Goal: Task Accomplishment & Management: Complete application form

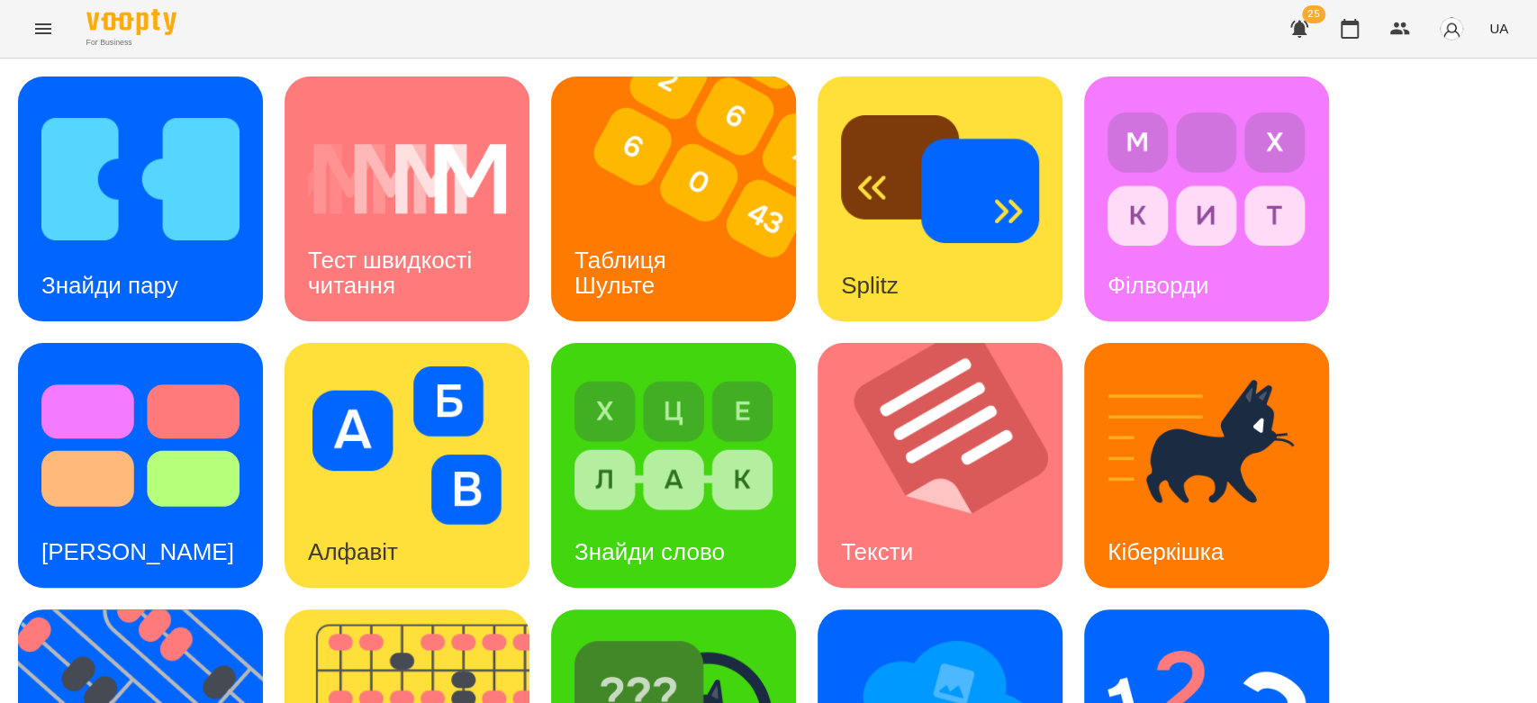
scroll to position [400, 0]
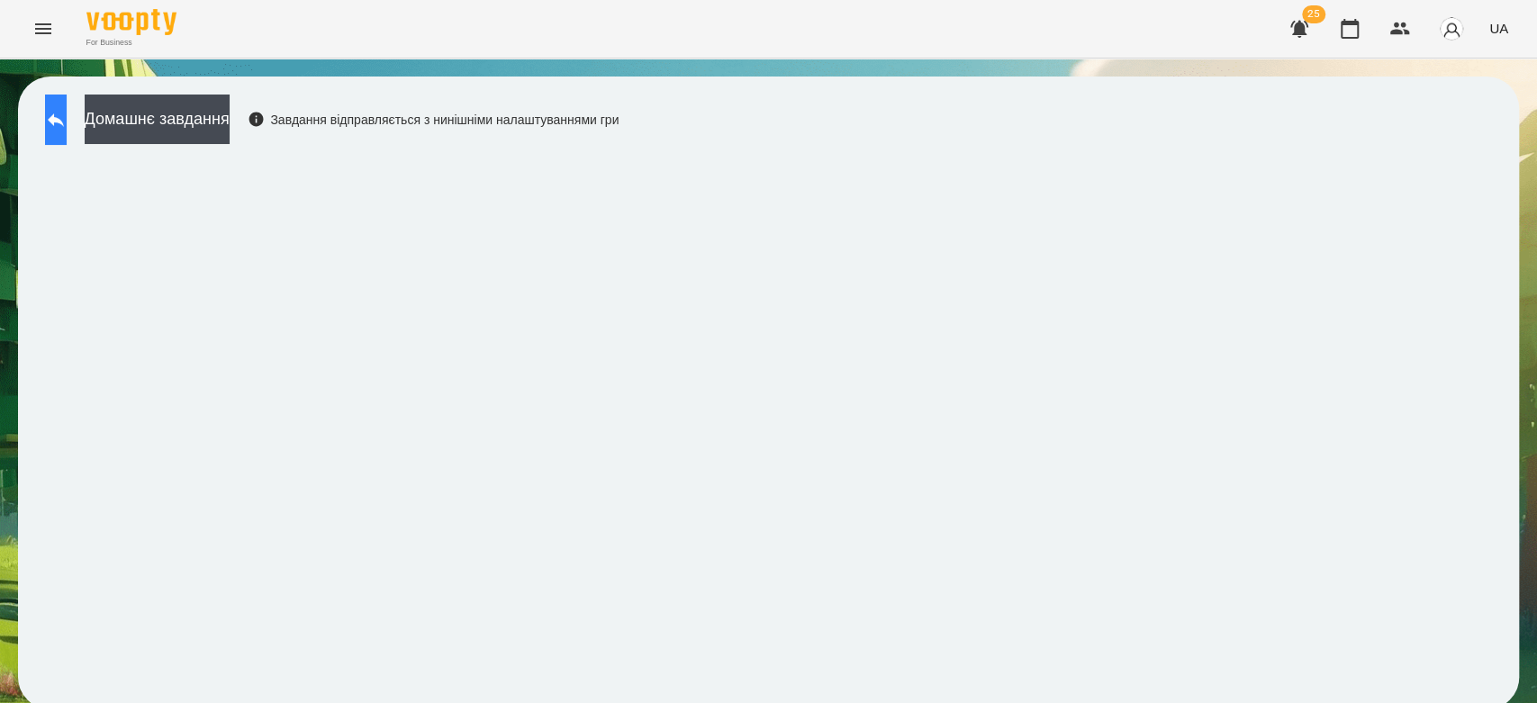
click at [57, 114] on button at bounding box center [56, 120] width 22 height 50
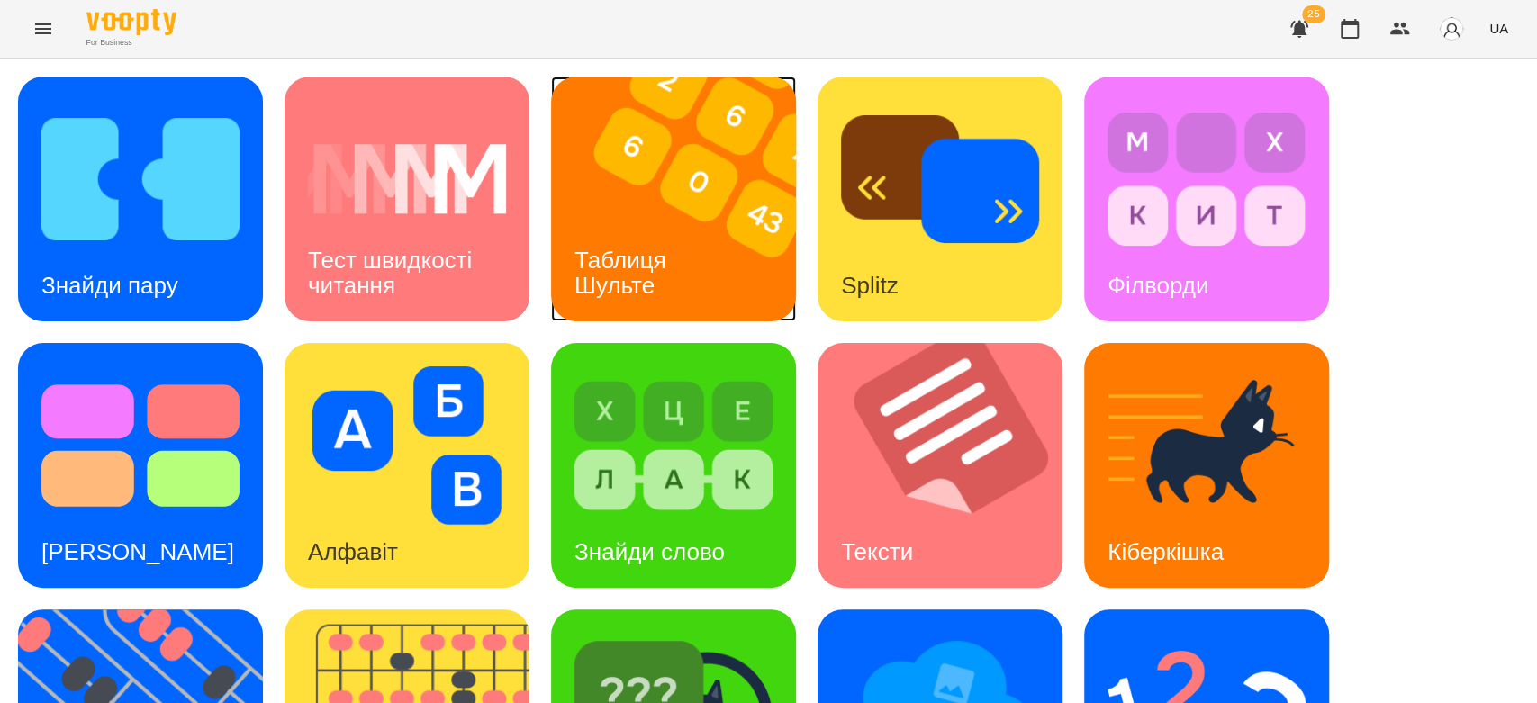
click at [635, 198] on img at bounding box center [684, 199] width 267 height 245
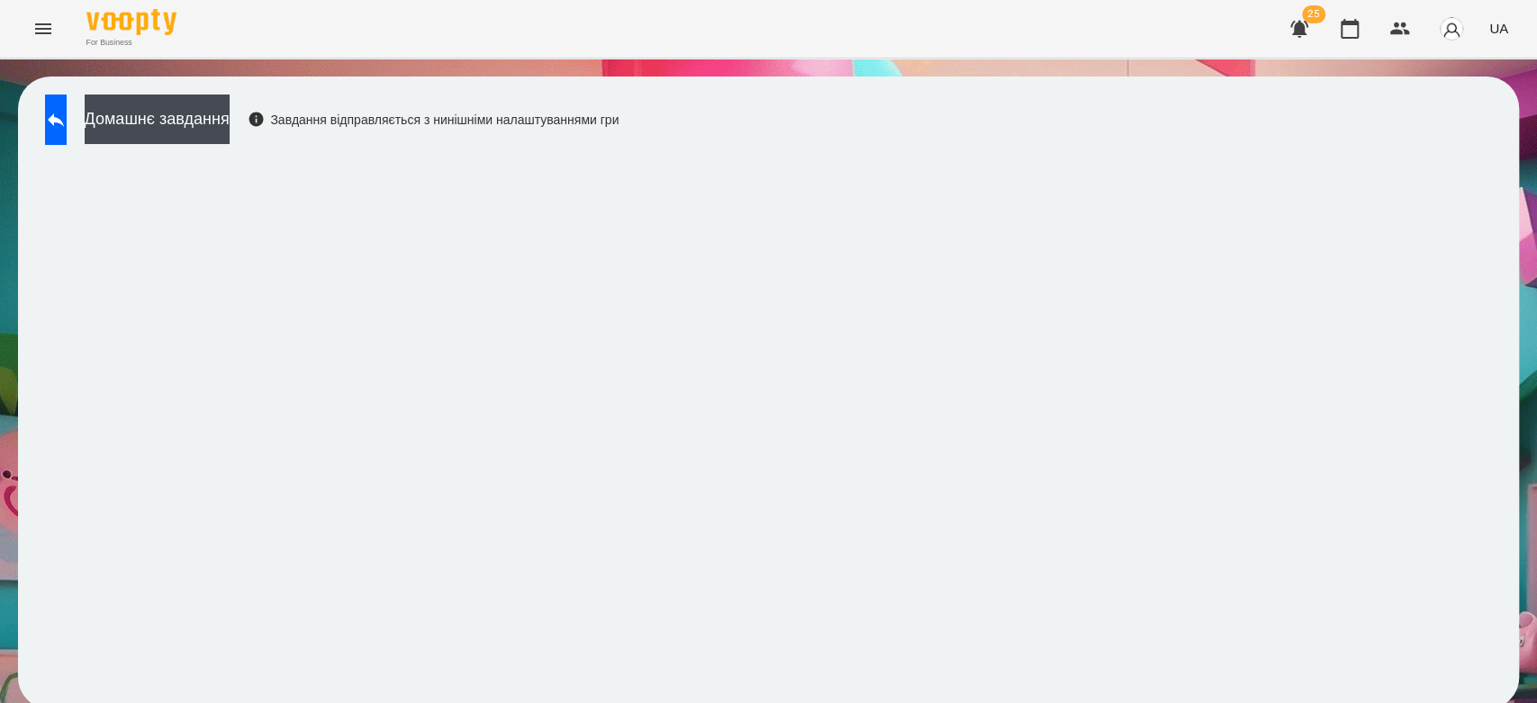
scroll to position [6, 0]
click at [60, 101] on button at bounding box center [56, 120] width 22 height 50
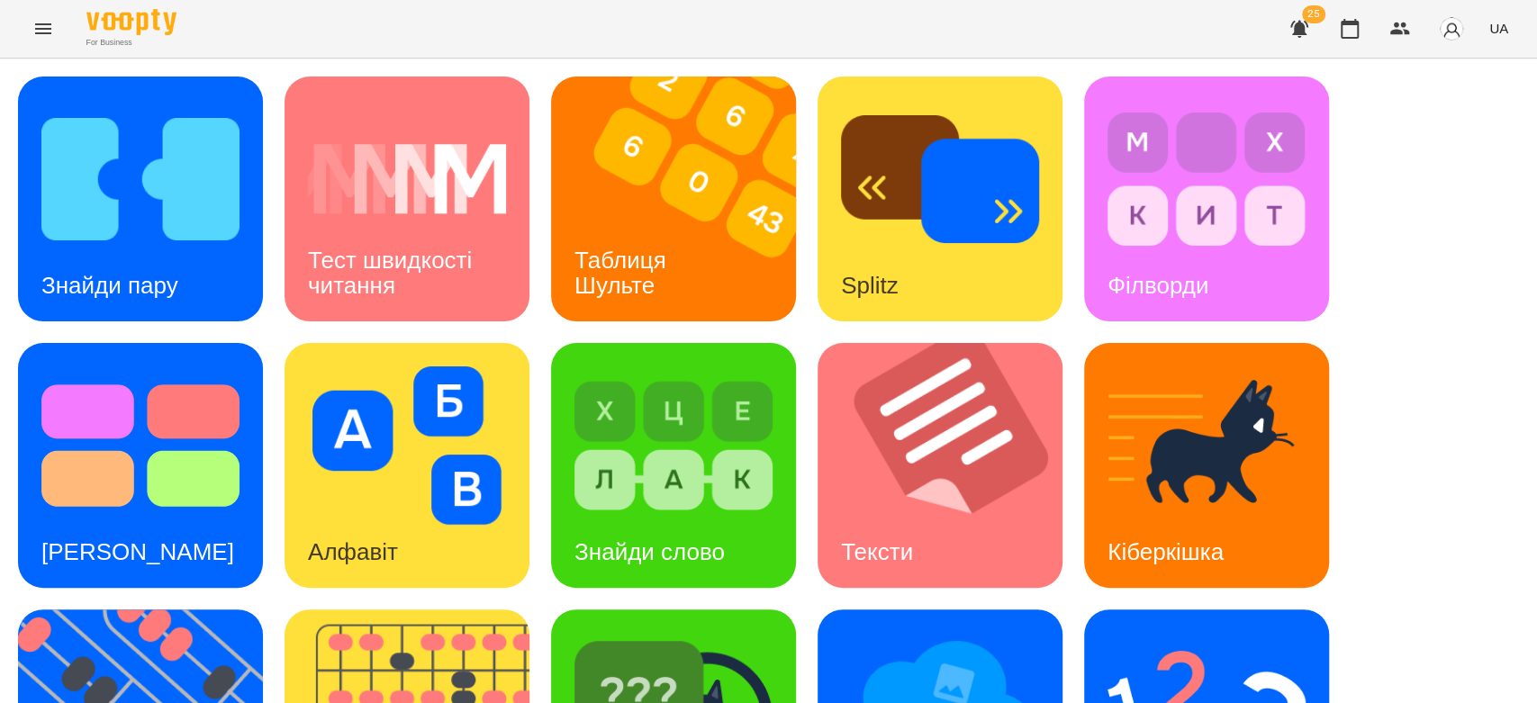
scroll to position [435, 0]
click at [1241, 633] on img at bounding box center [1206, 712] width 198 height 158
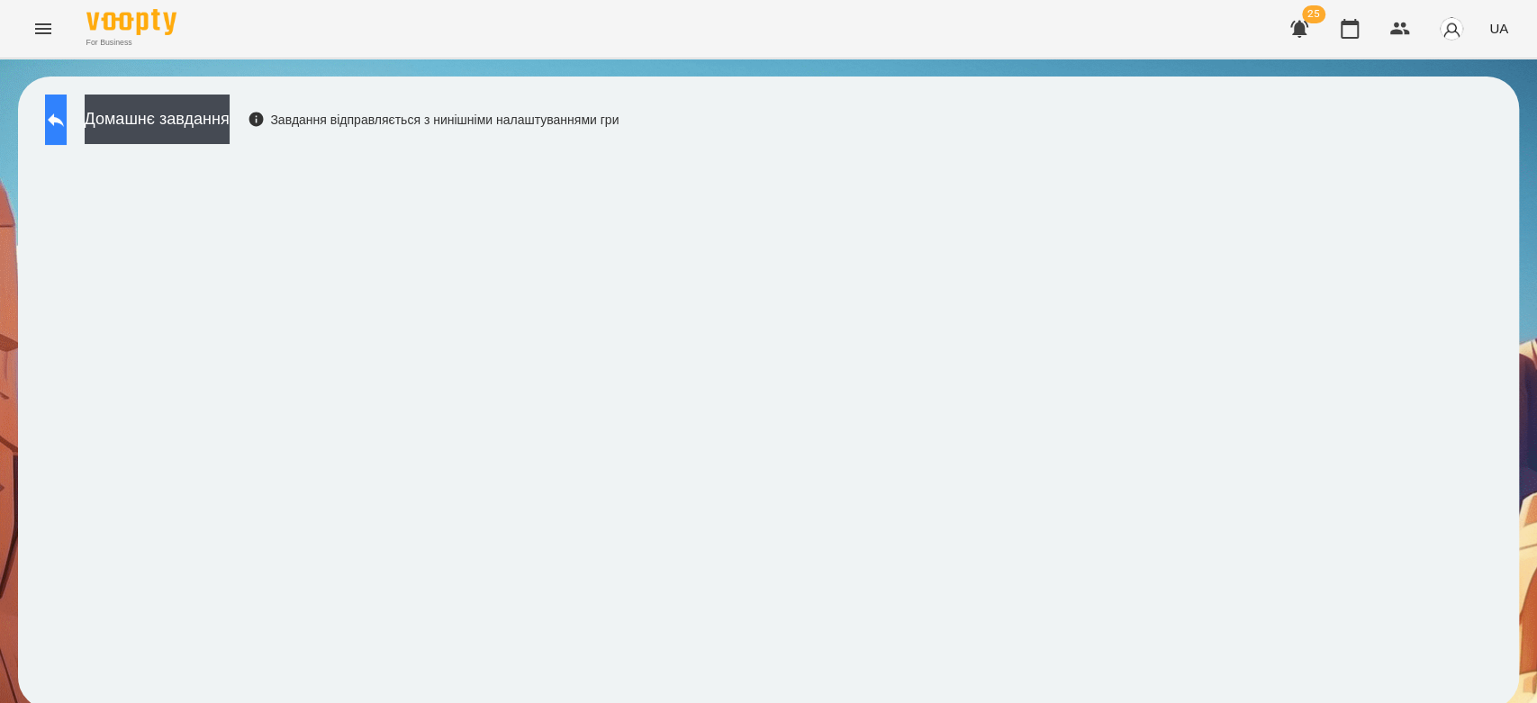
click at [52, 107] on button at bounding box center [56, 120] width 22 height 50
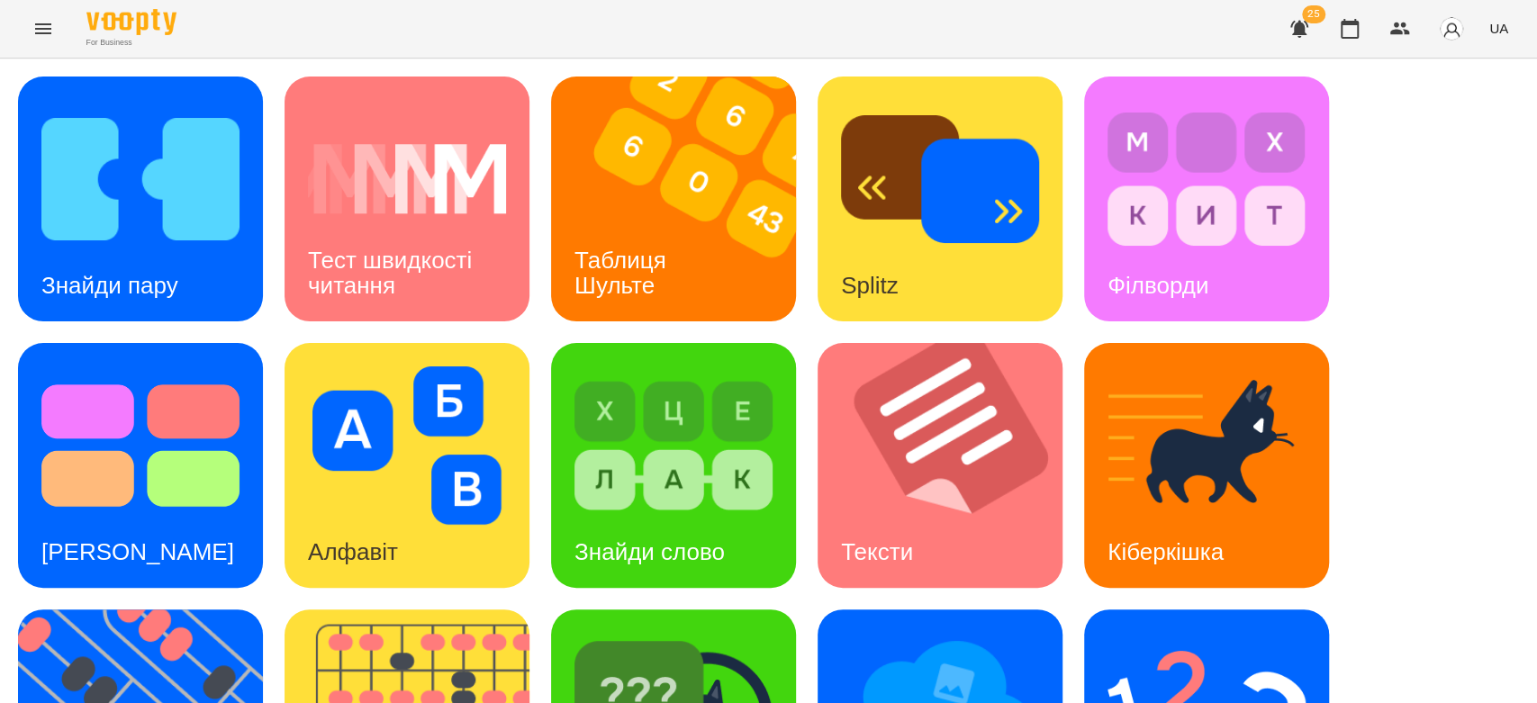
scroll to position [435, 0]
click at [677, 633] on img at bounding box center [673, 712] width 198 height 158
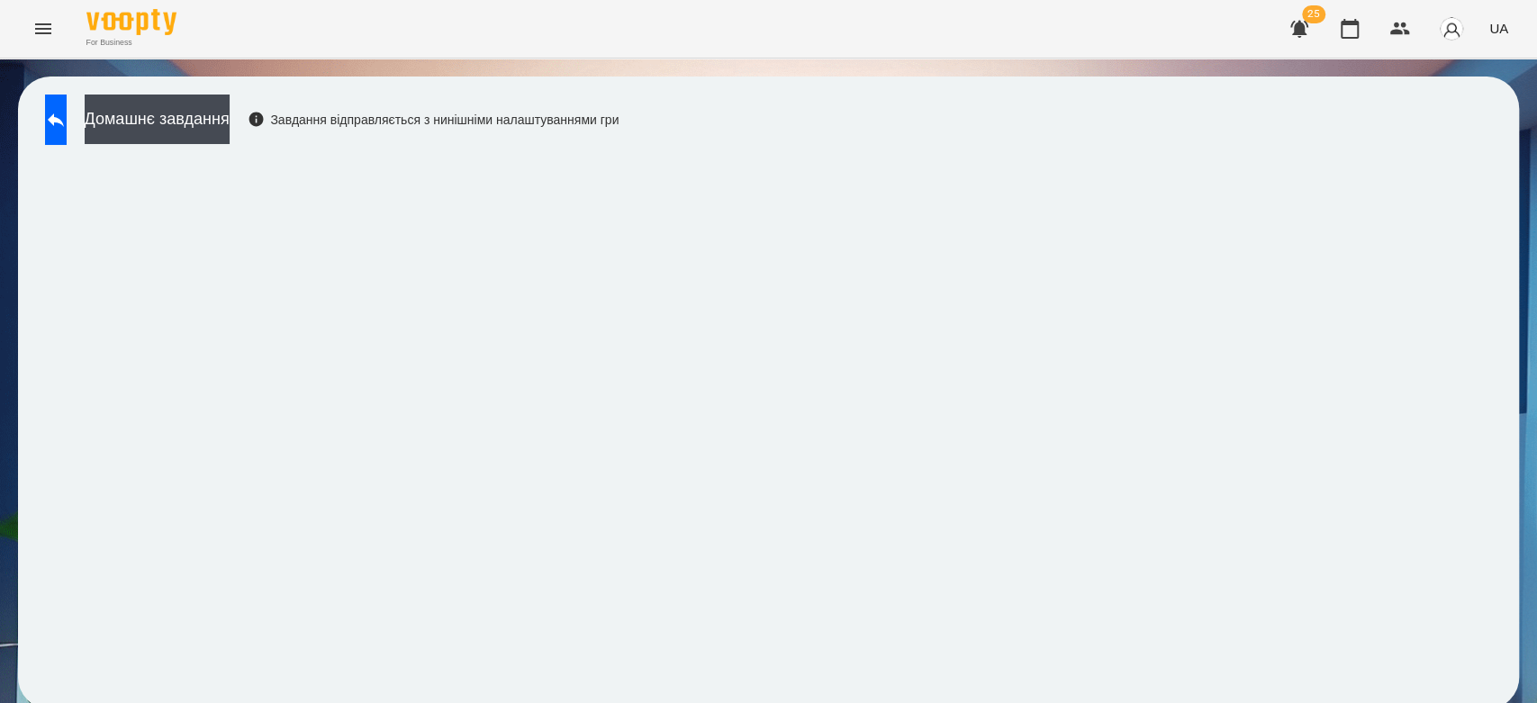
scroll to position [6, 0]
click at [67, 131] on button at bounding box center [56, 120] width 22 height 50
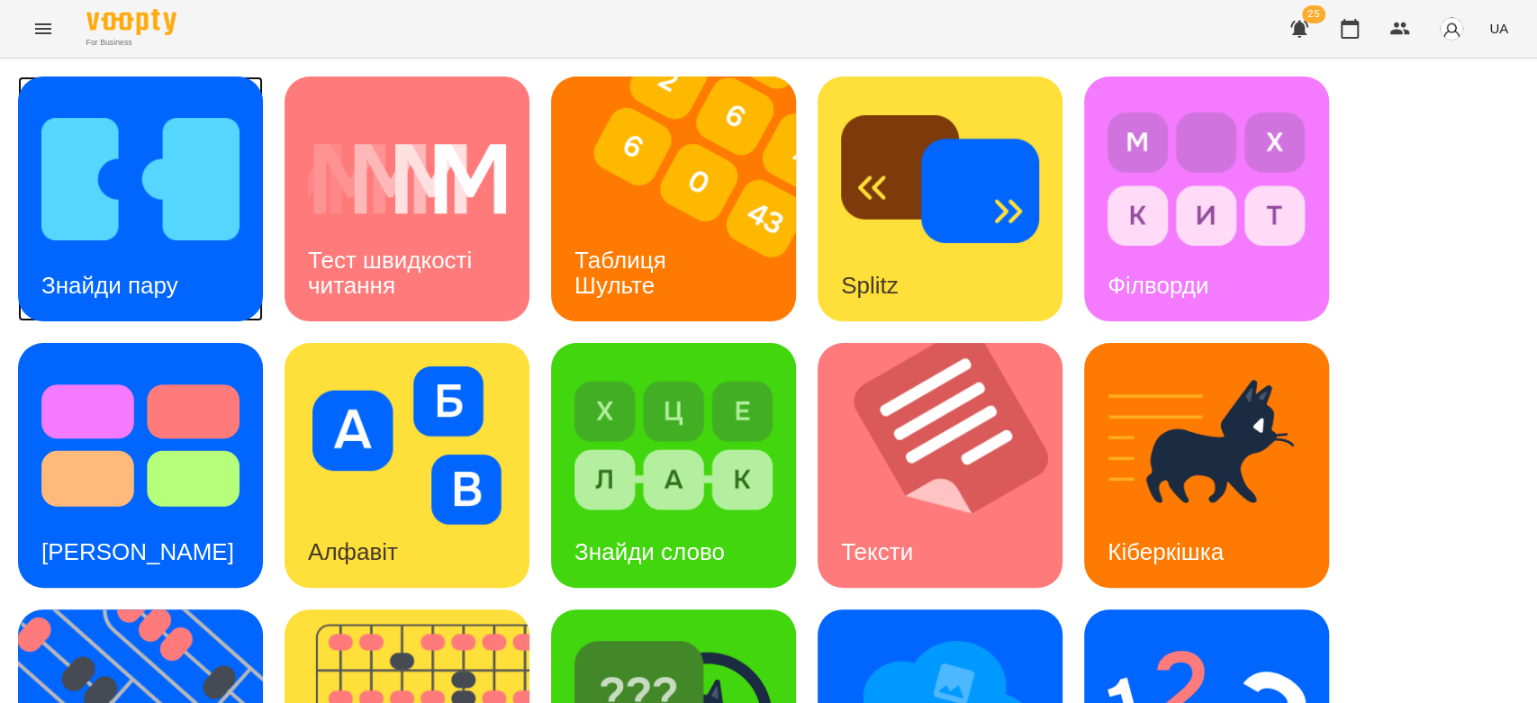
click at [63, 221] on img at bounding box center [140, 179] width 198 height 158
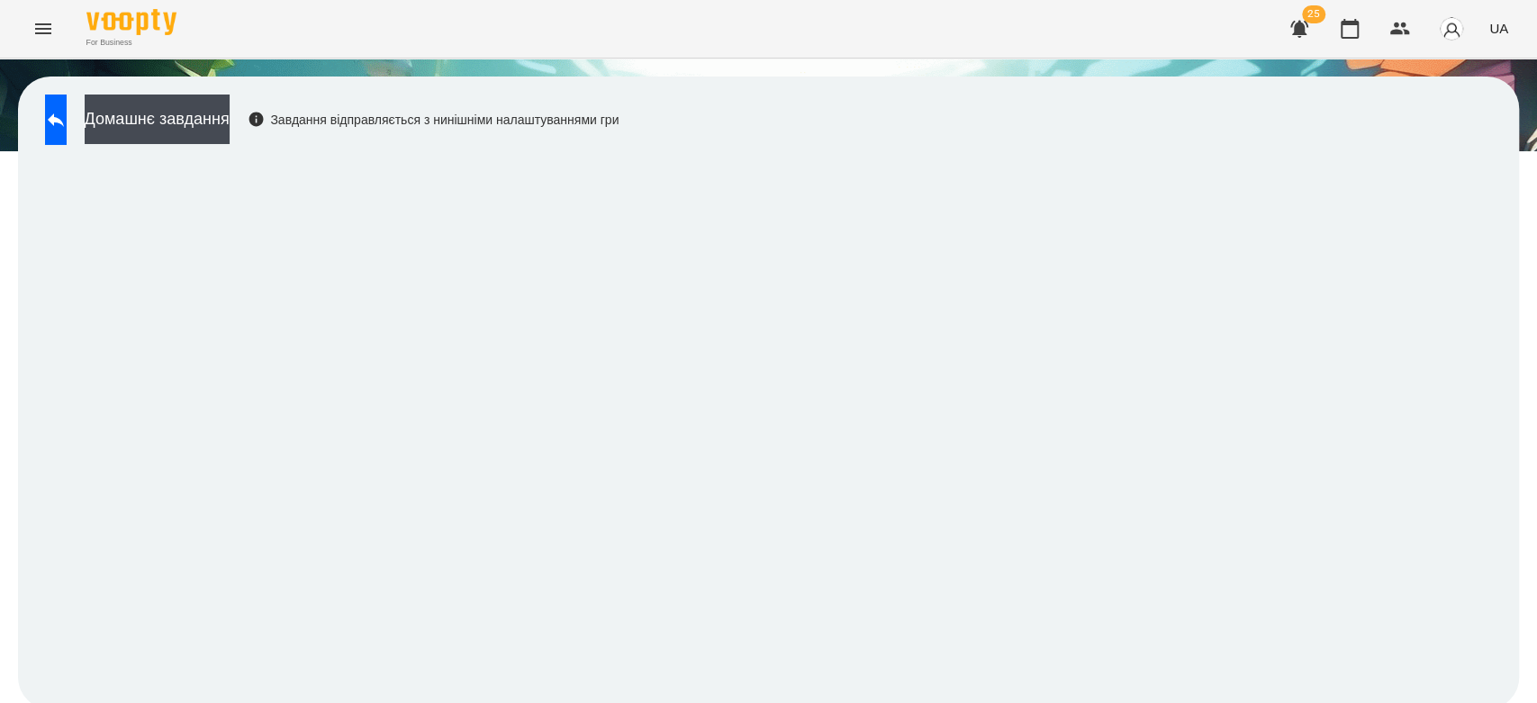
scroll to position [6, 0]
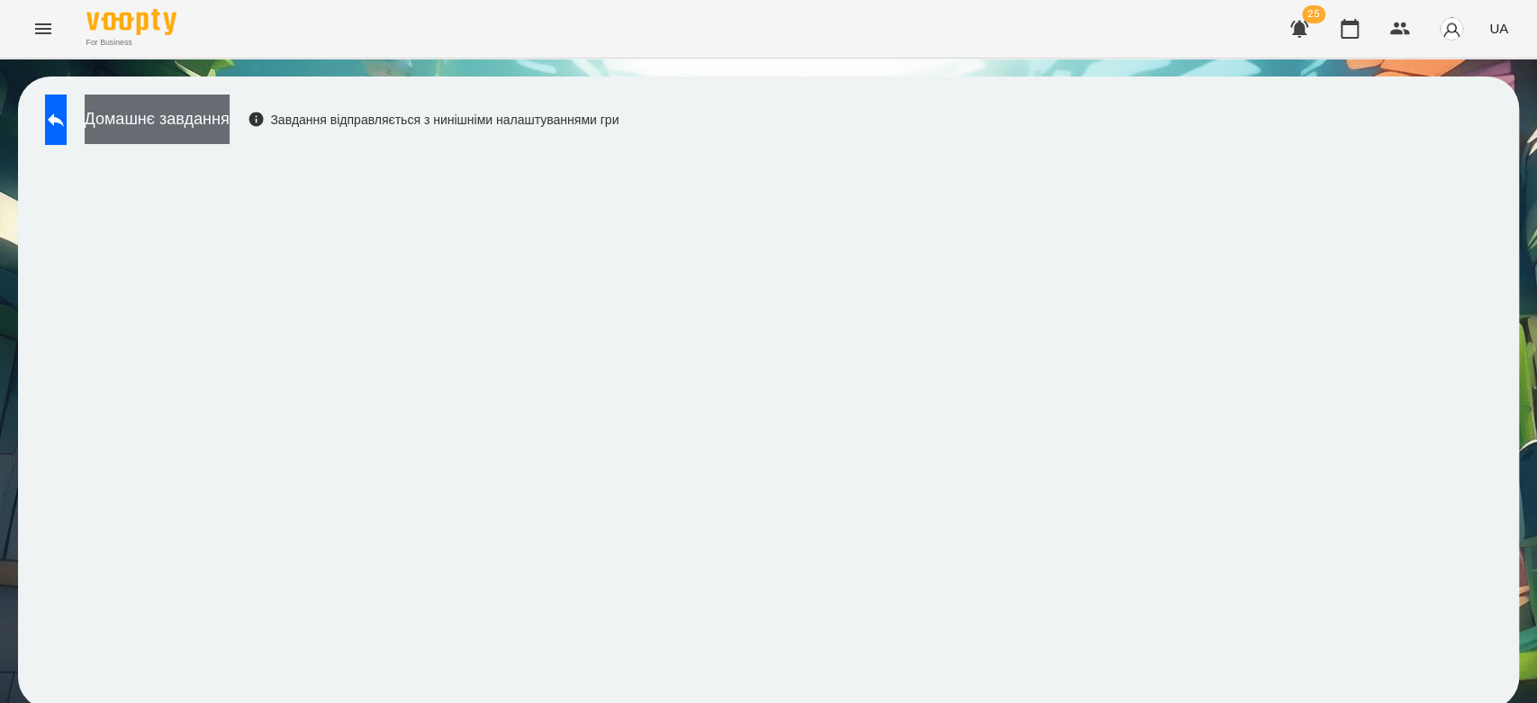
click at [230, 118] on button "Домашнє завдання" at bounding box center [157, 120] width 145 height 50
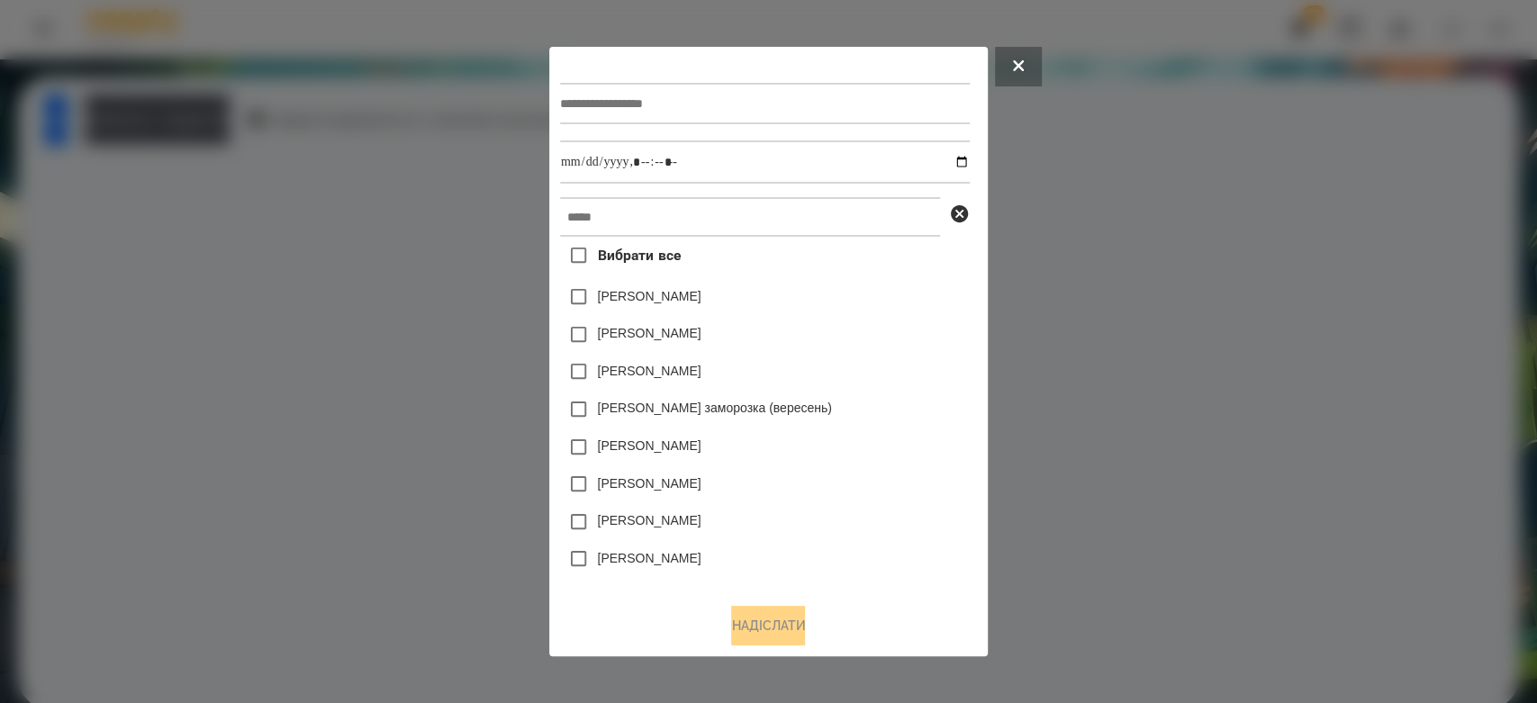
click at [816, 78] on div at bounding box center [765, 104] width 410 height 74
click at [832, 102] on input "text" at bounding box center [765, 103] width 410 height 41
type input "**********"
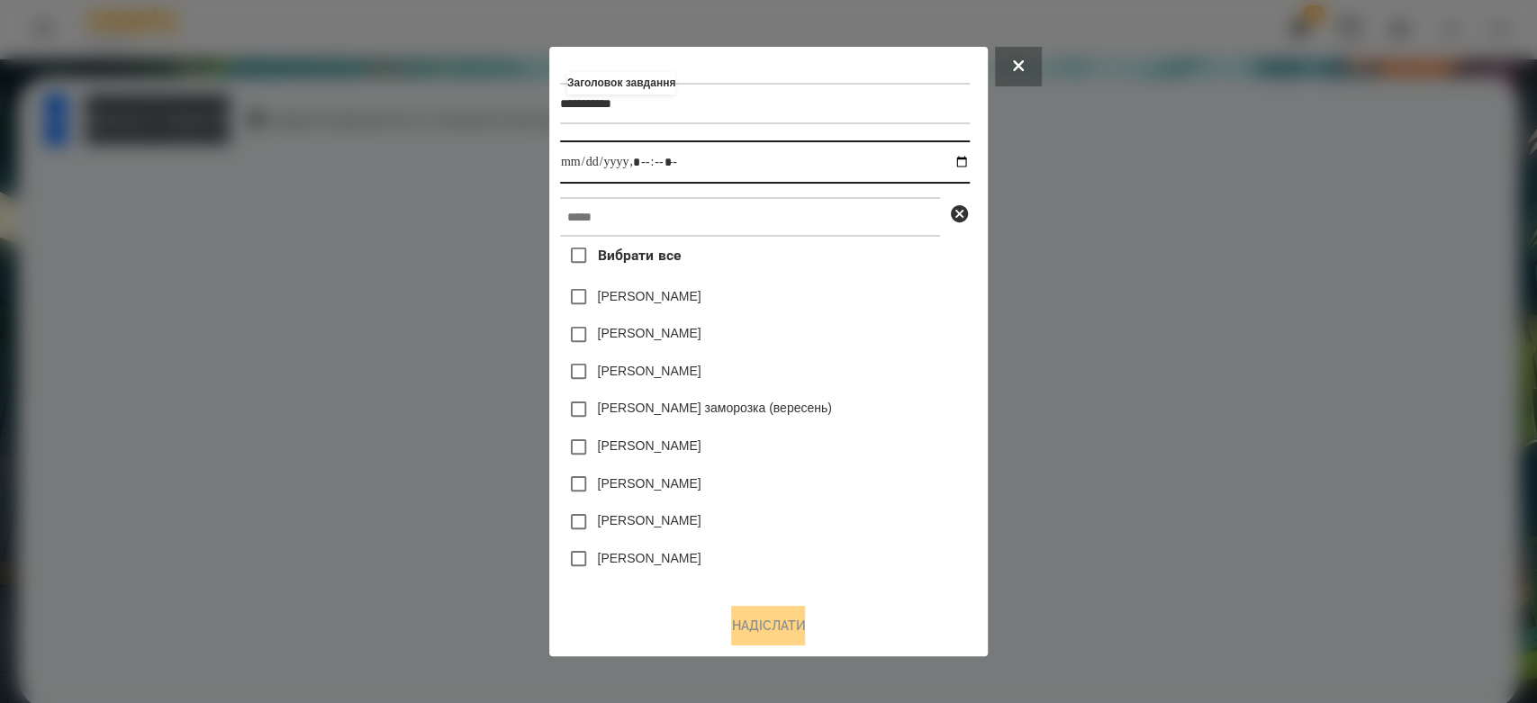
click at [968, 164] on input "datetime-local" at bounding box center [765, 161] width 410 height 43
type input "**********"
drag, startPoint x: 848, startPoint y: 318, endPoint x: 900, endPoint y: 301, distance: 54.9
click at [906, 312] on div "Коля Главач" at bounding box center [765, 297] width 410 height 38
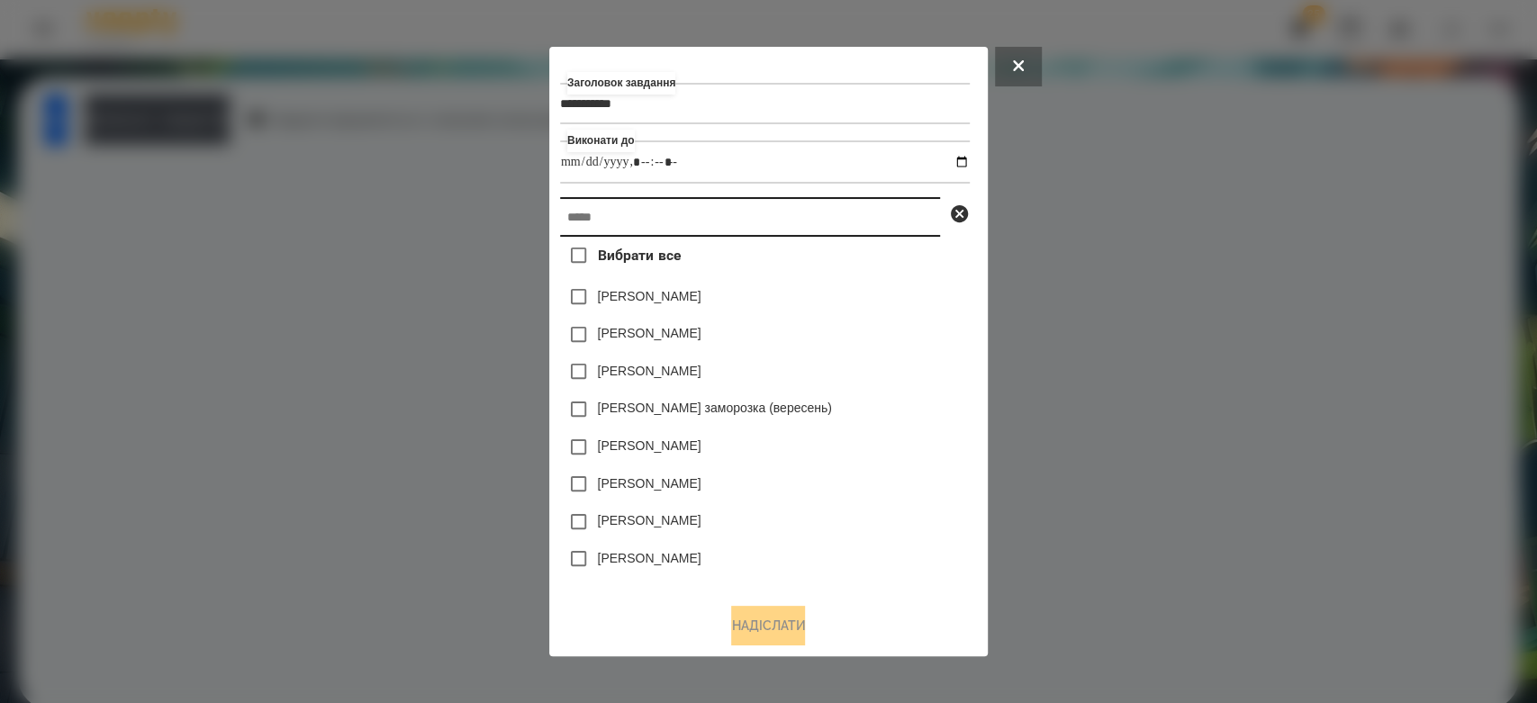
click at [863, 221] on input "text" at bounding box center [750, 217] width 380 height 40
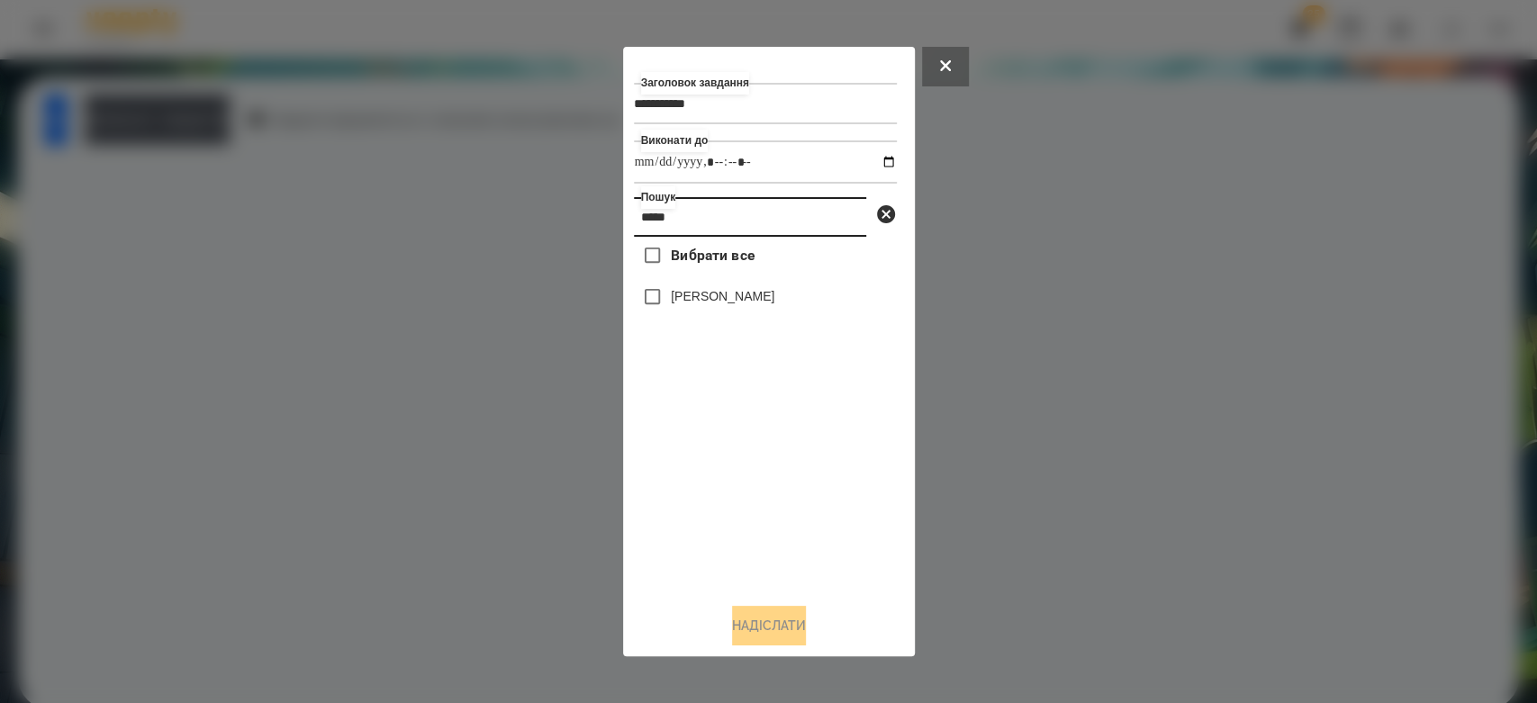
type input "*****"
click at [733, 287] on div "[PERSON_NAME]" at bounding box center [765, 297] width 263 height 38
click at [762, 313] on div "[PERSON_NAME]" at bounding box center [765, 297] width 263 height 38
click at [751, 297] on label "[PERSON_NAME]" at bounding box center [723, 296] width 104 height 18
click at [784, 639] on button "Надіслати" at bounding box center [769, 626] width 74 height 40
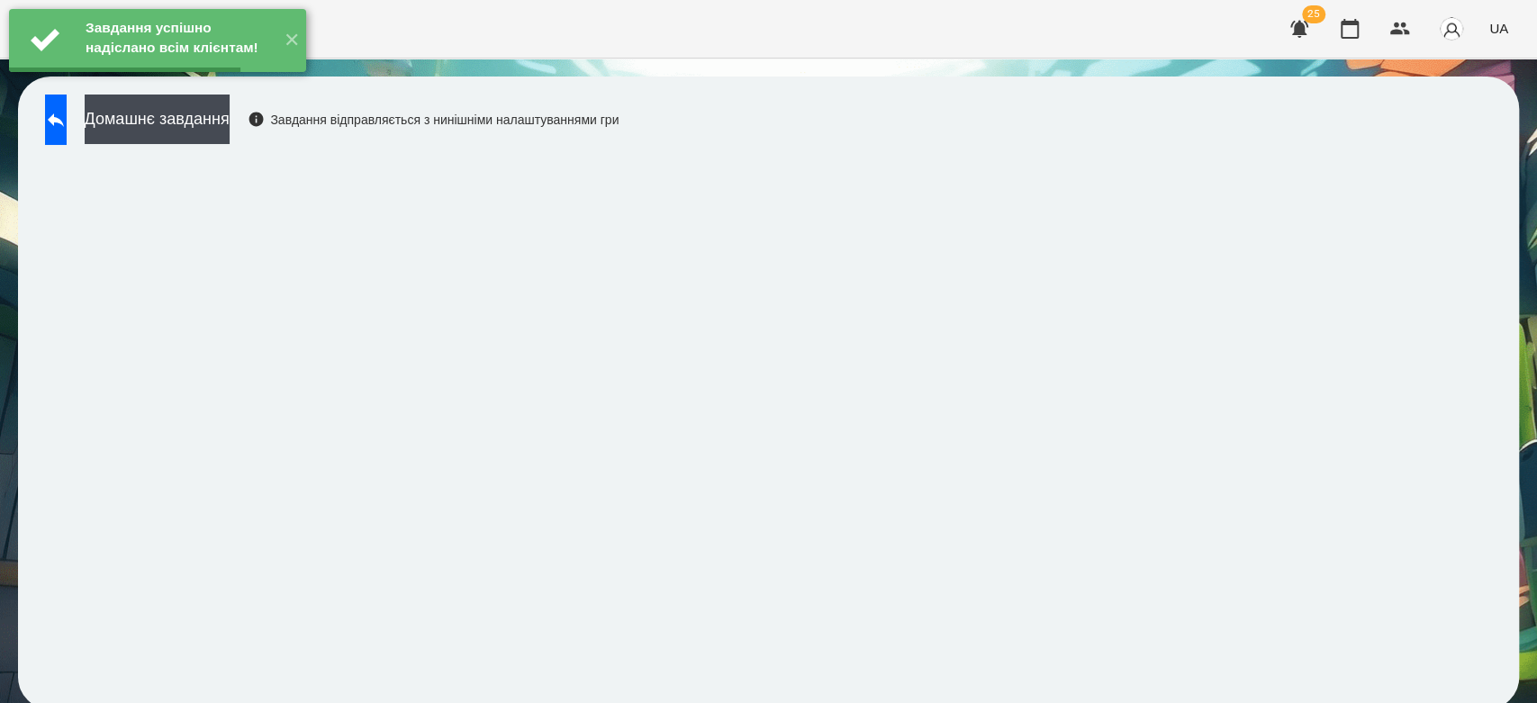
click at [230, 126] on button "Домашнє завдання" at bounding box center [157, 120] width 145 height 50
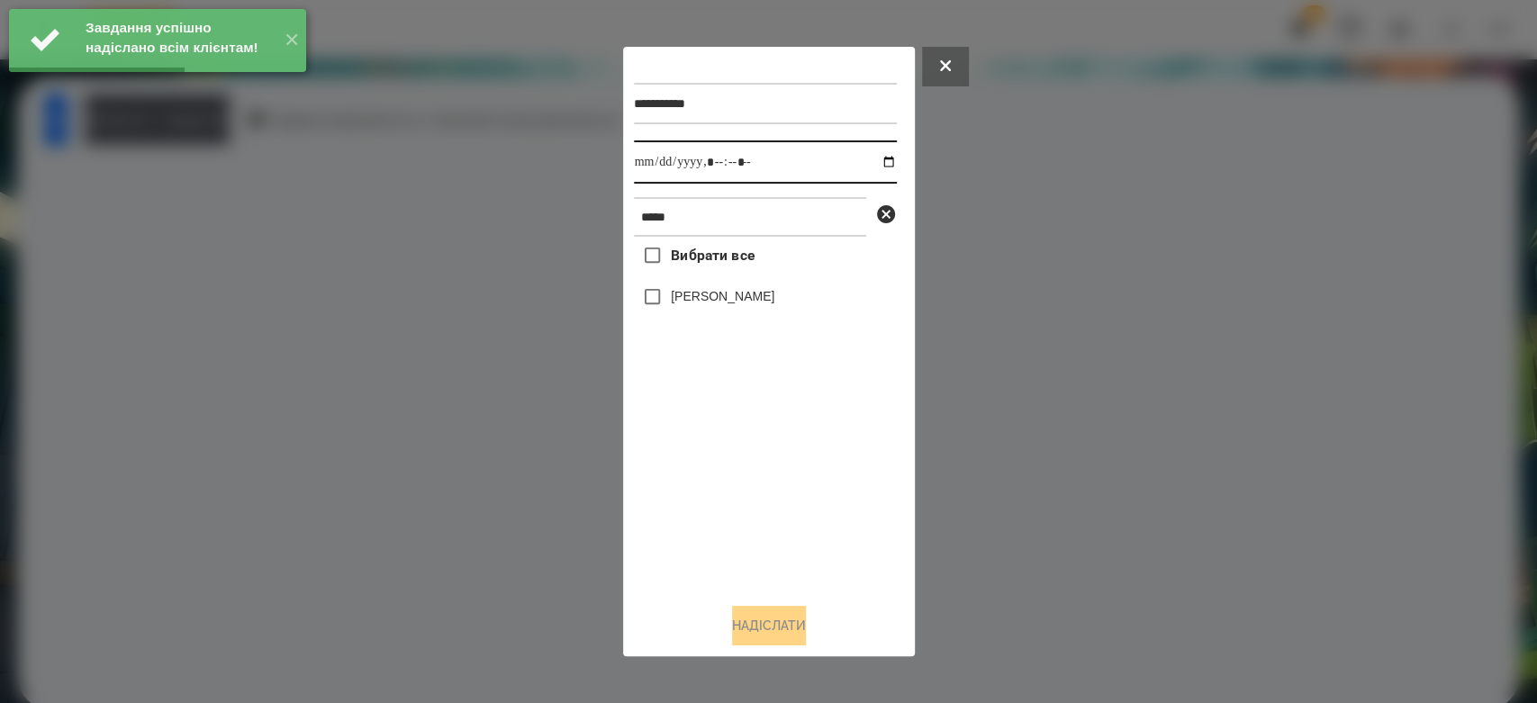
click at [876, 159] on input "datetime-local" at bounding box center [765, 161] width 263 height 43
type input "**********"
drag, startPoint x: 809, startPoint y: 609, endPoint x: 794, endPoint y: 515, distance: 94.9
click at [808, 604] on div "**********" at bounding box center [769, 352] width 270 height 589
click at [753, 305] on label "[PERSON_NAME]" at bounding box center [723, 296] width 104 height 18
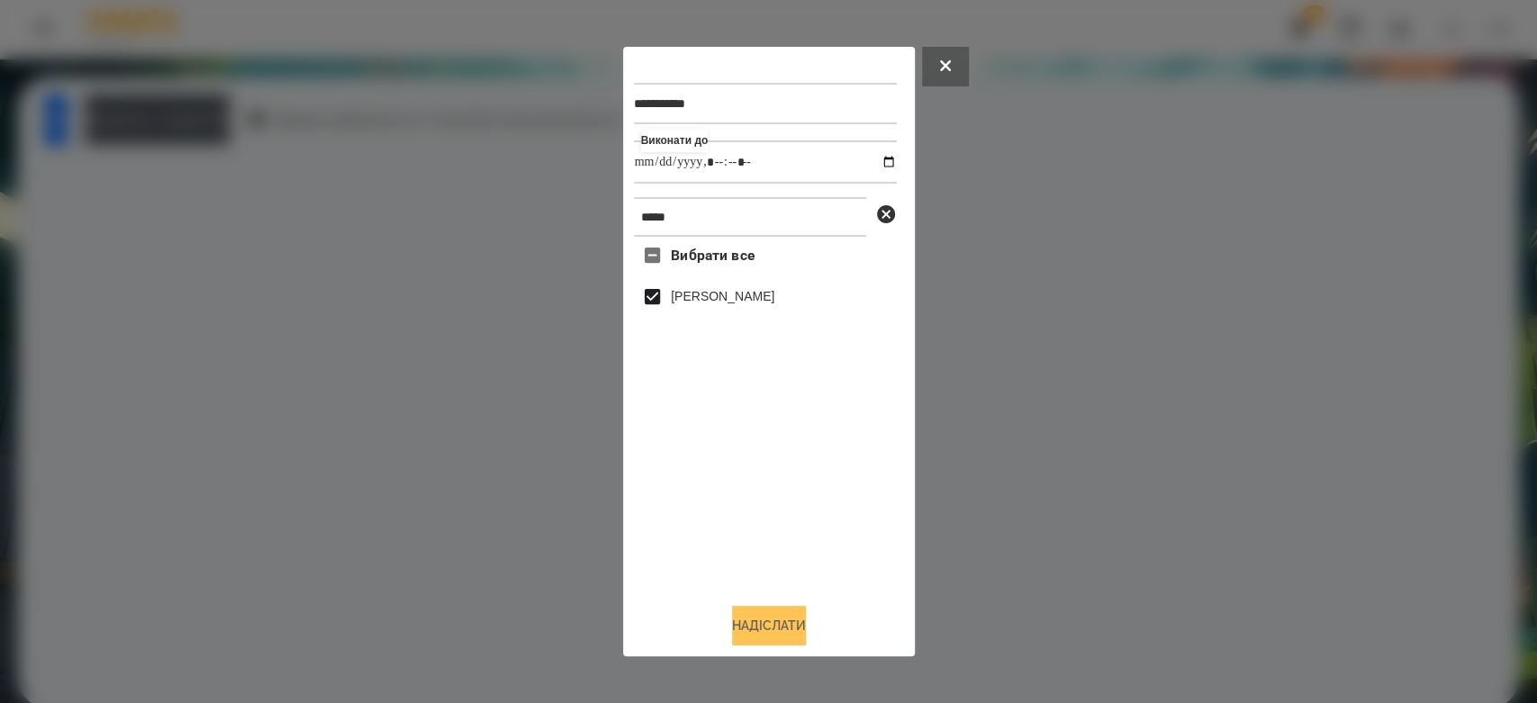
click at [800, 616] on button "Надіслати" at bounding box center [769, 626] width 74 height 40
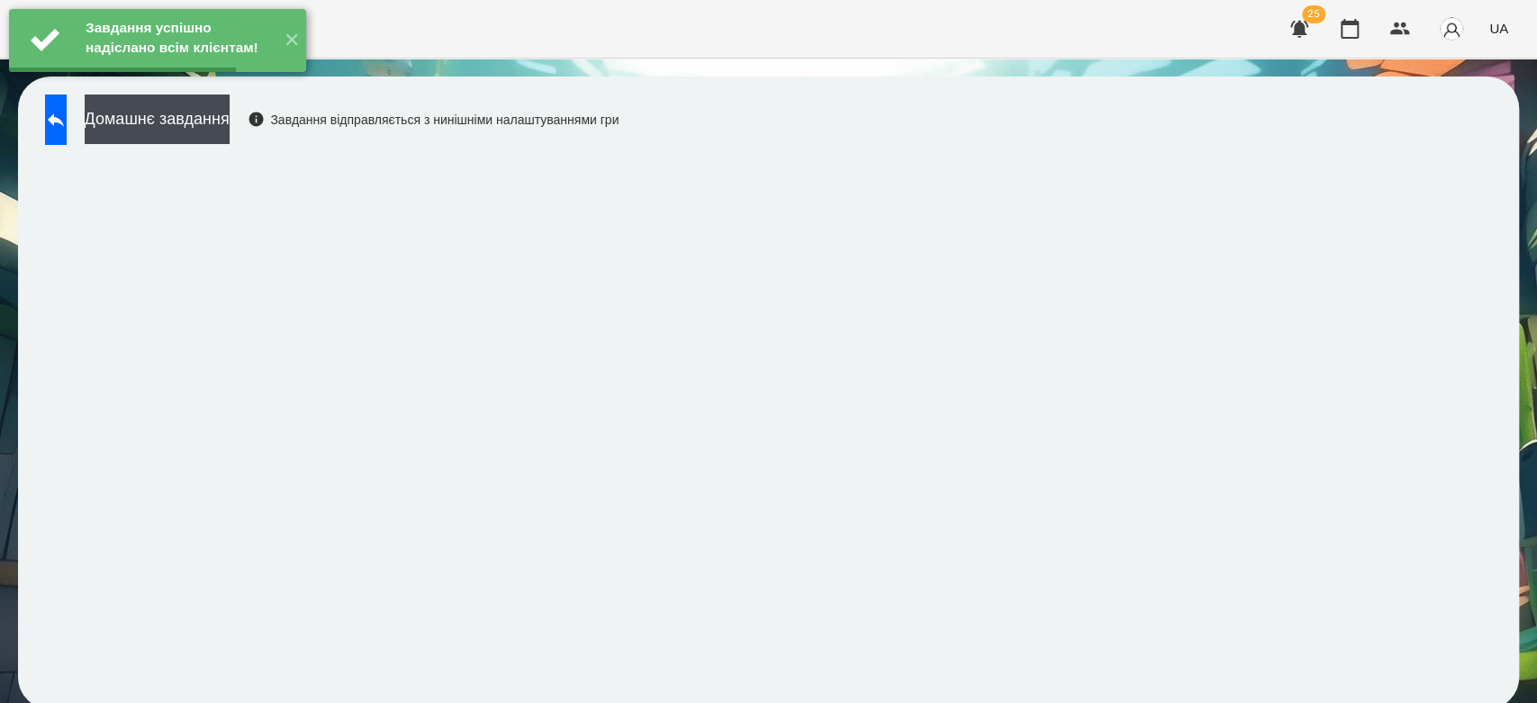
click at [175, 81] on div "Завдання успішно надіслано всім клієнтам! ✕" at bounding box center [157, 40] width 315 height 81
click at [230, 117] on button "Домашнє завдання" at bounding box center [157, 120] width 145 height 50
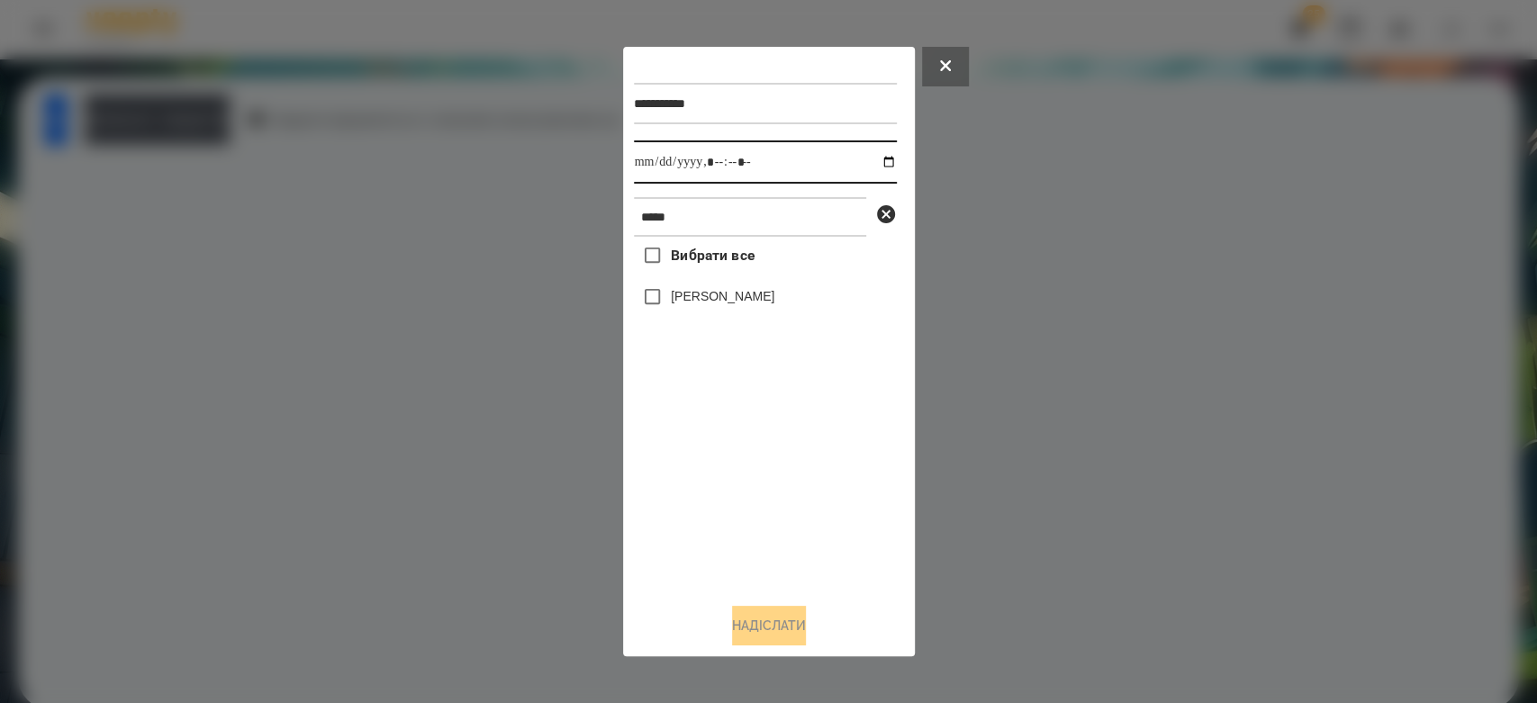
click at [881, 164] on input "datetime-local" at bounding box center [765, 161] width 263 height 43
type input "**********"
click at [802, 535] on div "Вибрати все Аріна Малофєєва" at bounding box center [765, 413] width 263 height 352
click at [753, 293] on label "[PERSON_NAME]" at bounding box center [723, 296] width 104 height 18
click at [789, 623] on button "Надіслати" at bounding box center [769, 626] width 74 height 40
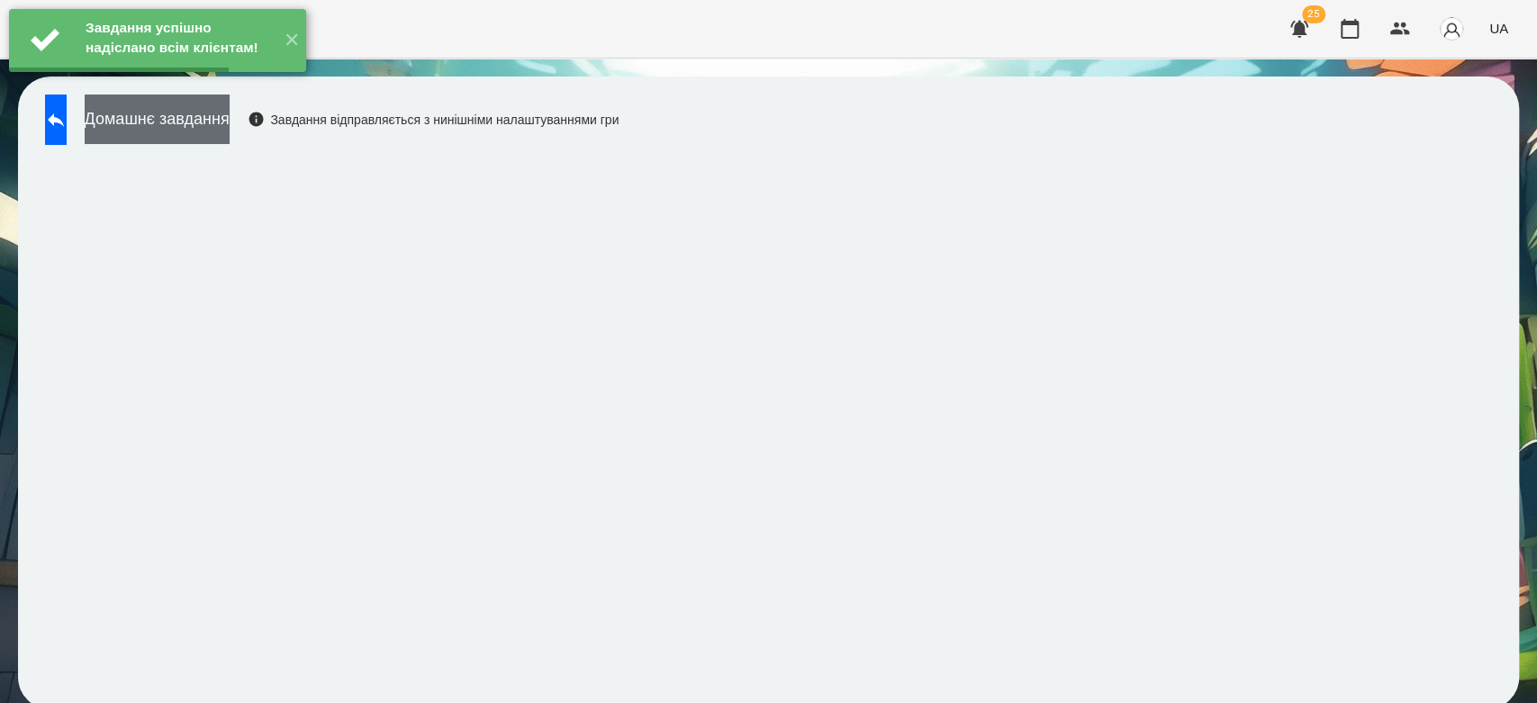
click at [209, 115] on button "Домашнє завдання" at bounding box center [157, 120] width 145 height 50
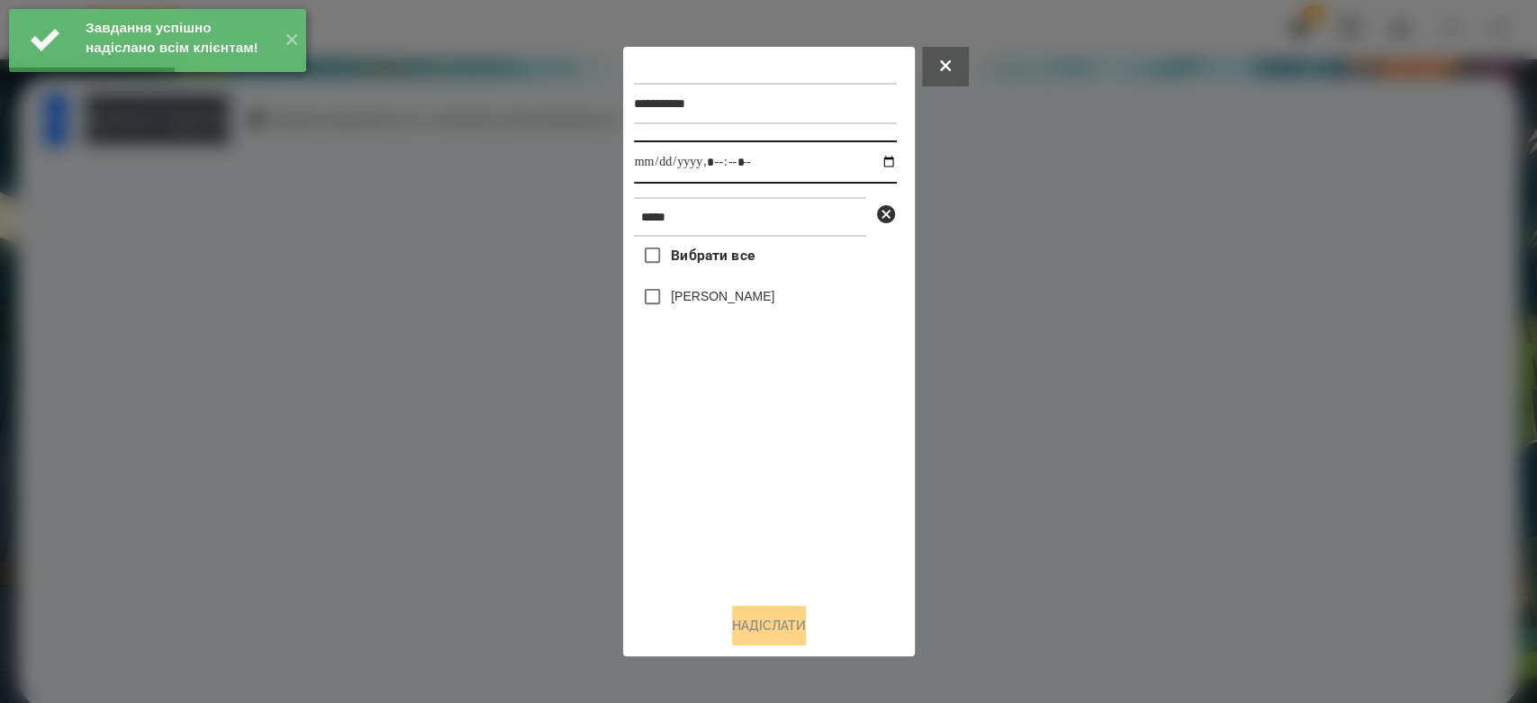
click at [865, 162] on input "datetime-local" at bounding box center [765, 161] width 263 height 43
type input "**********"
drag, startPoint x: 758, startPoint y: 524, endPoint x: 754, endPoint y: 506, distance: 18.4
click at [758, 524] on div "Вибрати все Аріна Малофєєва" at bounding box center [765, 413] width 263 height 352
click at [726, 302] on label "[PERSON_NAME]" at bounding box center [723, 296] width 104 height 18
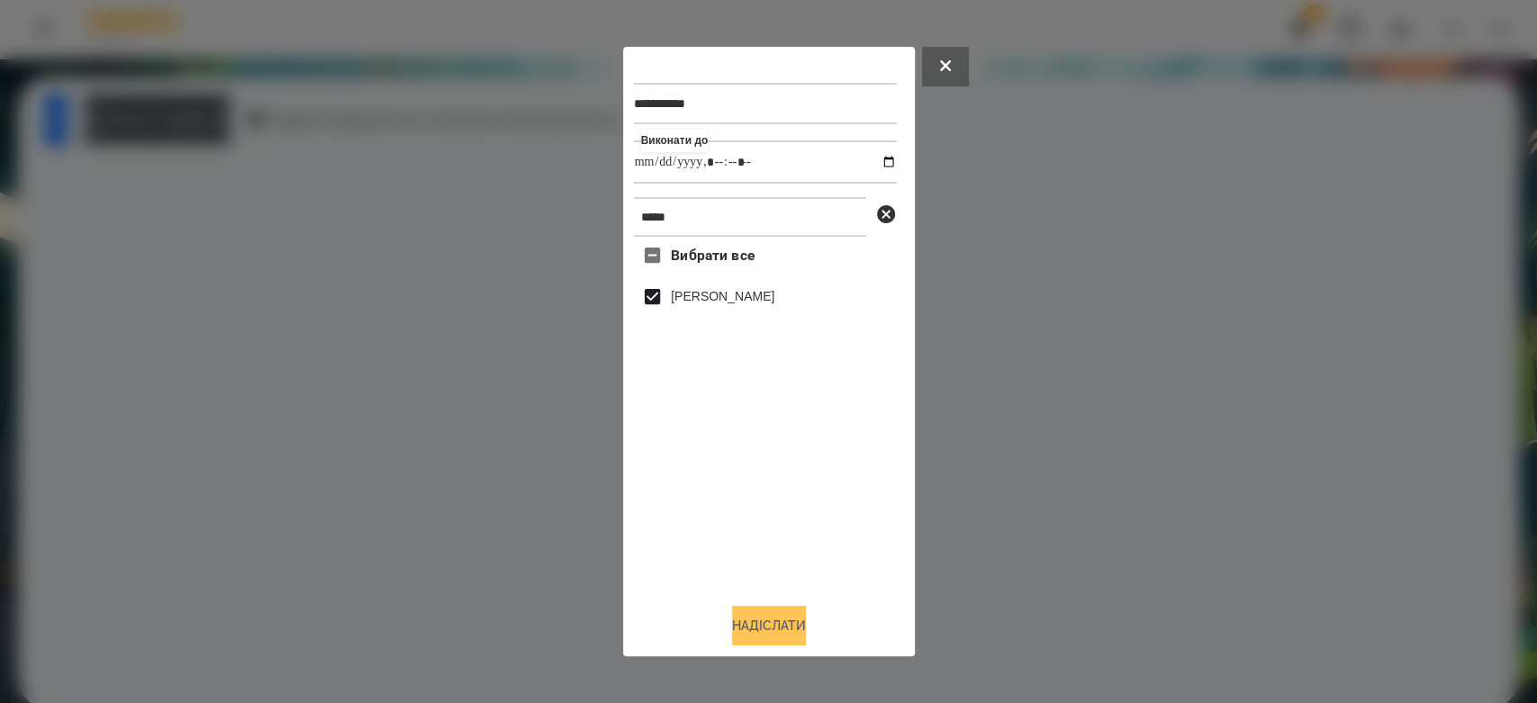
click at [800, 632] on button "Надіслати" at bounding box center [769, 626] width 74 height 40
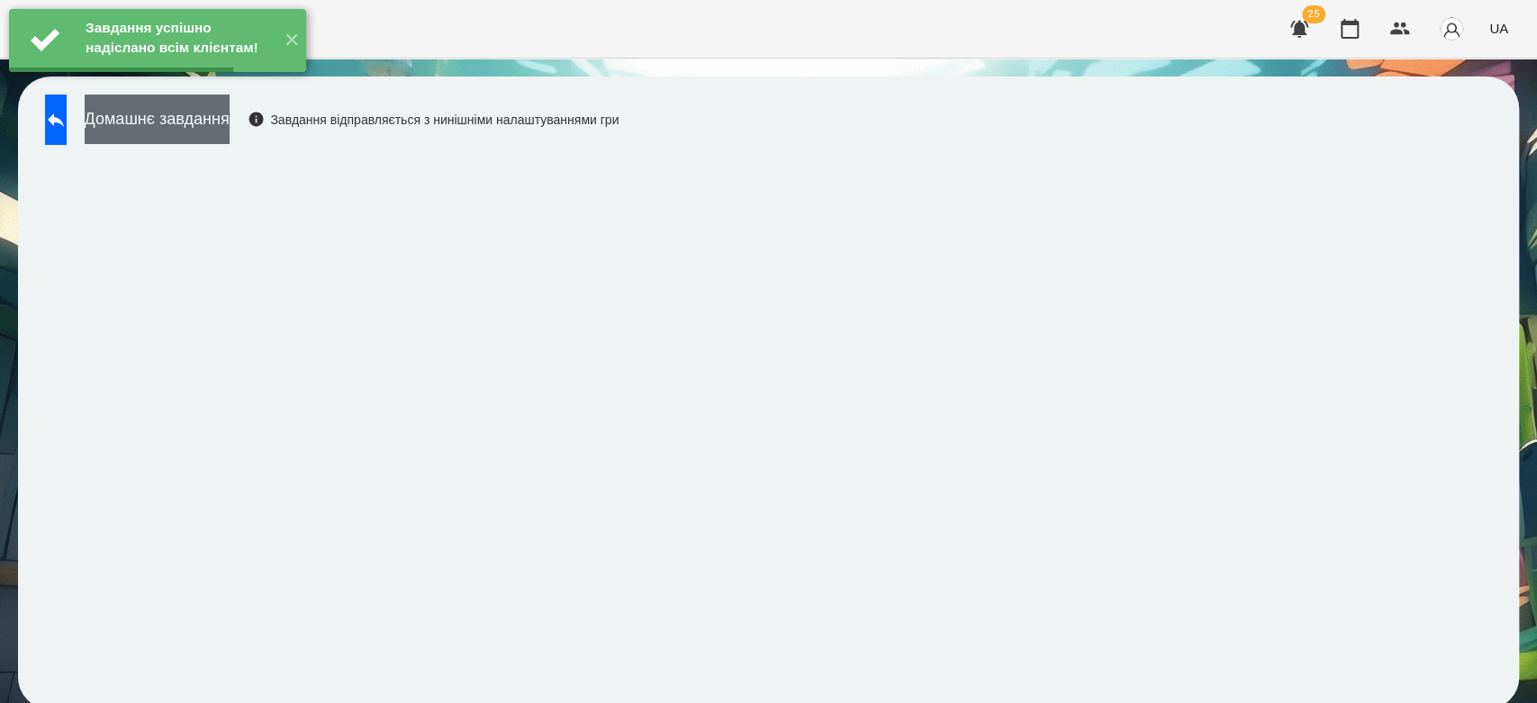
click at [230, 113] on button "Домашнє завдання" at bounding box center [157, 120] width 145 height 50
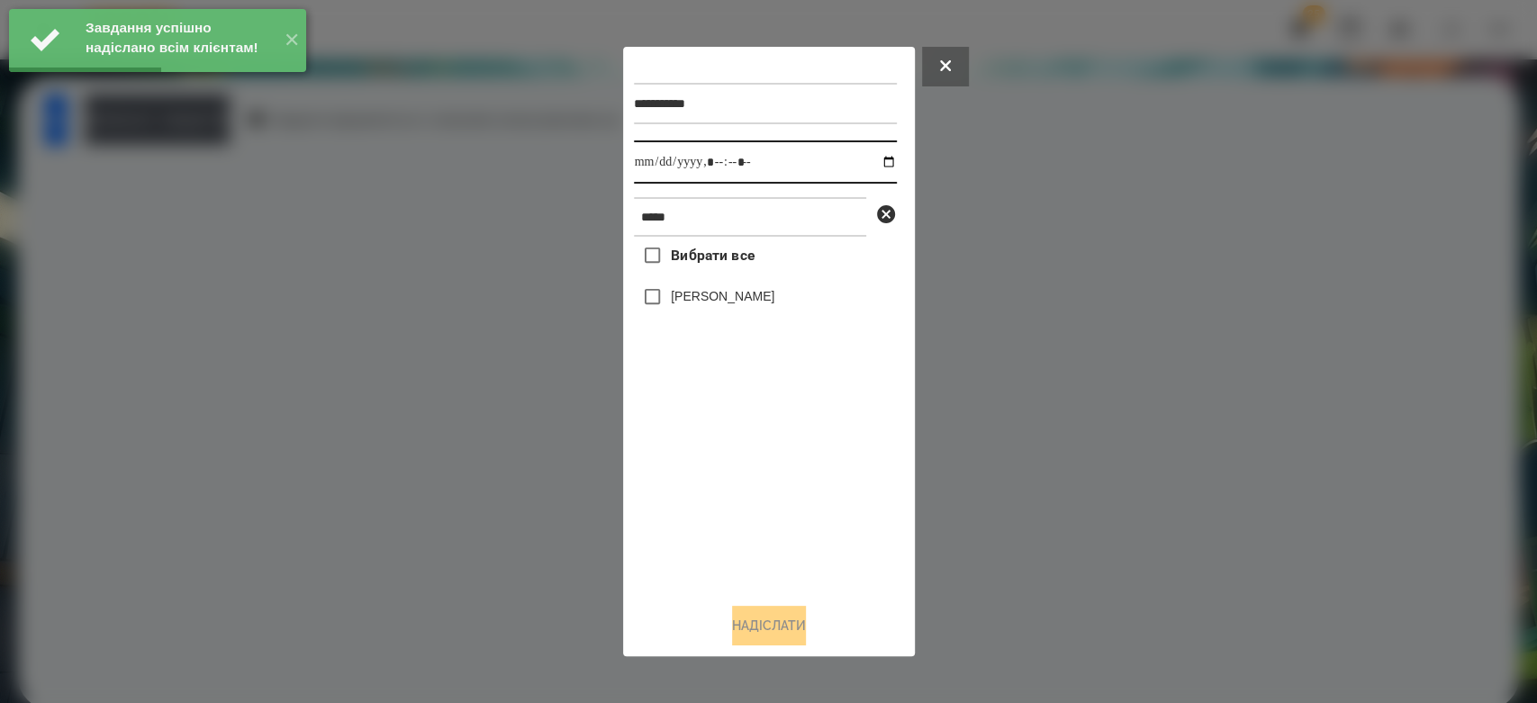
click at [878, 157] on input "datetime-local" at bounding box center [765, 161] width 263 height 43
type input "**********"
click at [816, 559] on div "Вибрати все Аріна Малофєєва" at bounding box center [765, 413] width 263 height 352
click at [753, 288] on div "[PERSON_NAME]" at bounding box center [765, 297] width 263 height 38
click at [755, 304] on label "[PERSON_NAME]" at bounding box center [723, 296] width 104 height 18
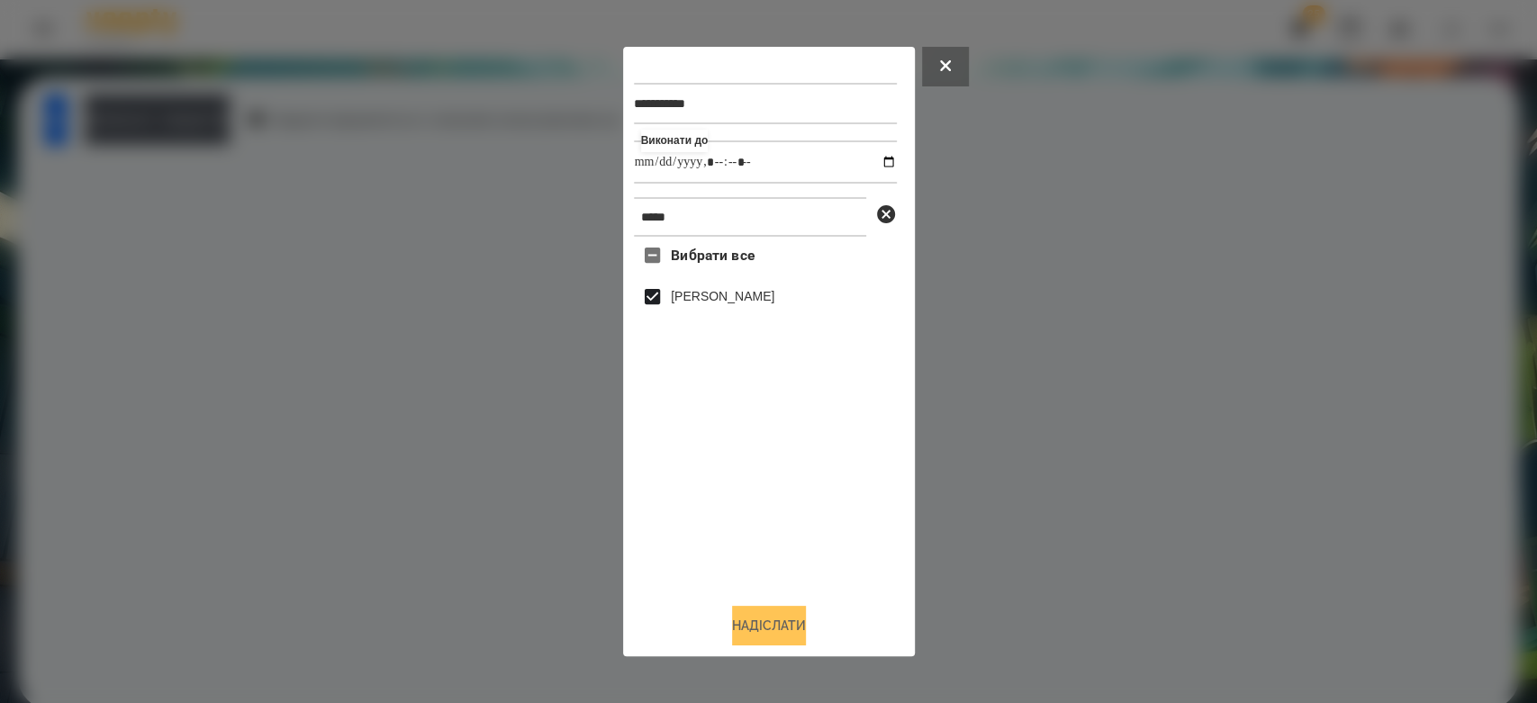
click at [806, 634] on button "Надіслати" at bounding box center [769, 626] width 74 height 40
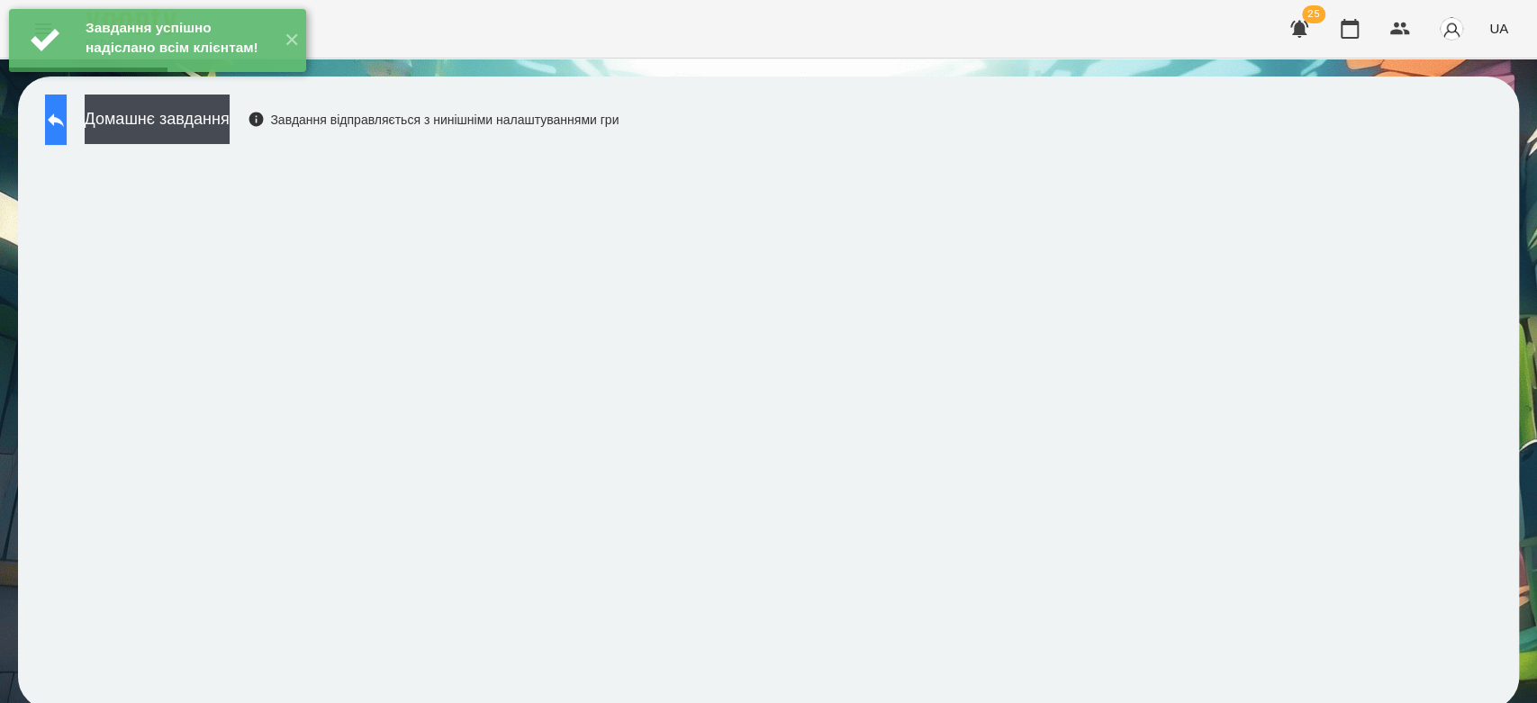
click at [65, 116] on icon at bounding box center [56, 120] width 22 height 22
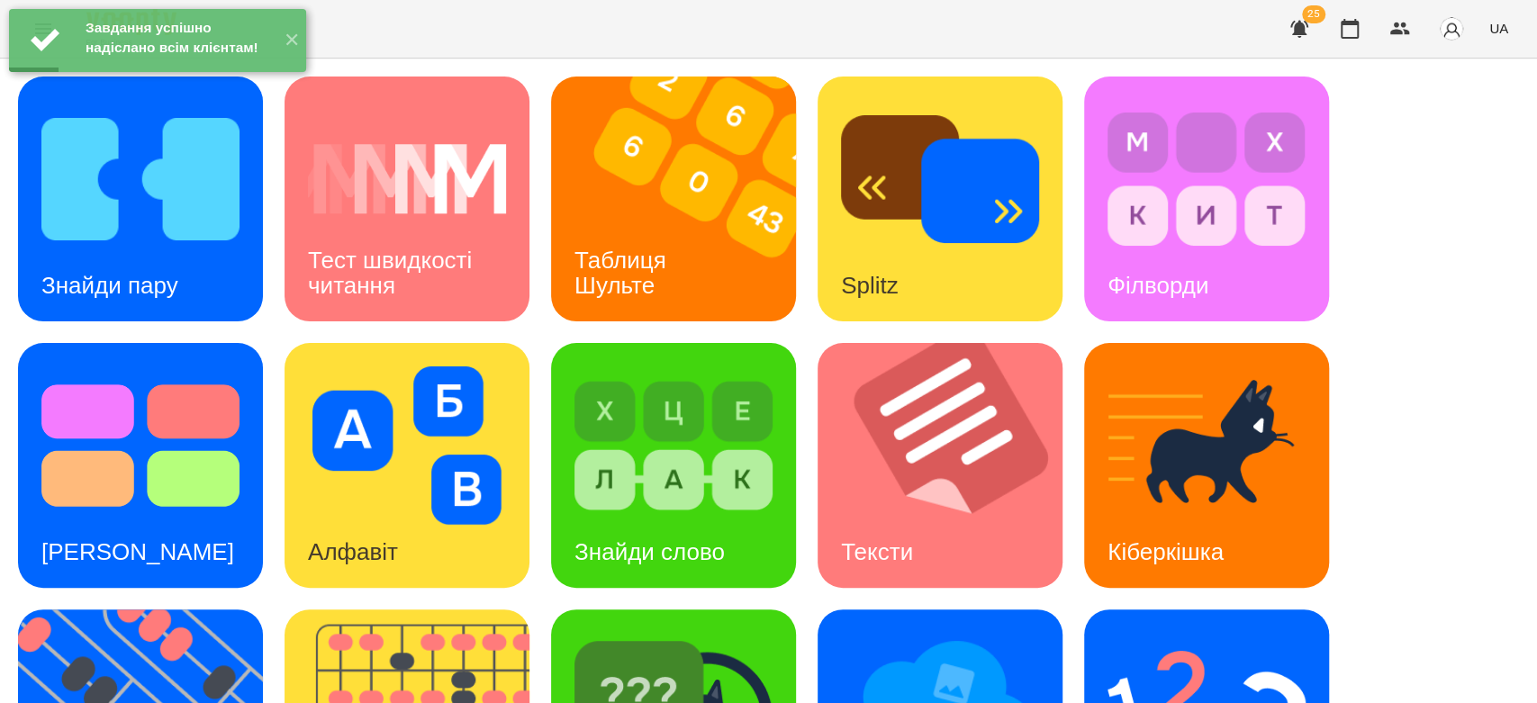
scroll to position [435, 0]
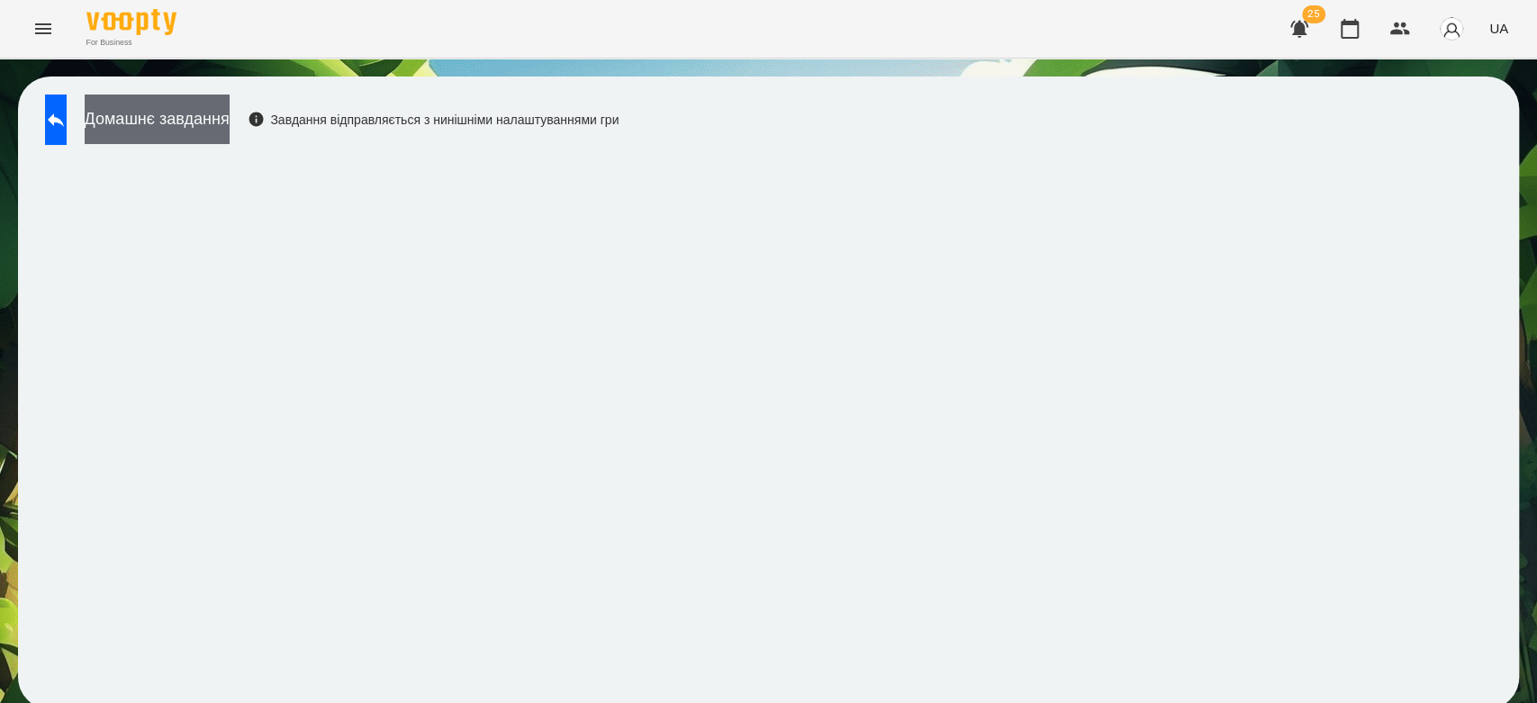
click at [194, 113] on button "Домашнє завдання" at bounding box center [157, 120] width 145 height 50
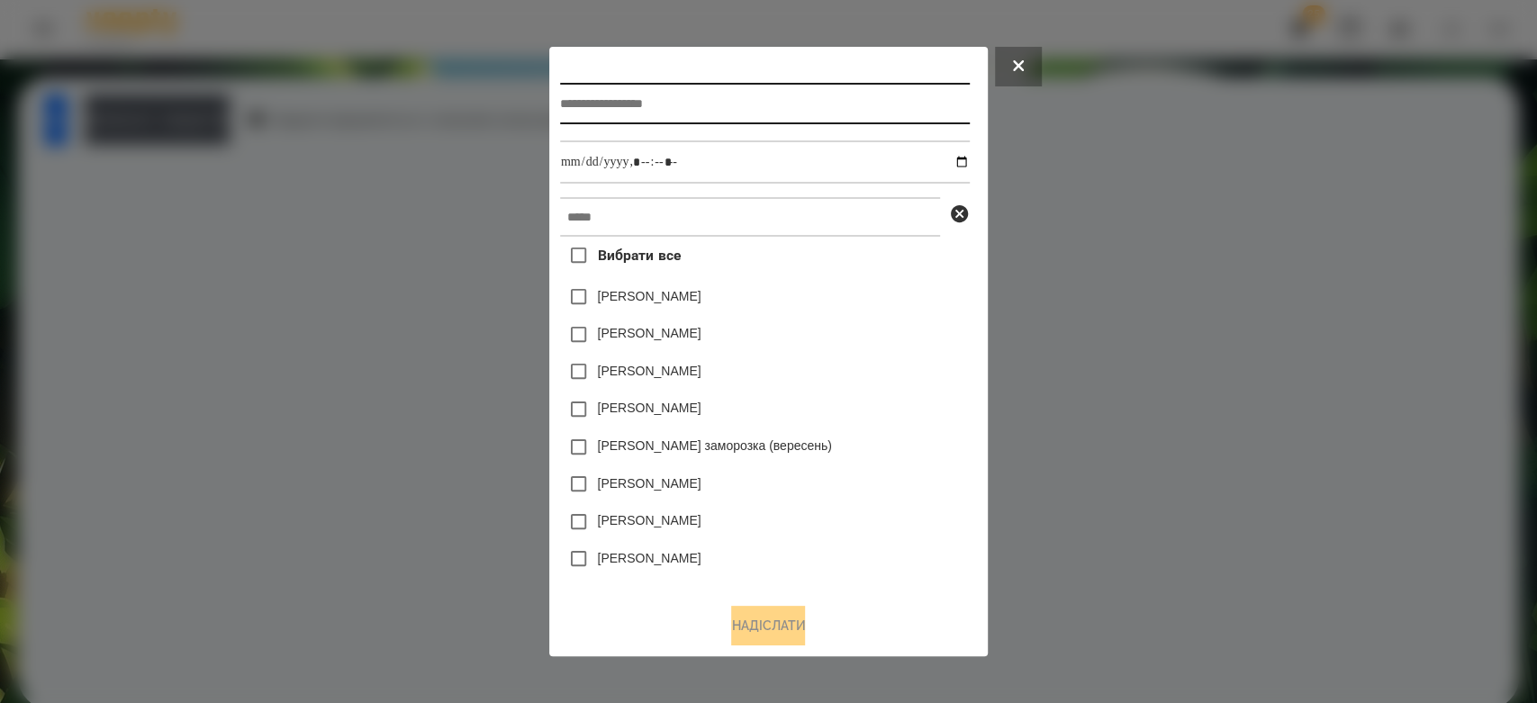
click at [753, 92] on input "text" at bounding box center [765, 103] width 410 height 41
type input "*******"
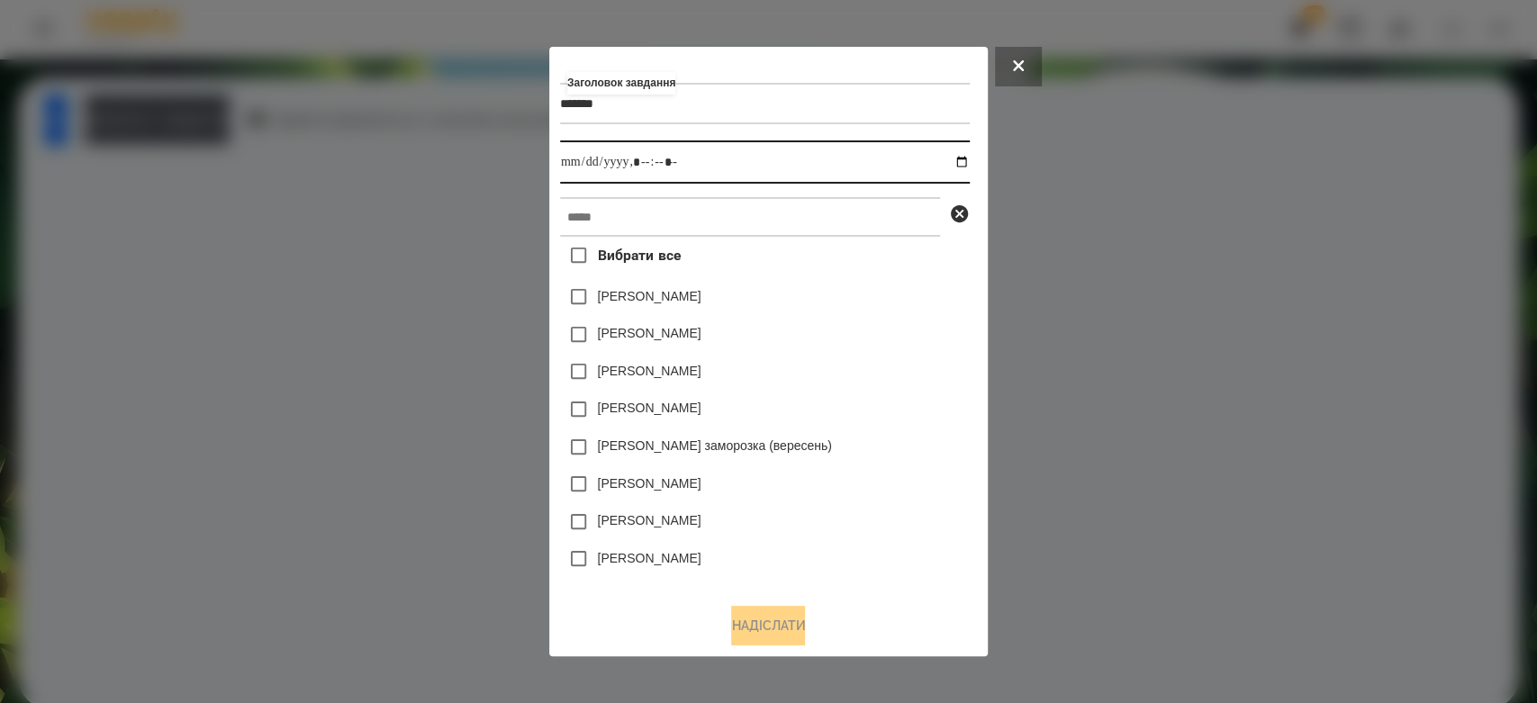
click at [962, 167] on input "datetime-local" at bounding box center [765, 161] width 410 height 43
type input "**********"
click at [875, 306] on div "Яна Щербакова" at bounding box center [765, 297] width 410 height 38
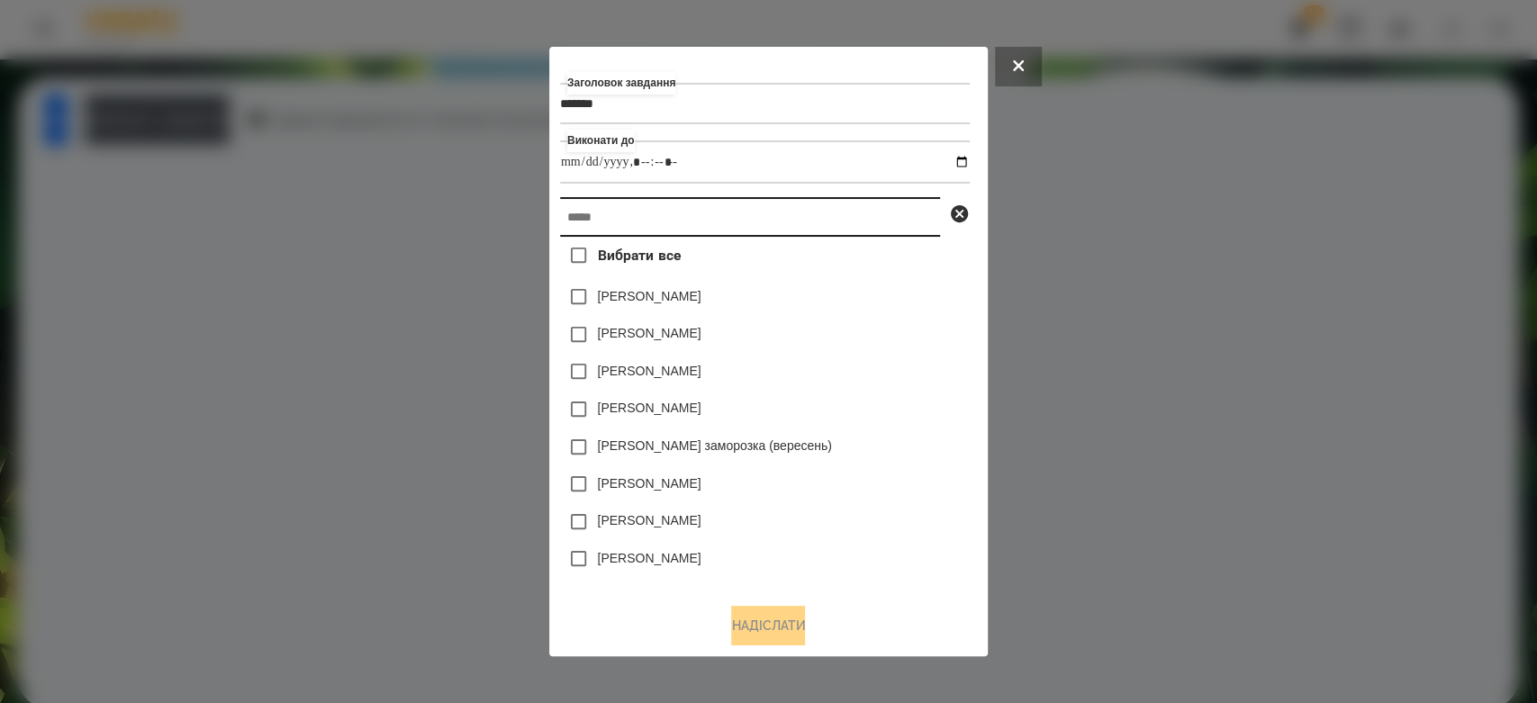
click at [832, 232] on input "text" at bounding box center [750, 217] width 380 height 40
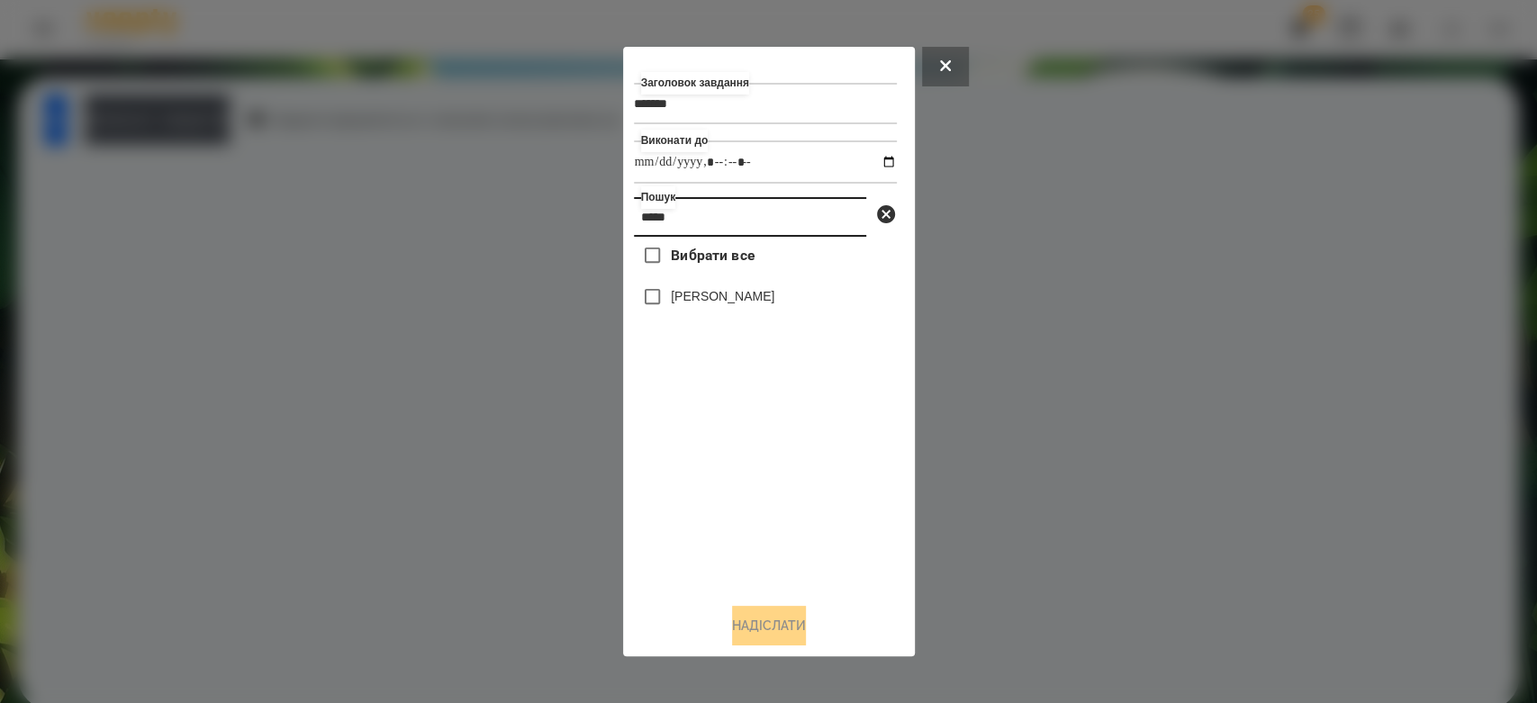
type input "*****"
click at [774, 301] on label "[PERSON_NAME]" at bounding box center [723, 296] width 104 height 18
click at [773, 627] on button "Надіслати" at bounding box center [769, 626] width 74 height 40
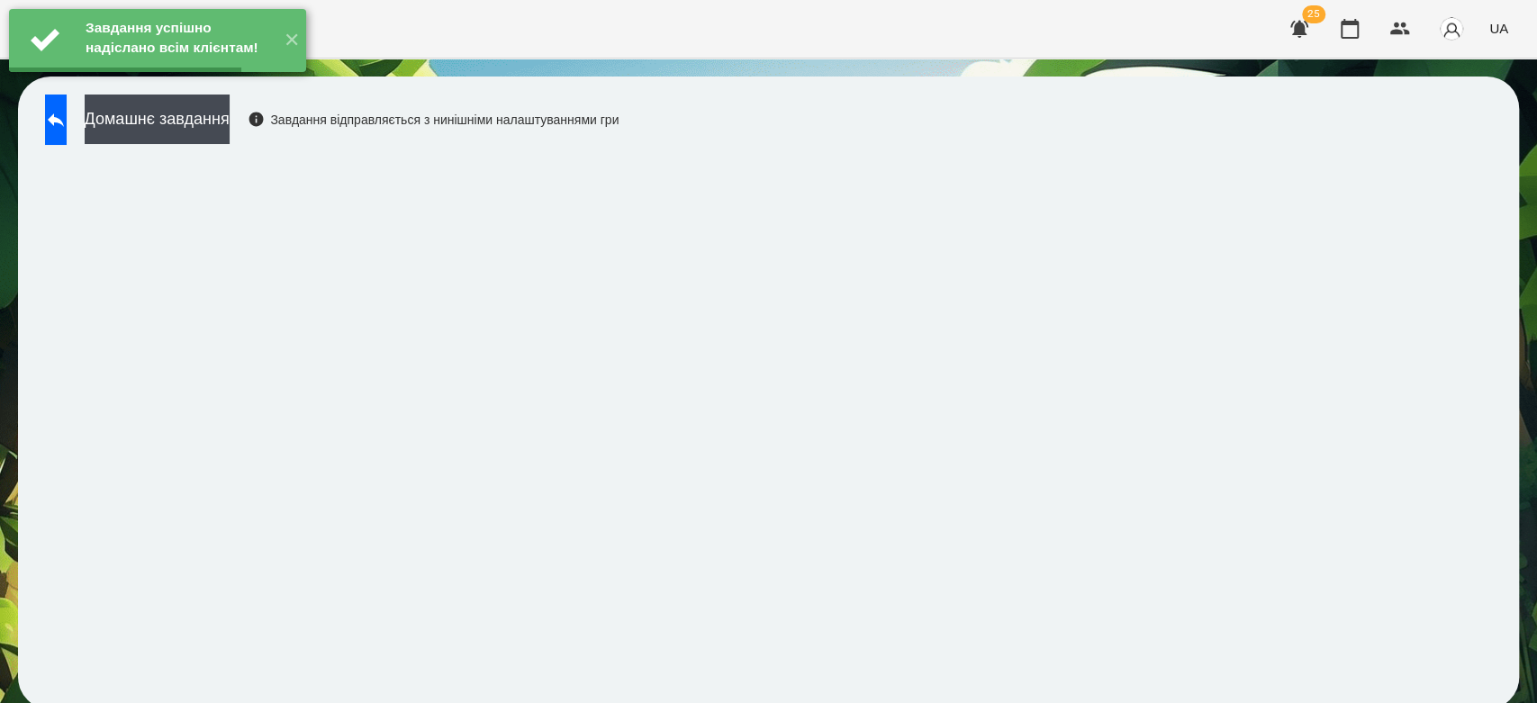
click at [223, 113] on button "Домашнє завдання" at bounding box center [157, 120] width 145 height 50
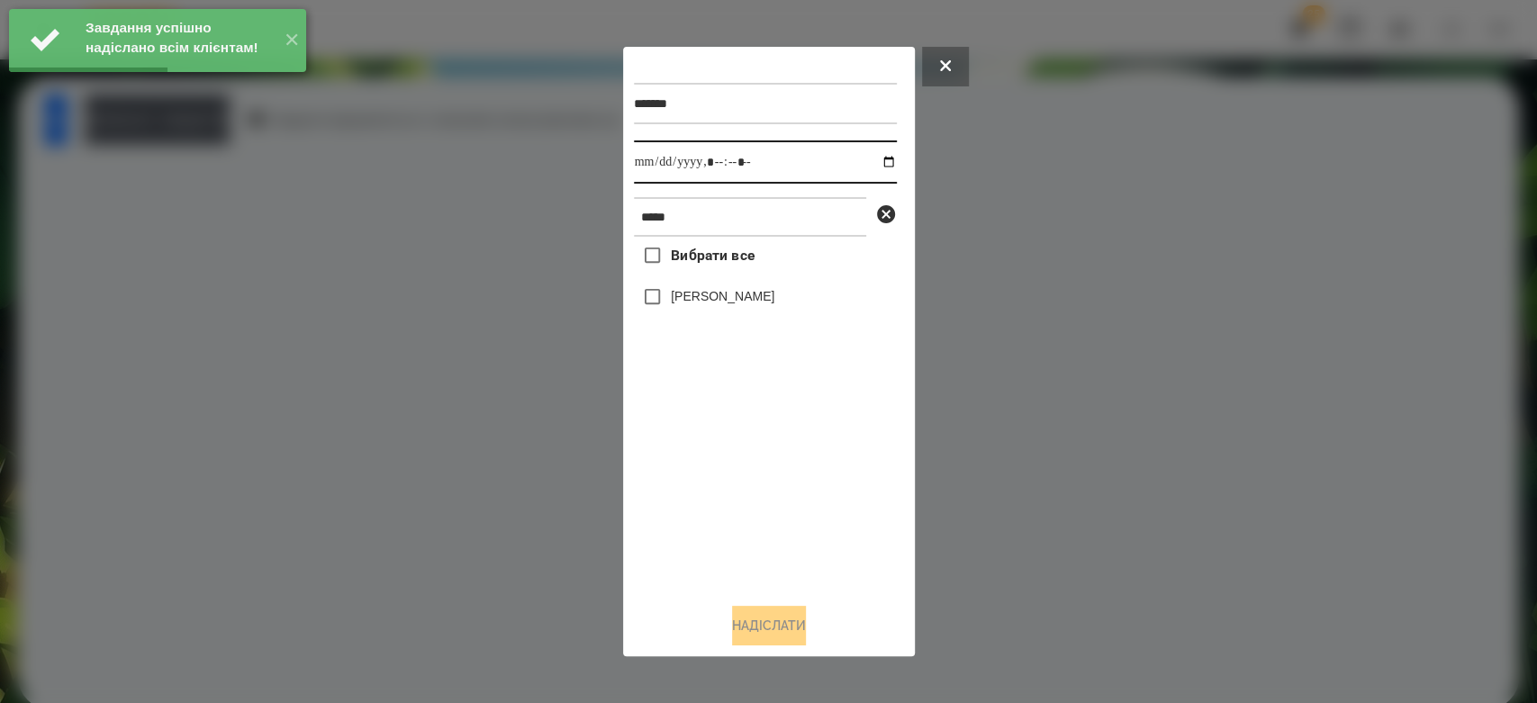
drag, startPoint x: 872, startPoint y: 157, endPoint x: 864, endPoint y: 180, distance: 24.8
click at [871, 157] on input "datetime-local" at bounding box center [765, 161] width 263 height 43
type input "**********"
drag, startPoint x: 802, startPoint y: 501, endPoint x: 762, endPoint y: 415, distance: 94.6
click at [802, 501] on div "Вибрати все Аріна Малофєєва" at bounding box center [765, 413] width 263 height 352
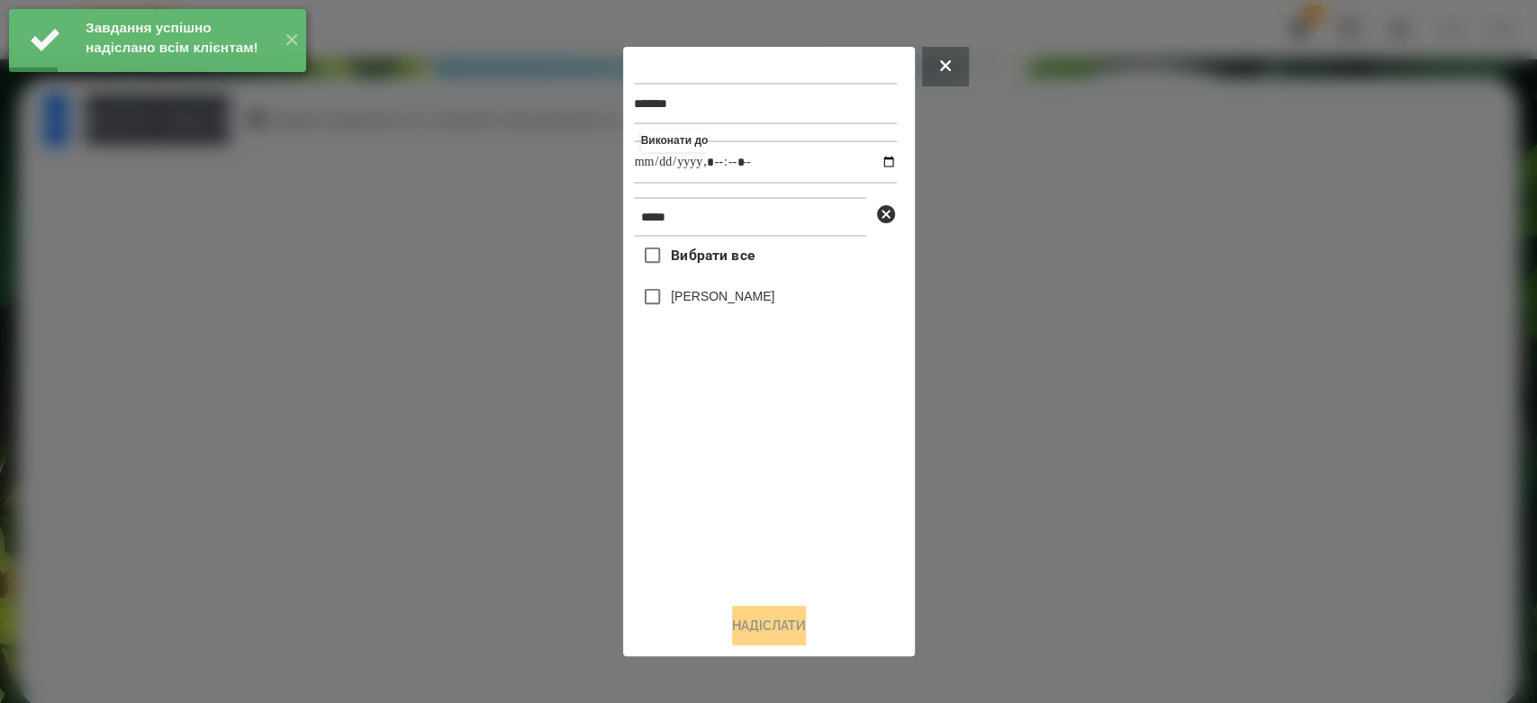
click at [705, 314] on div "[PERSON_NAME]" at bounding box center [765, 297] width 263 height 38
click at [722, 301] on label "[PERSON_NAME]" at bounding box center [723, 296] width 104 height 18
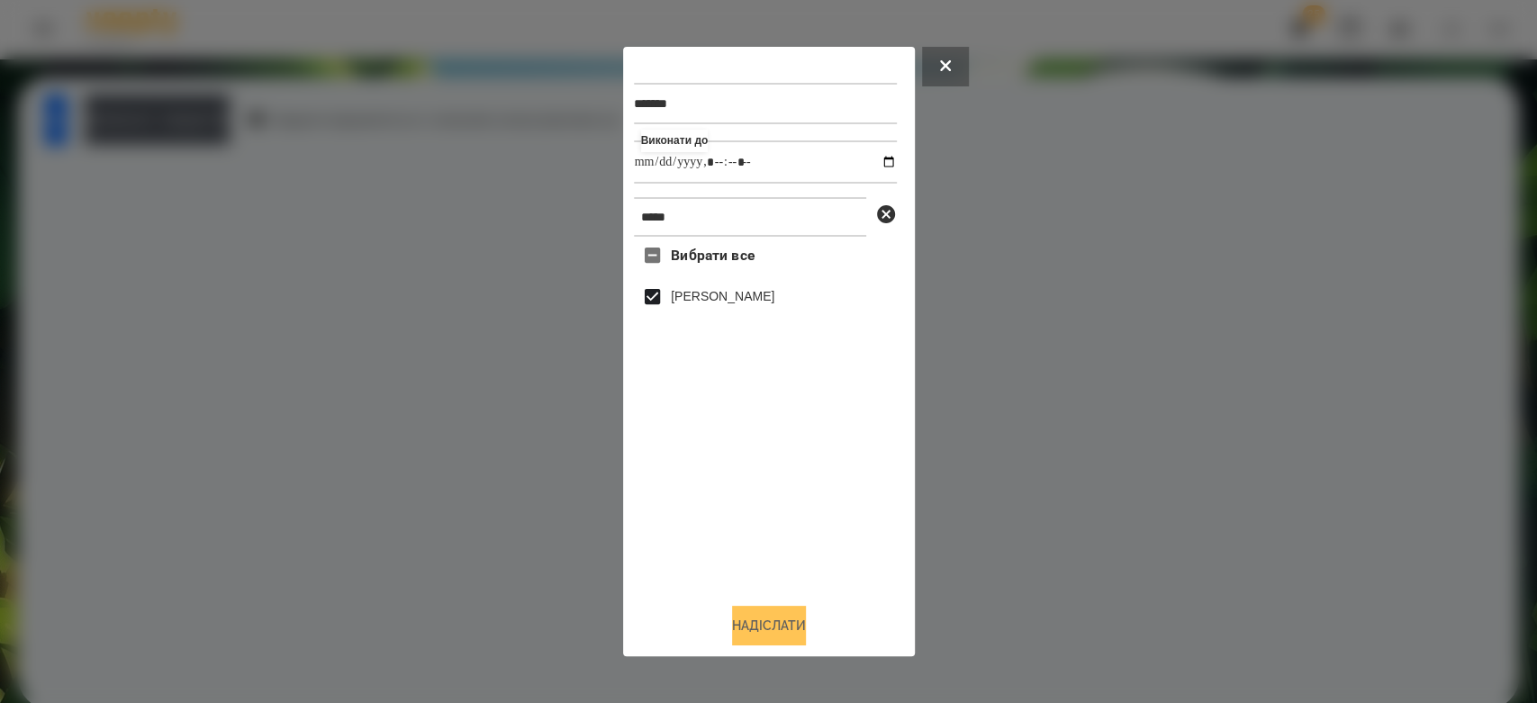
click at [754, 635] on button "Надіслати" at bounding box center [769, 626] width 74 height 40
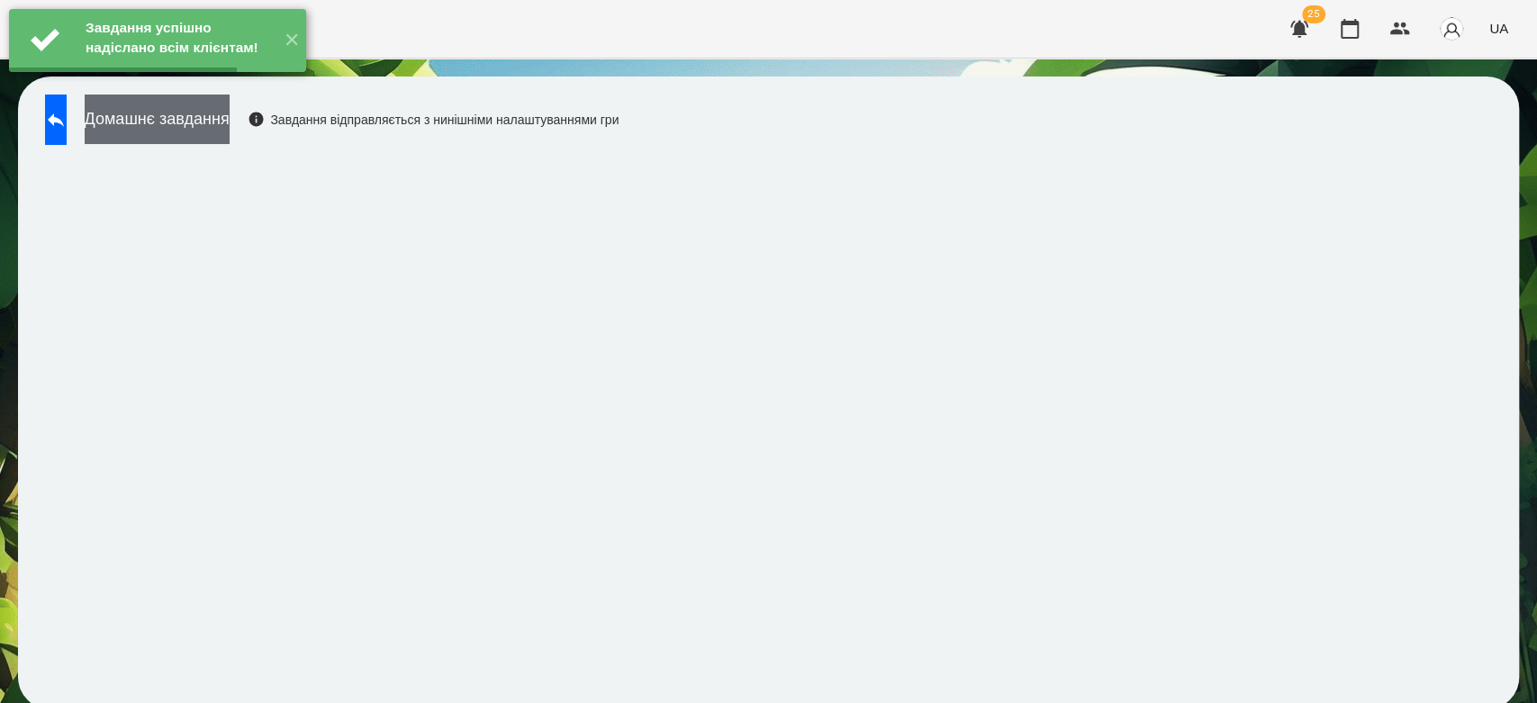
click at [230, 126] on button "Домашнє завдання" at bounding box center [157, 120] width 145 height 50
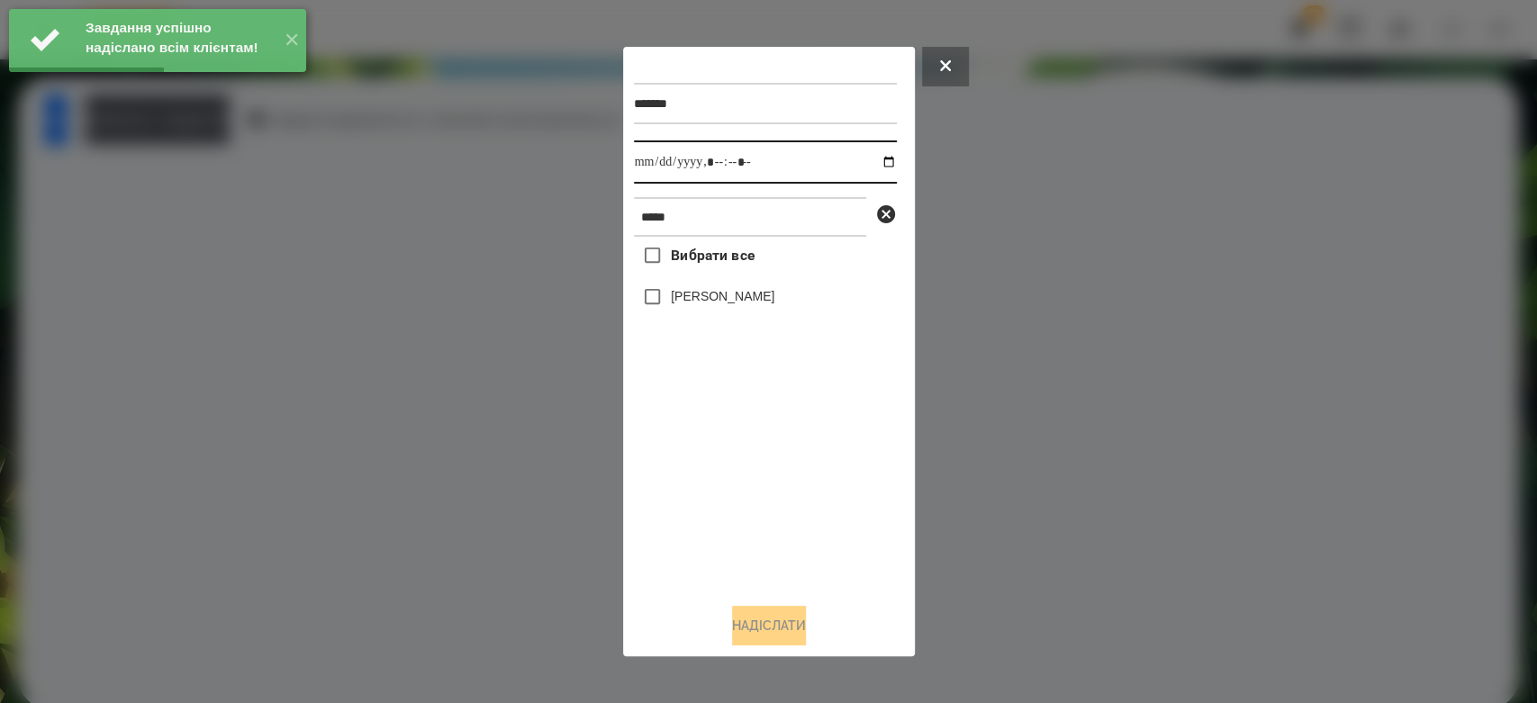
click at [876, 165] on input "datetime-local" at bounding box center [765, 161] width 263 height 43
type input "**********"
click at [709, 492] on div "Вибрати все Аріна Малофєєва" at bounding box center [765, 413] width 263 height 352
click at [701, 311] on div "[PERSON_NAME]" at bounding box center [765, 297] width 263 height 38
click at [706, 303] on label "[PERSON_NAME]" at bounding box center [723, 296] width 104 height 18
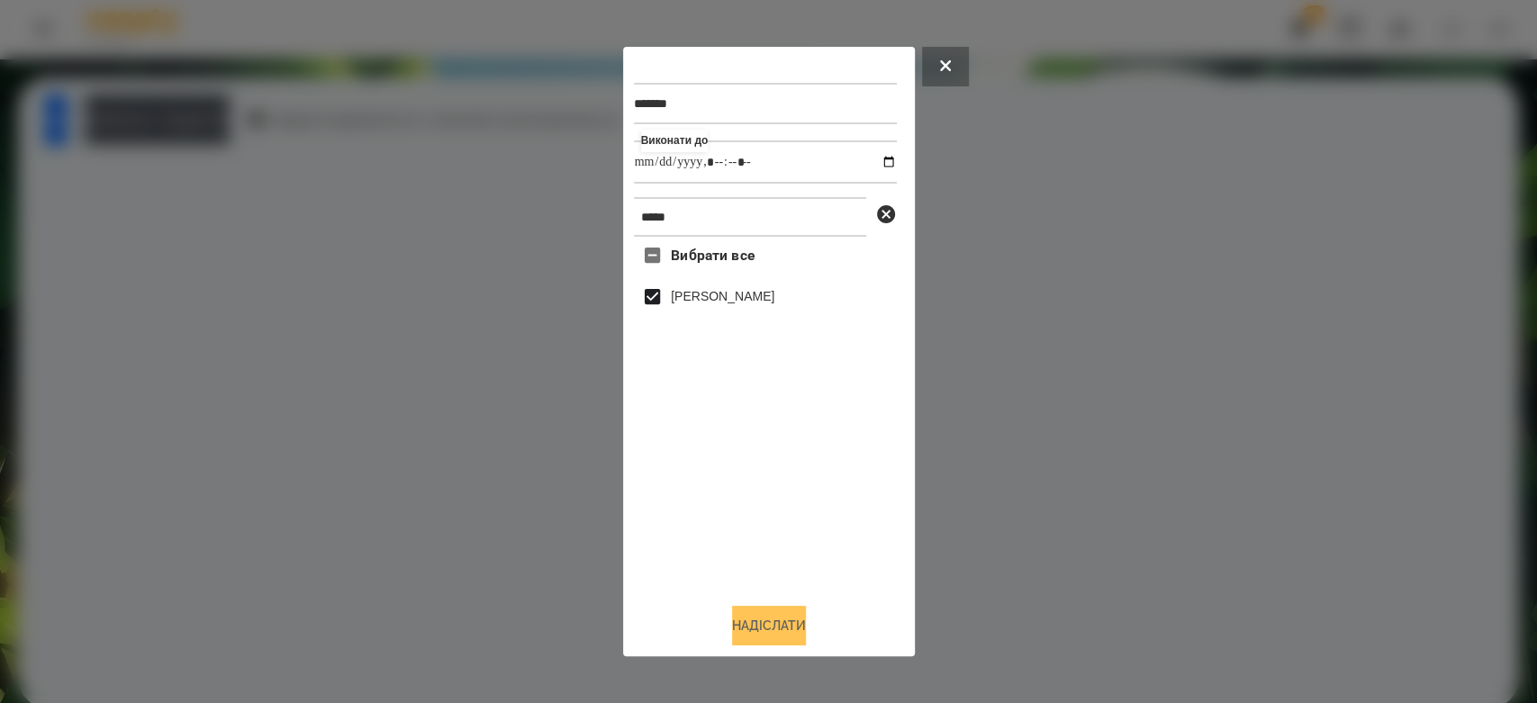
click at [805, 630] on button "Надіслати" at bounding box center [769, 626] width 74 height 40
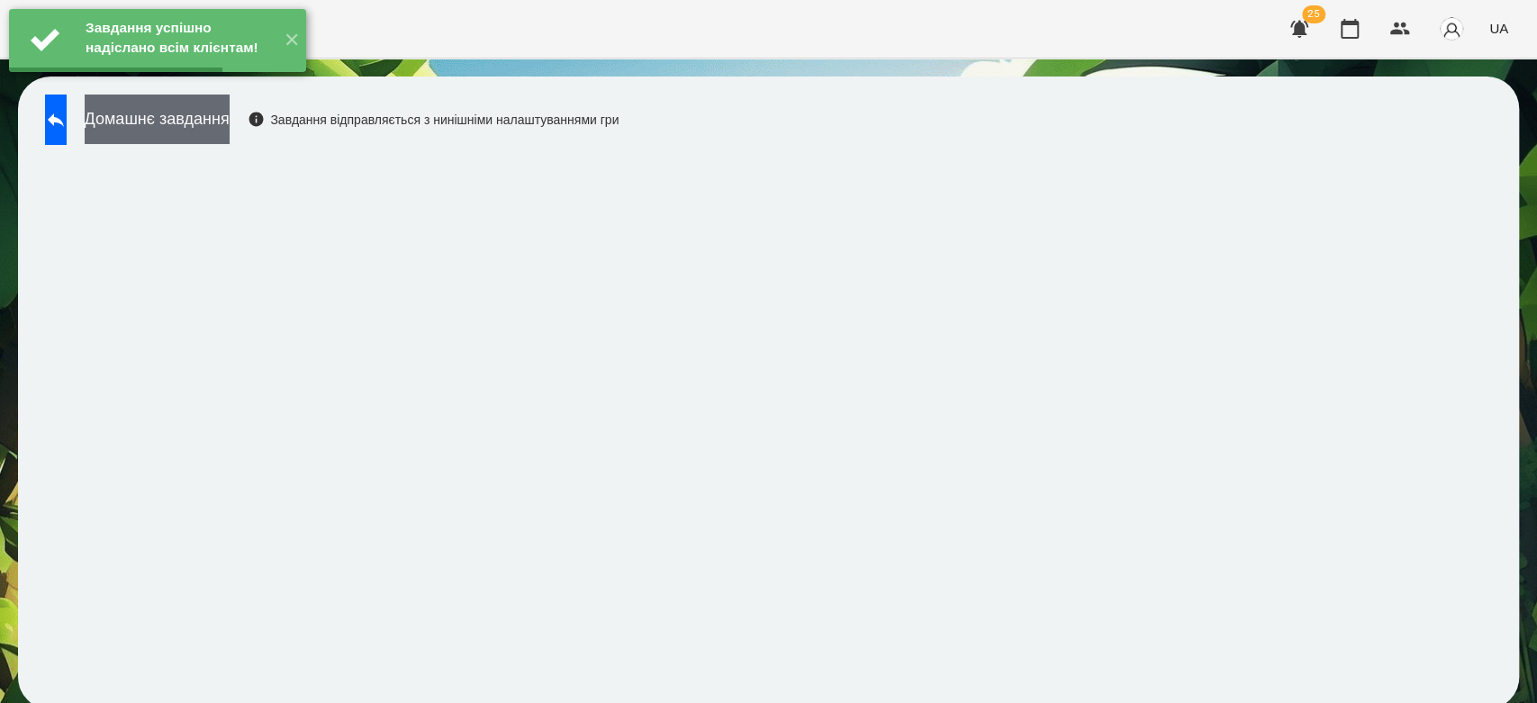
click at [230, 132] on button "Домашнє завдання" at bounding box center [157, 120] width 145 height 50
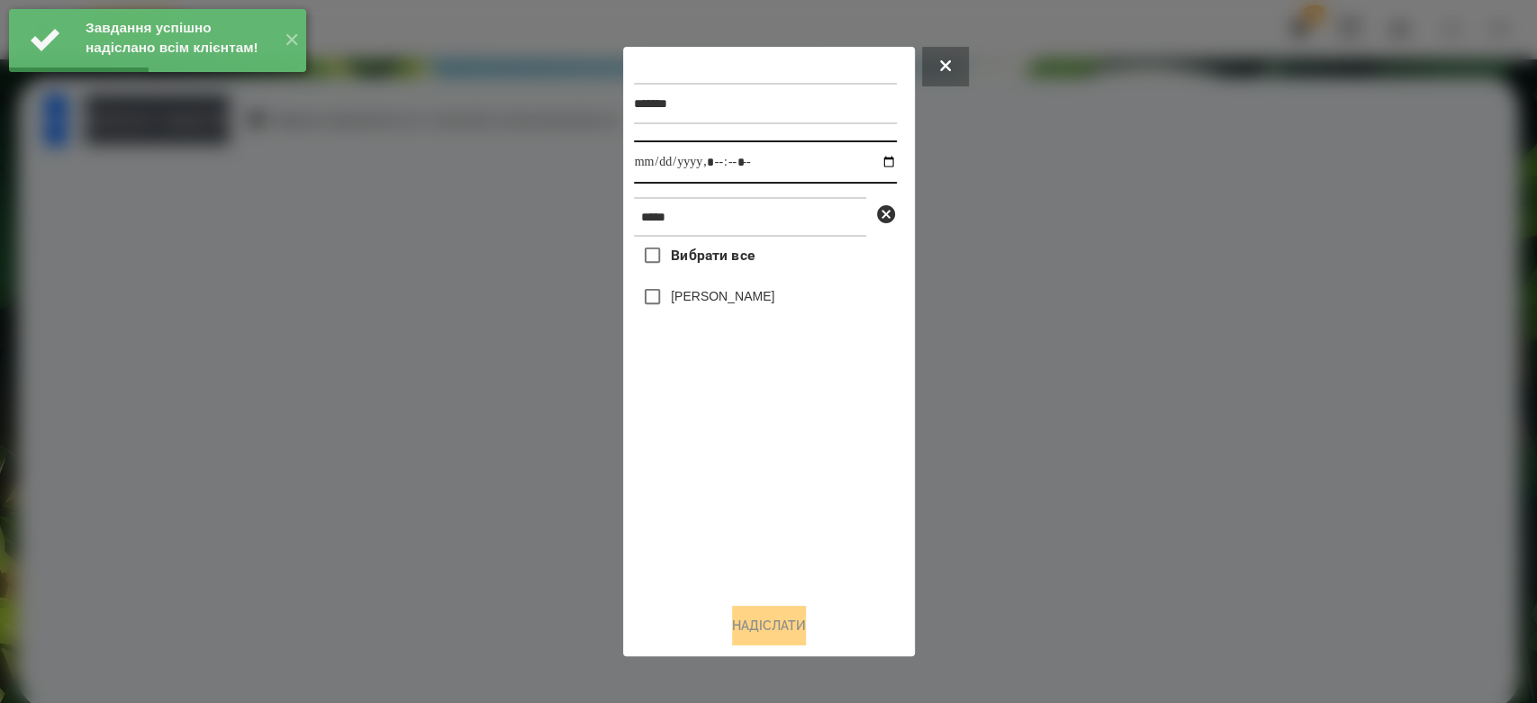
drag, startPoint x: 865, startPoint y: 160, endPoint x: 855, endPoint y: 180, distance: 22.1
click at [866, 161] on input "datetime-local" at bounding box center [765, 161] width 263 height 43
type input "**********"
click at [791, 532] on div "Вибрати все Аріна Малофєєва" at bounding box center [765, 413] width 263 height 352
click at [696, 301] on label "[PERSON_NAME]" at bounding box center [723, 296] width 104 height 18
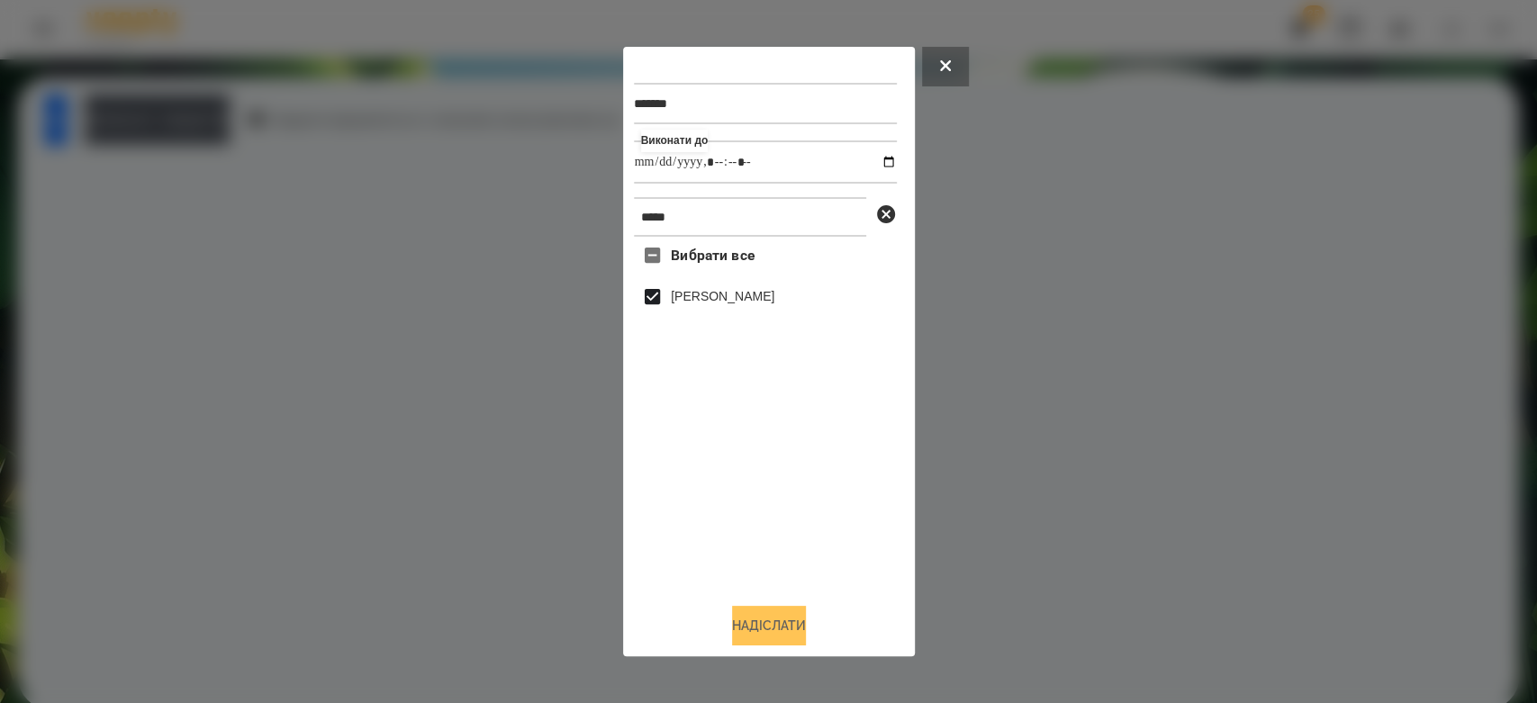
click at [796, 622] on button "Надіслати" at bounding box center [769, 626] width 74 height 40
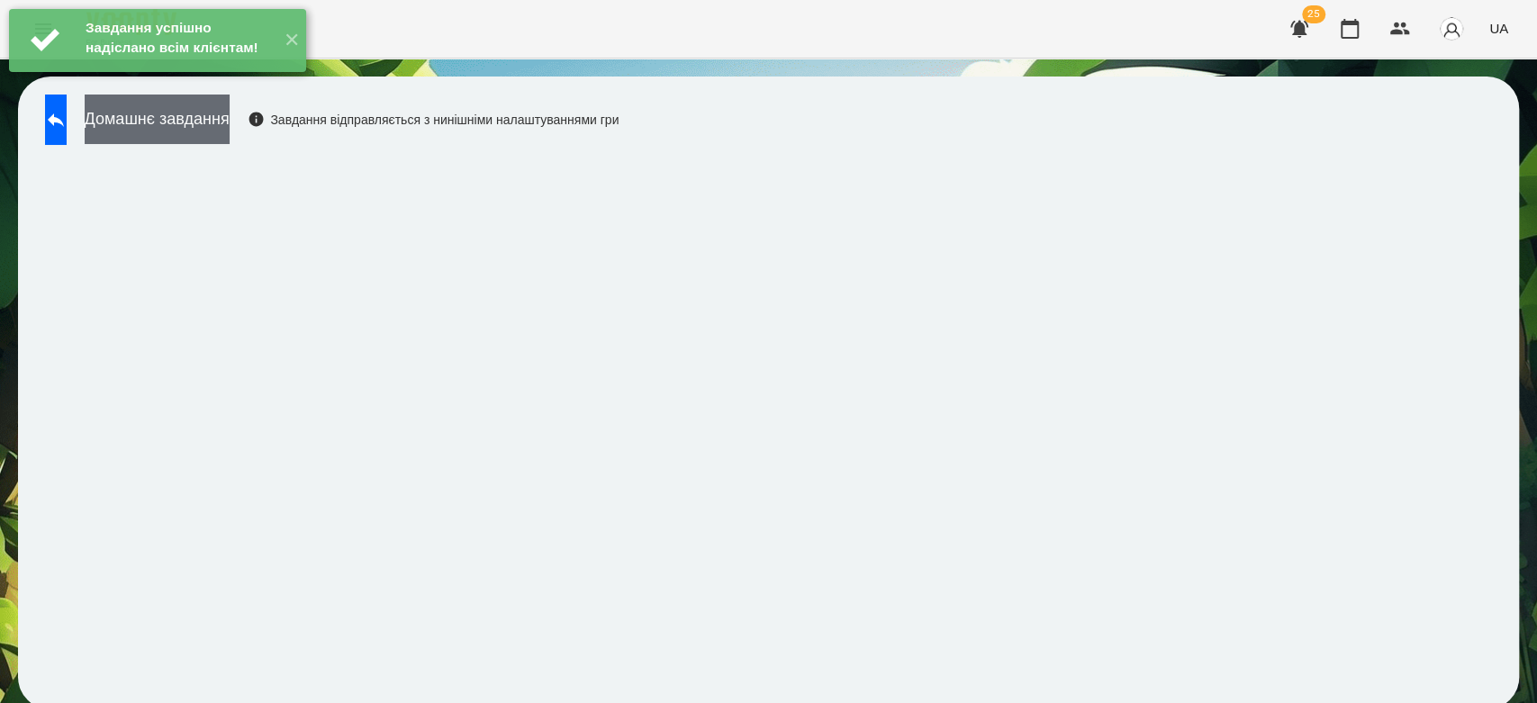
click at [230, 123] on button "Домашнє завдання" at bounding box center [157, 120] width 145 height 50
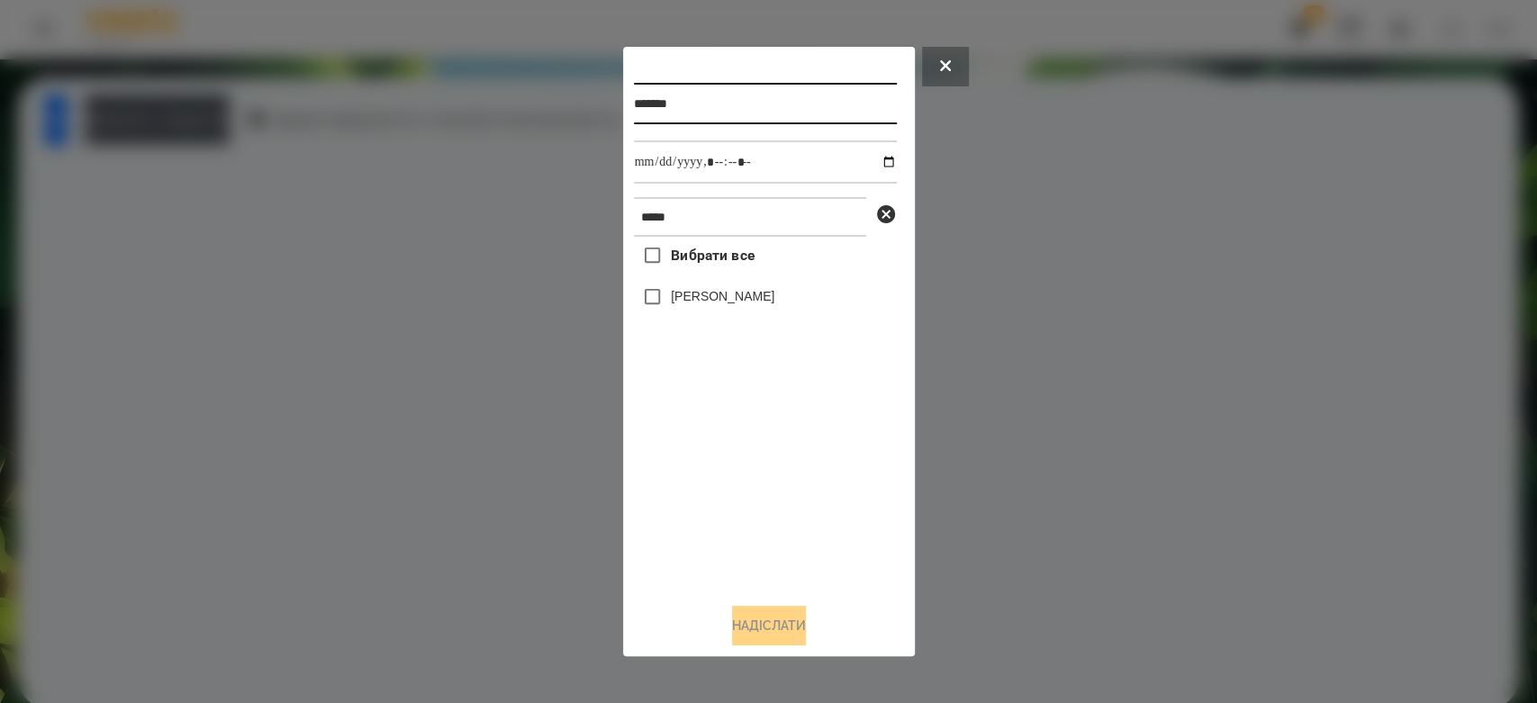
drag, startPoint x: 756, startPoint y: 99, endPoint x: 524, endPoint y: 105, distance: 232.3
click at [524, 105] on div "******* ***** Вибрати все Аріна Малофєєва Надіслати" at bounding box center [768, 351] width 1537 height 703
type input "*******"
click at [870, 167] on input "datetime-local" at bounding box center [765, 161] width 263 height 43
type input "**********"
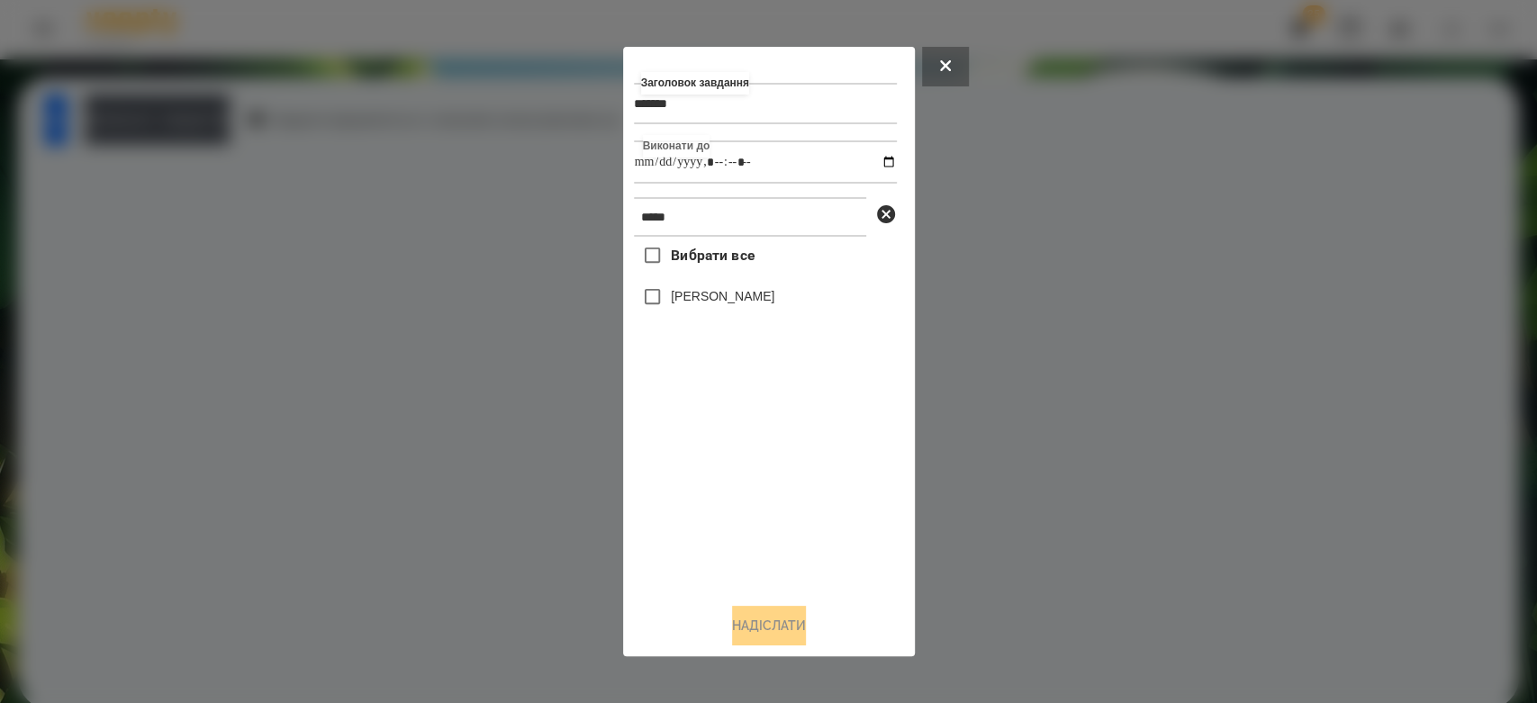
click at [794, 517] on div "Вибрати все Аріна Малофєєва" at bounding box center [765, 413] width 263 height 352
click at [714, 305] on label "[PERSON_NAME]" at bounding box center [723, 296] width 104 height 18
click at [752, 625] on button "Надіслати" at bounding box center [769, 626] width 74 height 40
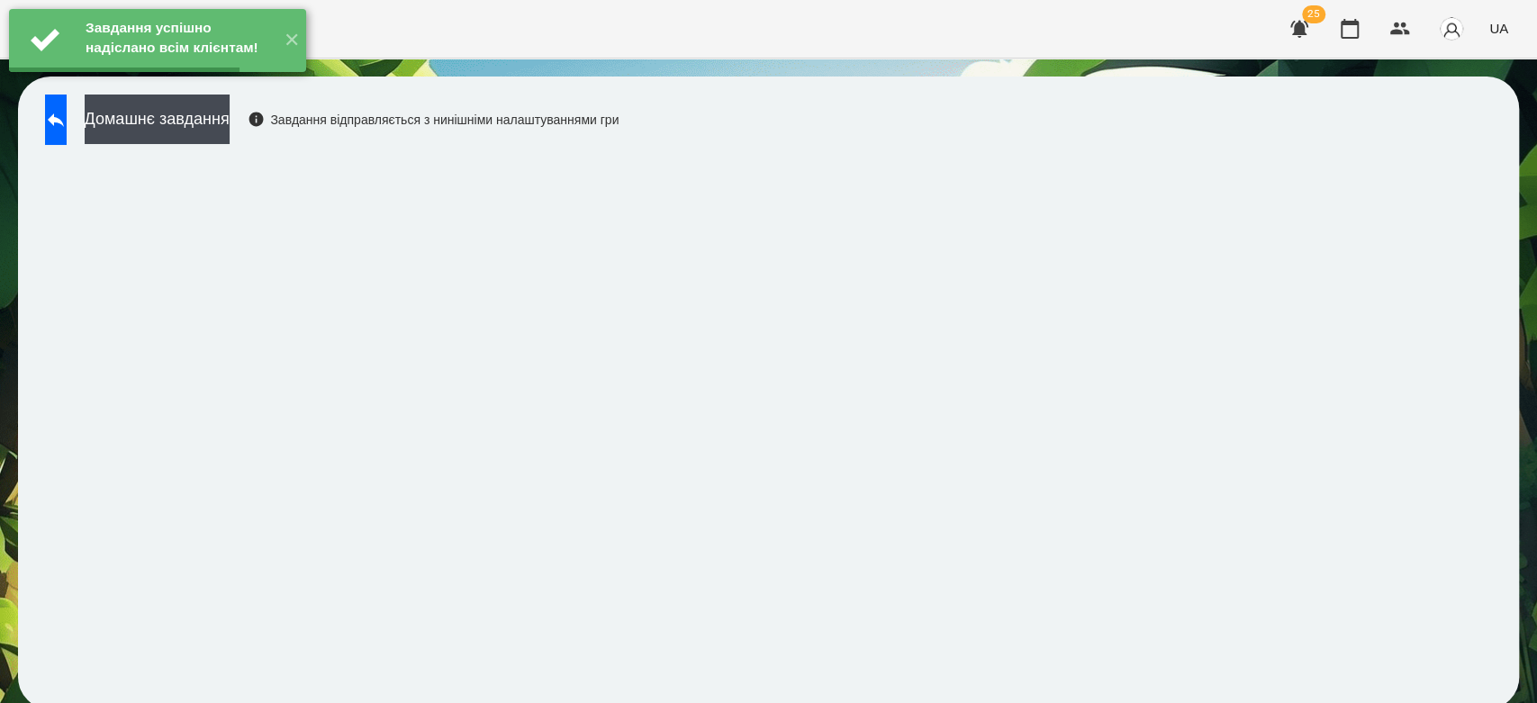
click at [230, 121] on button "Домашнє завдання" at bounding box center [157, 120] width 145 height 50
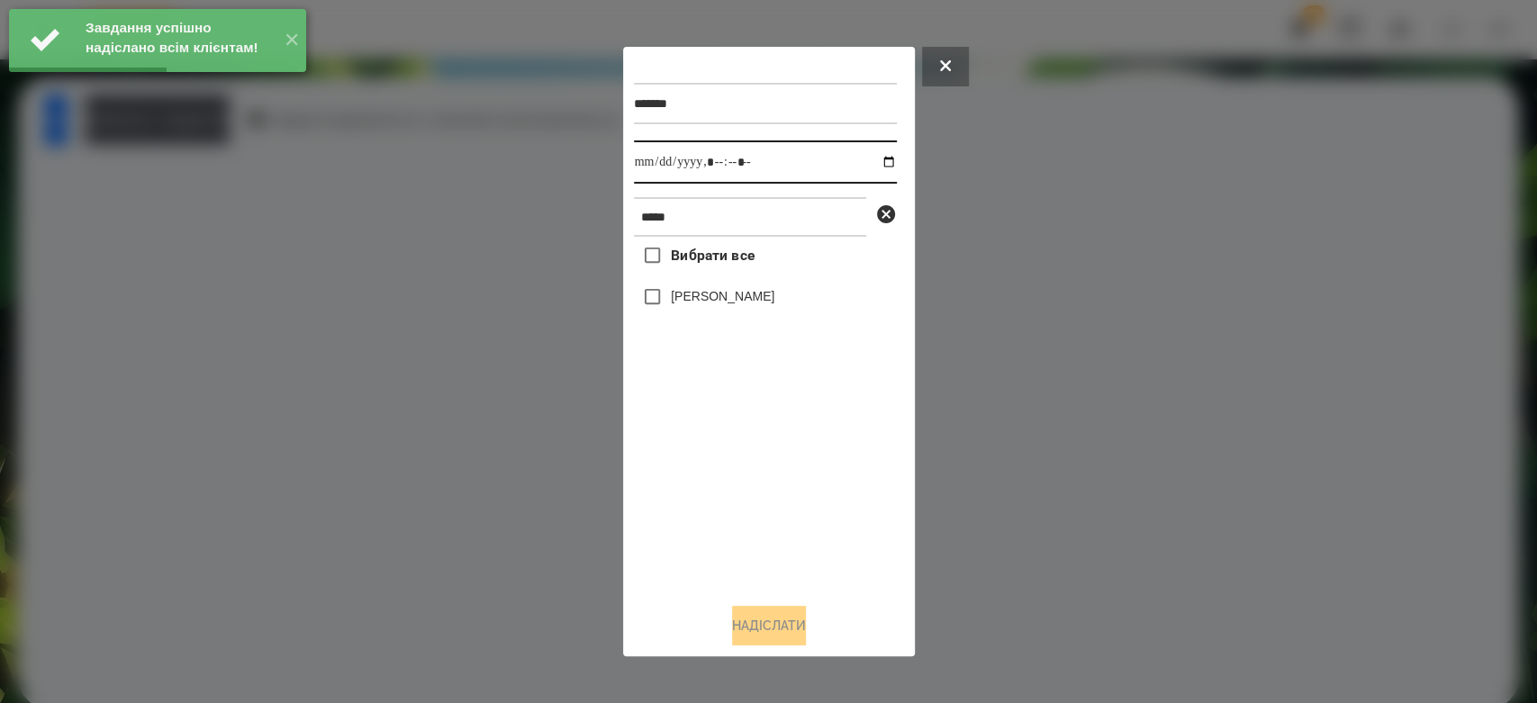
click at [870, 159] on input "datetime-local" at bounding box center [765, 161] width 263 height 43
type input "**********"
click at [783, 494] on div "Вибрати все Аріна Малофєєва" at bounding box center [765, 413] width 263 height 352
click at [726, 305] on label "[PERSON_NAME]" at bounding box center [723, 296] width 104 height 18
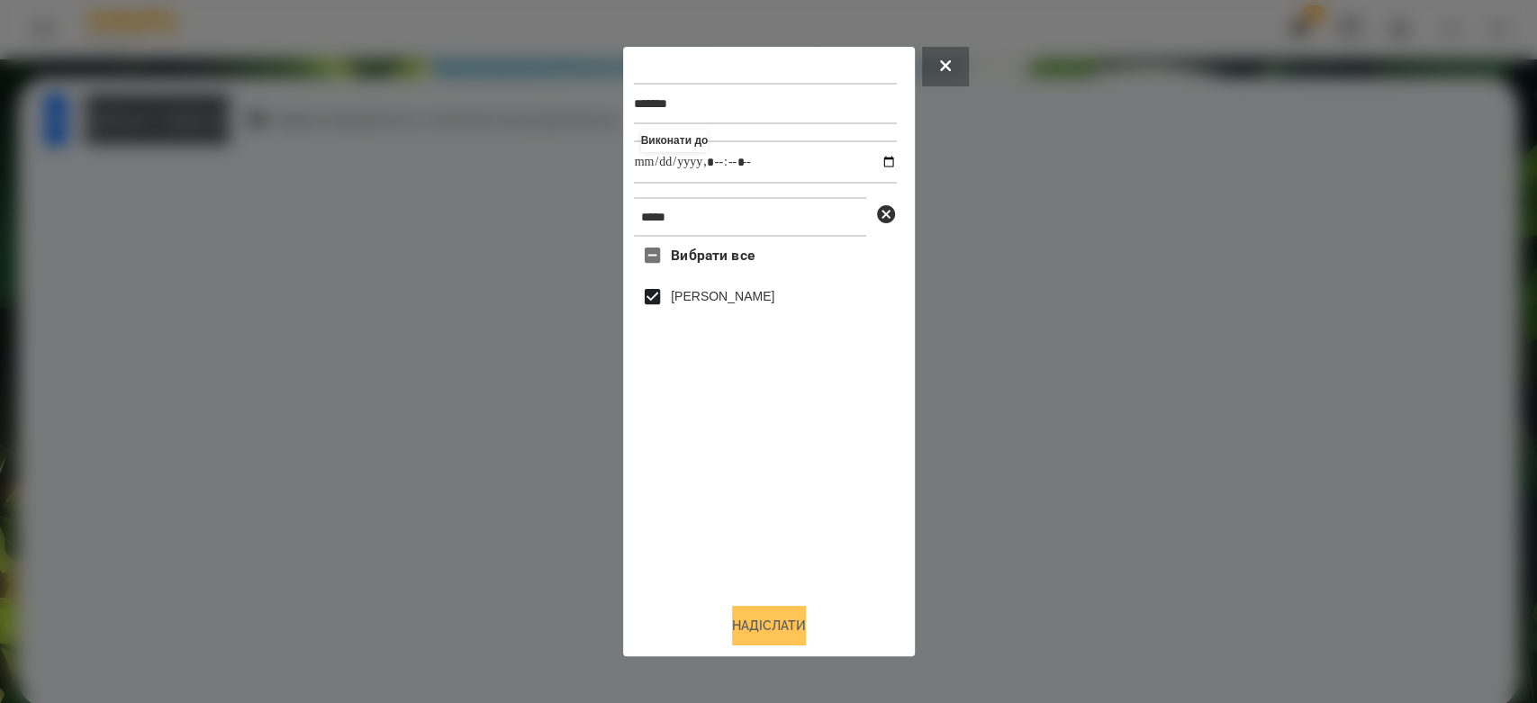
click at [798, 628] on button "Надіслати" at bounding box center [769, 626] width 74 height 40
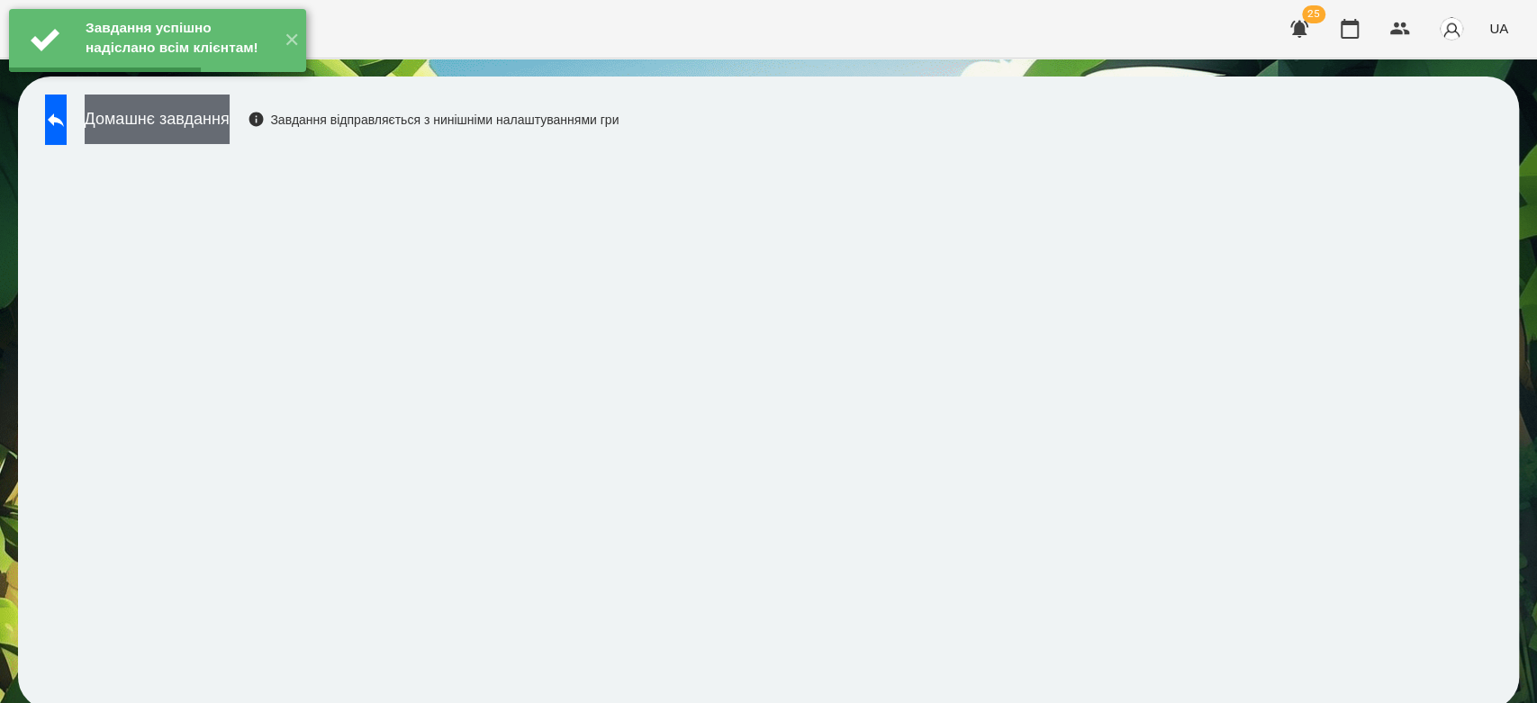
click at [225, 129] on button "Домашнє завдання" at bounding box center [157, 120] width 145 height 50
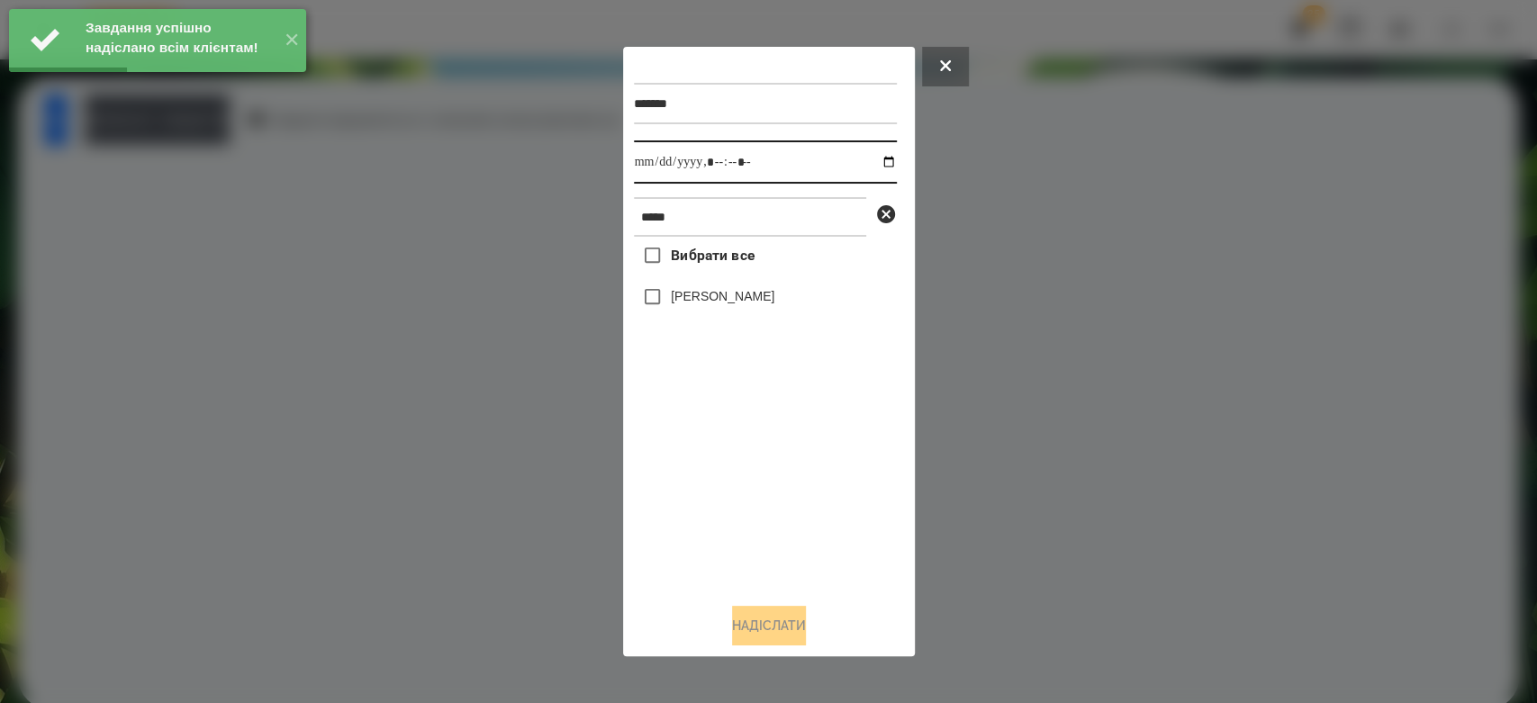
click at [874, 161] on input "datetime-local" at bounding box center [765, 161] width 263 height 43
type input "**********"
drag, startPoint x: 823, startPoint y: 553, endPoint x: 770, endPoint y: 453, distance: 113.2
click at [823, 553] on div "Вибрати все Аріна Малофєєва" at bounding box center [765, 413] width 263 height 352
click at [707, 296] on label "[PERSON_NAME]" at bounding box center [723, 296] width 104 height 18
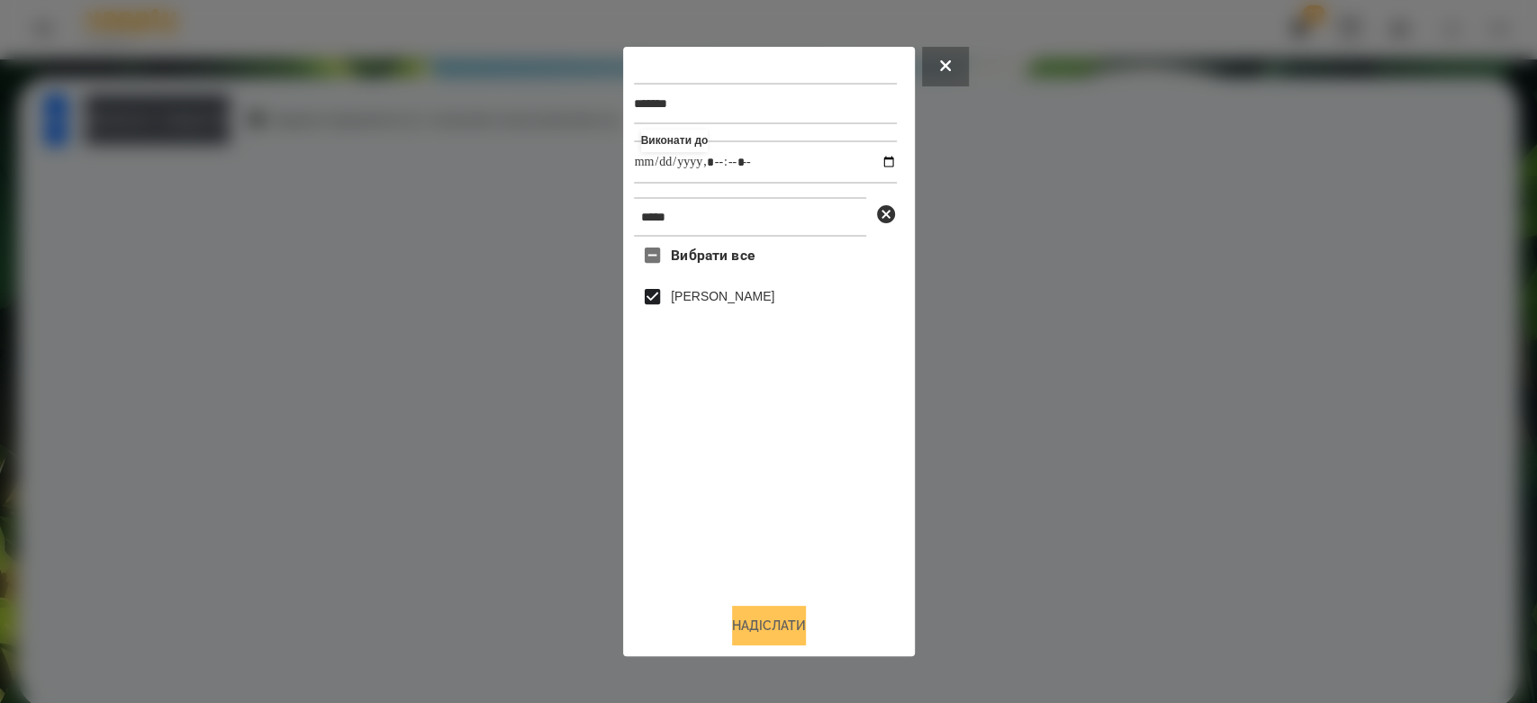
click at [780, 632] on button "Надіслати" at bounding box center [769, 626] width 74 height 40
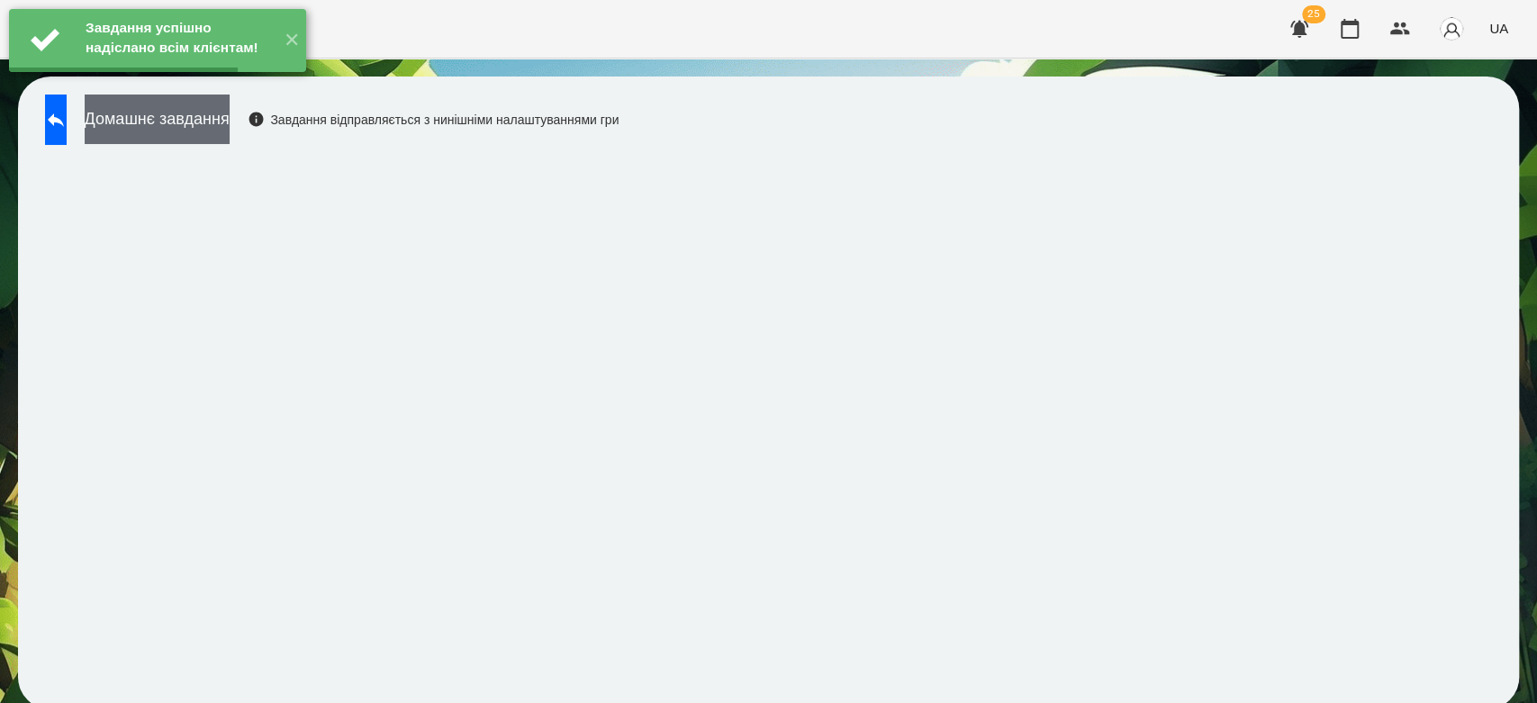
click at [209, 127] on button "Домашнє завдання" at bounding box center [157, 120] width 145 height 50
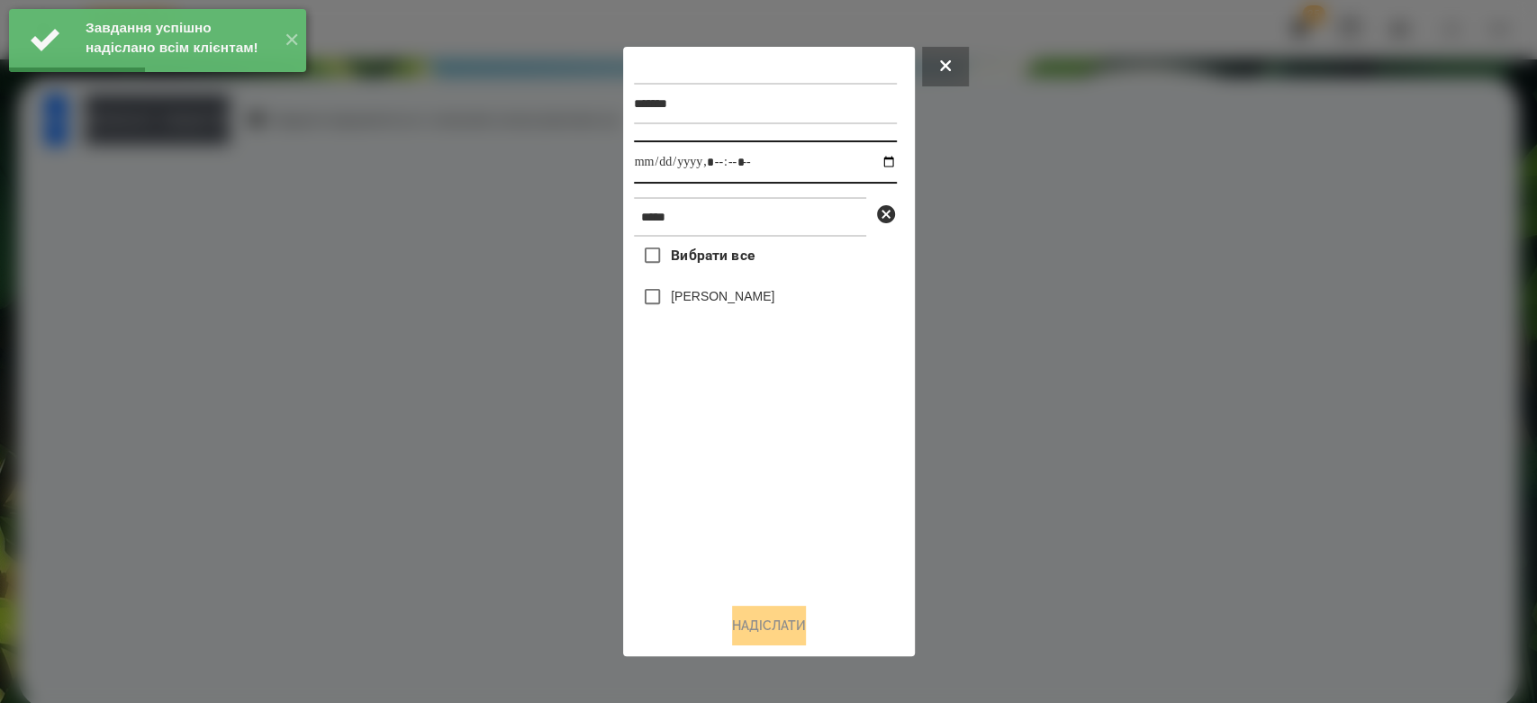
click at [872, 165] on input "datetime-local" at bounding box center [765, 161] width 263 height 43
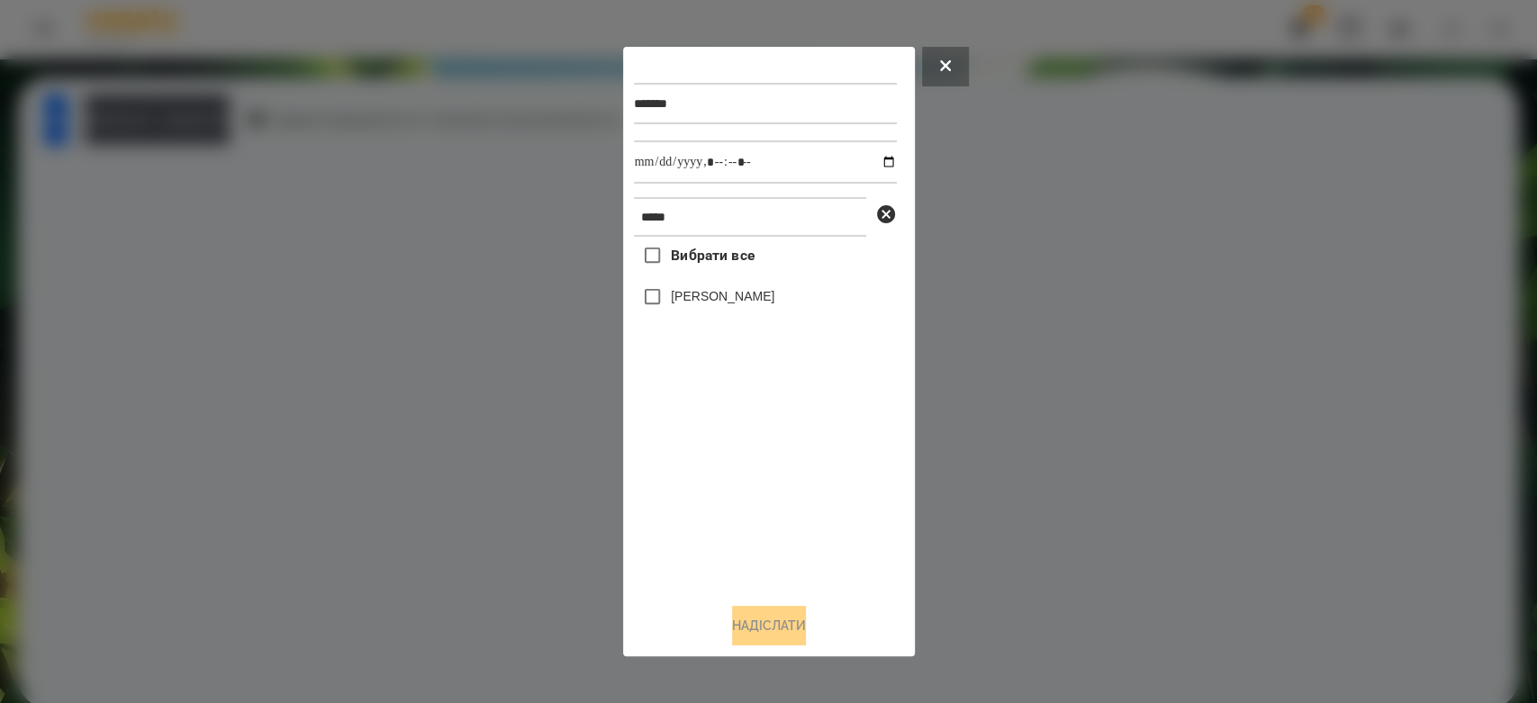
click at [1469, 317] on div at bounding box center [768, 351] width 1537 height 703
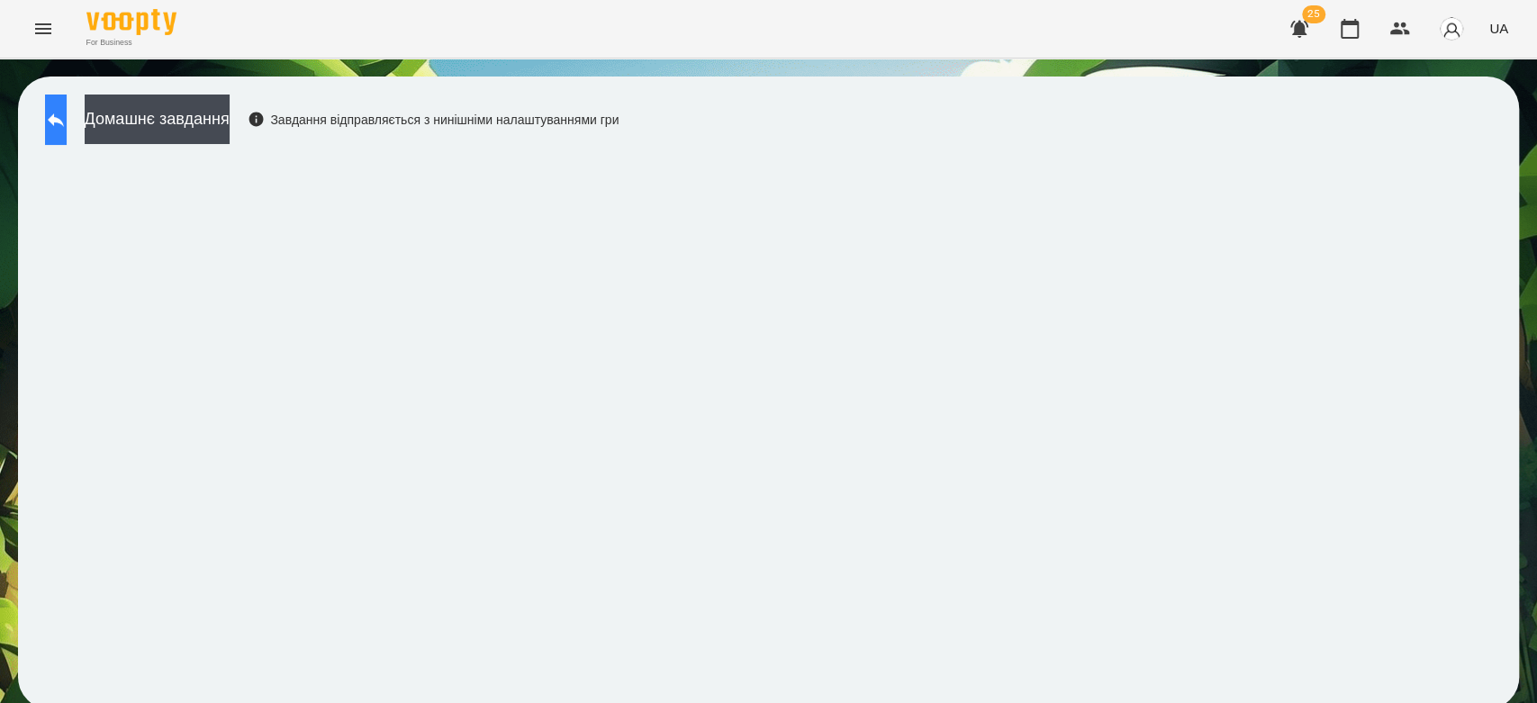
click at [55, 111] on button at bounding box center [56, 120] width 22 height 50
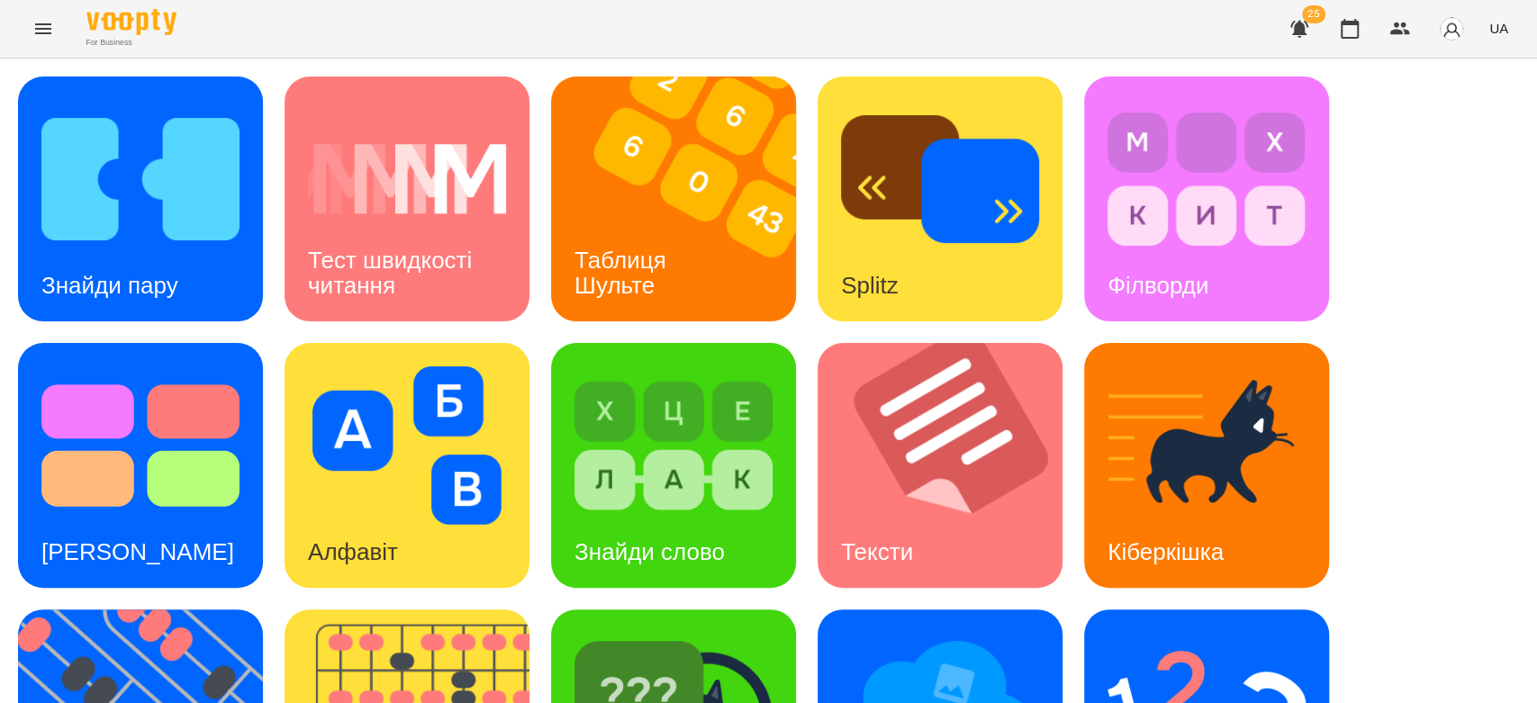
scroll to position [435, 0]
click at [1334, 258] on div "Знайди пару Тест швидкості читання Таблиця Шульте Splitz Філворди Тест Струпа А…" at bounding box center [768, 599] width 1501 height 1044
click at [1187, 633] on img at bounding box center [1206, 712] width 198 height 158
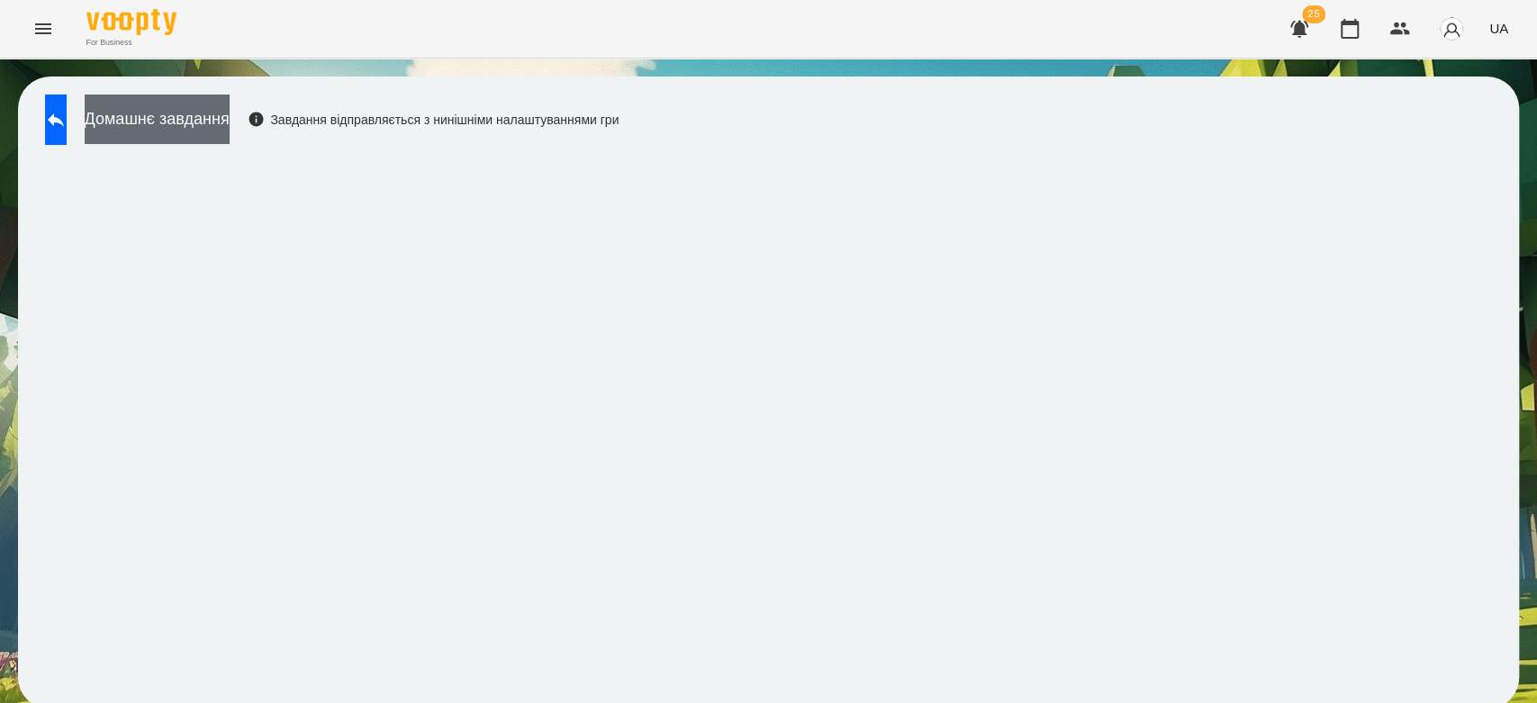
click at [191, 113] on button "Домашнє завдання" at bounding box center [157, 120] width 145 height 50
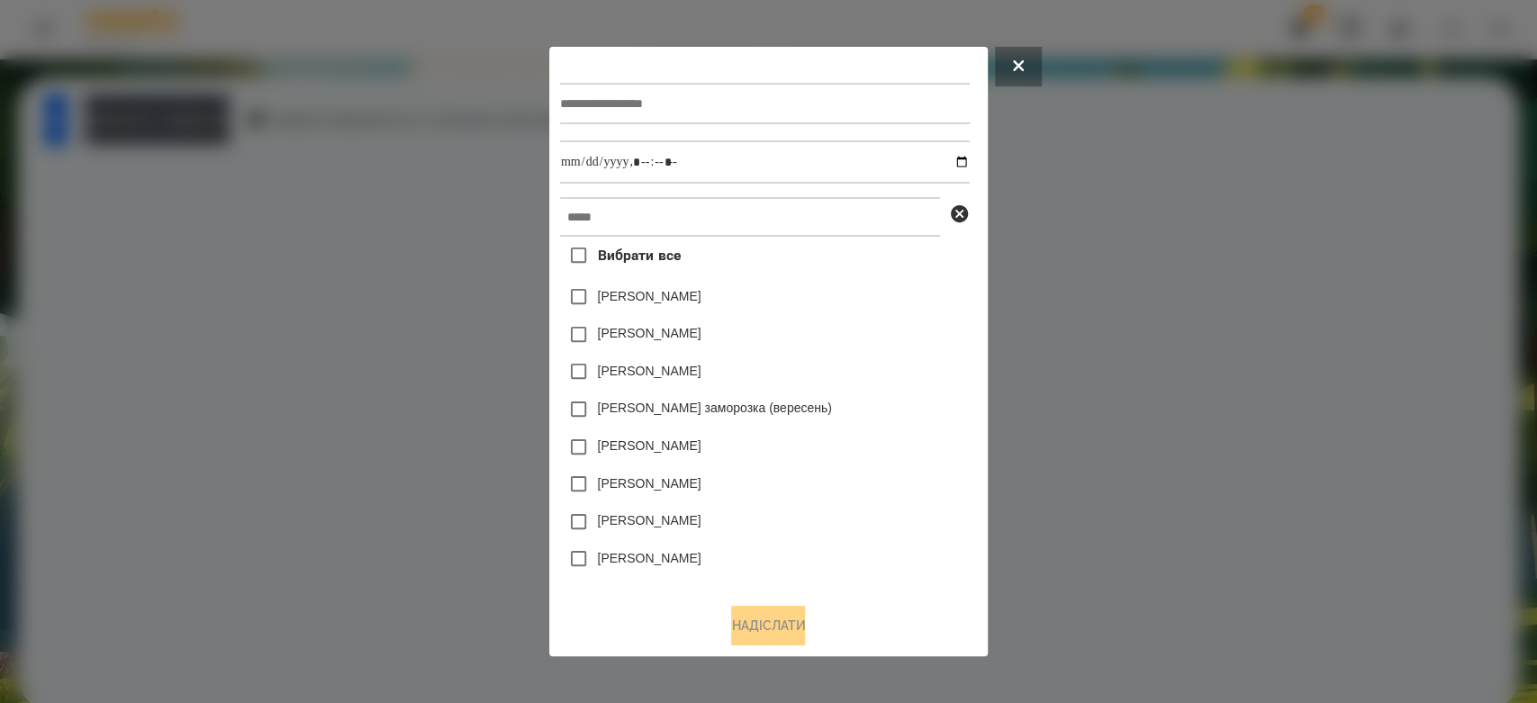
click at [772, 122] on div at bounding box center [765, 104] width 410 height 74
click at [775, 104] on input "text" at bounding box center [765, 103] width 410 height 41
type input "*********"
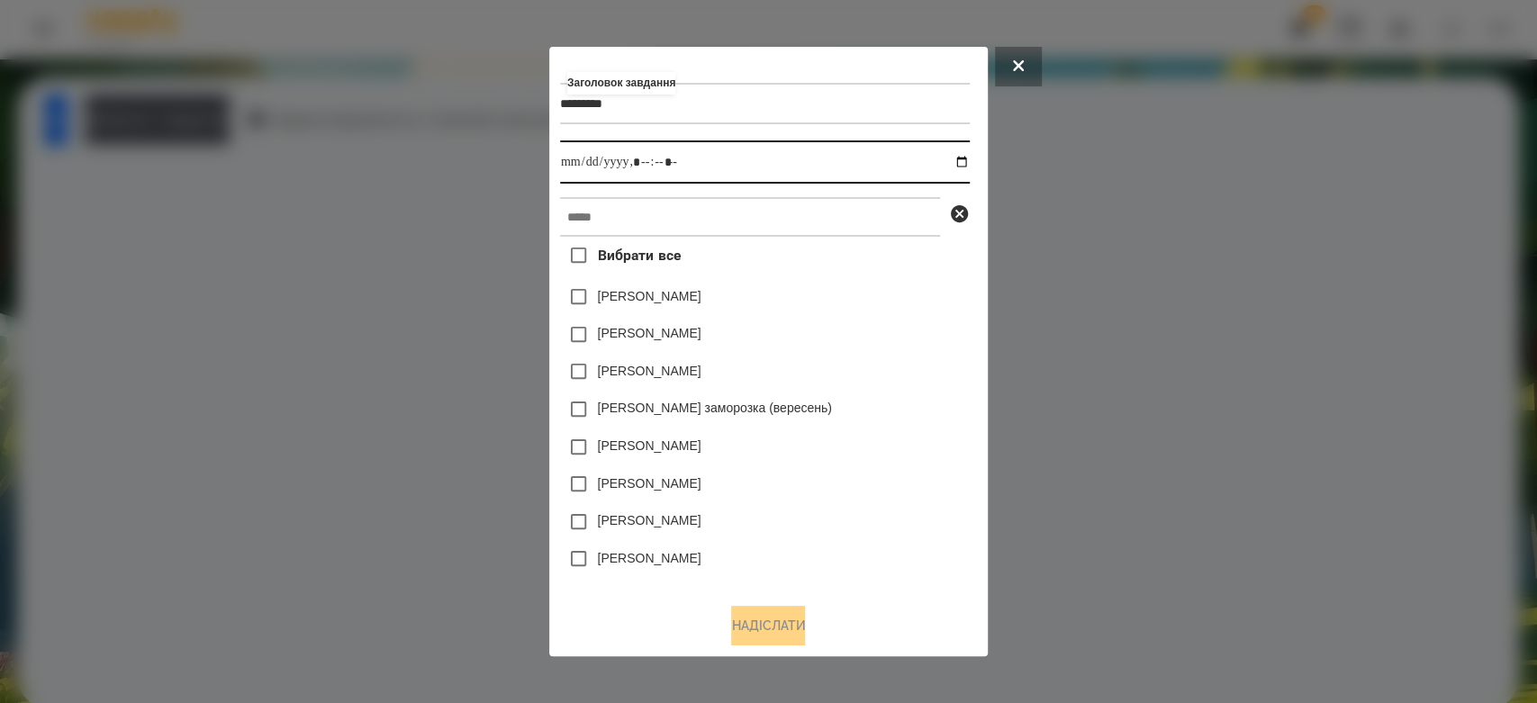
click at [967, 160] on input "datetime-local" at bounding box center [765, 161] width 410 height 43
type input "**********"
drag, startPoint x: 912, startPoint y: 295, endPoint x: 907, endPoint y: 275, distance: 20.3
click at [913, 290] on div "Коля Главач" at bounding box center [765, 297] width 410 height 38
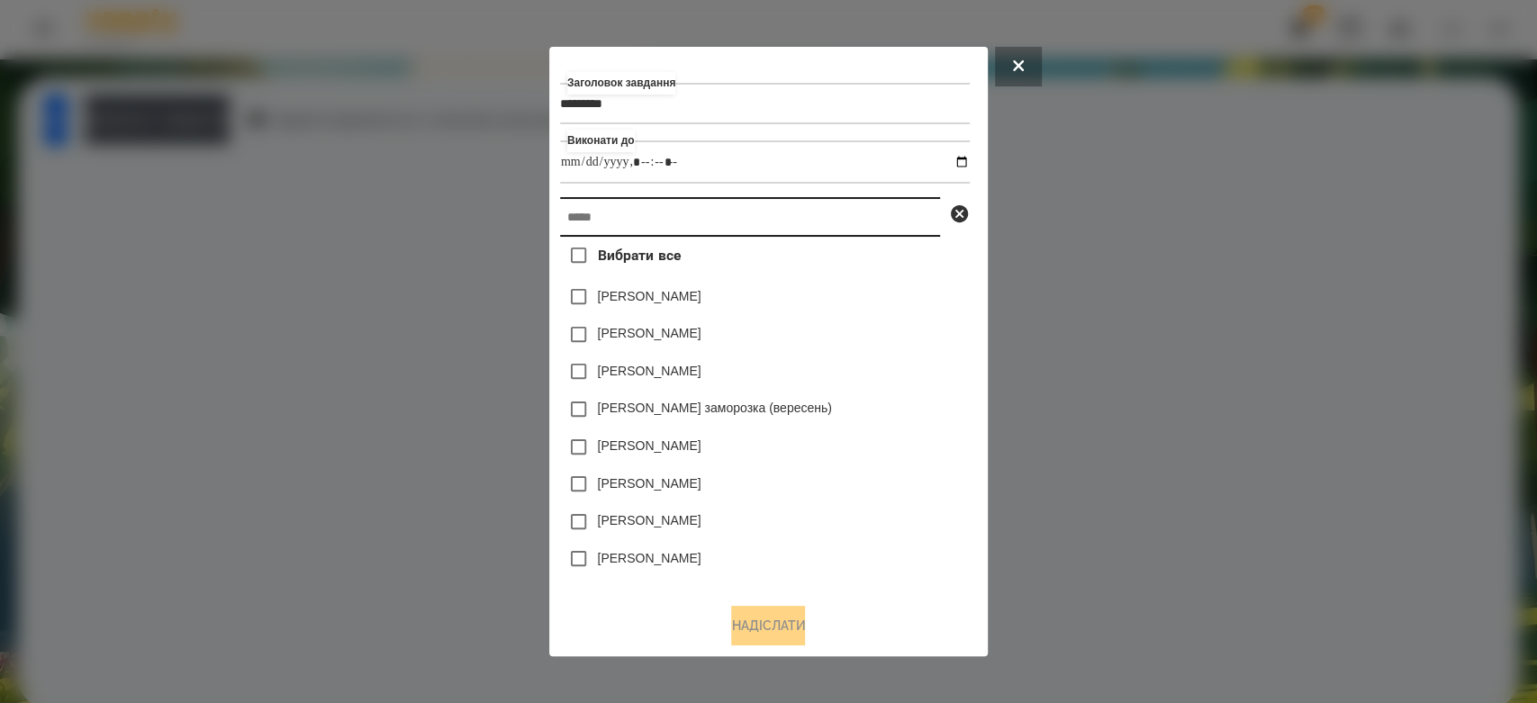
click at [885, 218] on input "text" at bounding box center [750, 217] width 380 height 40
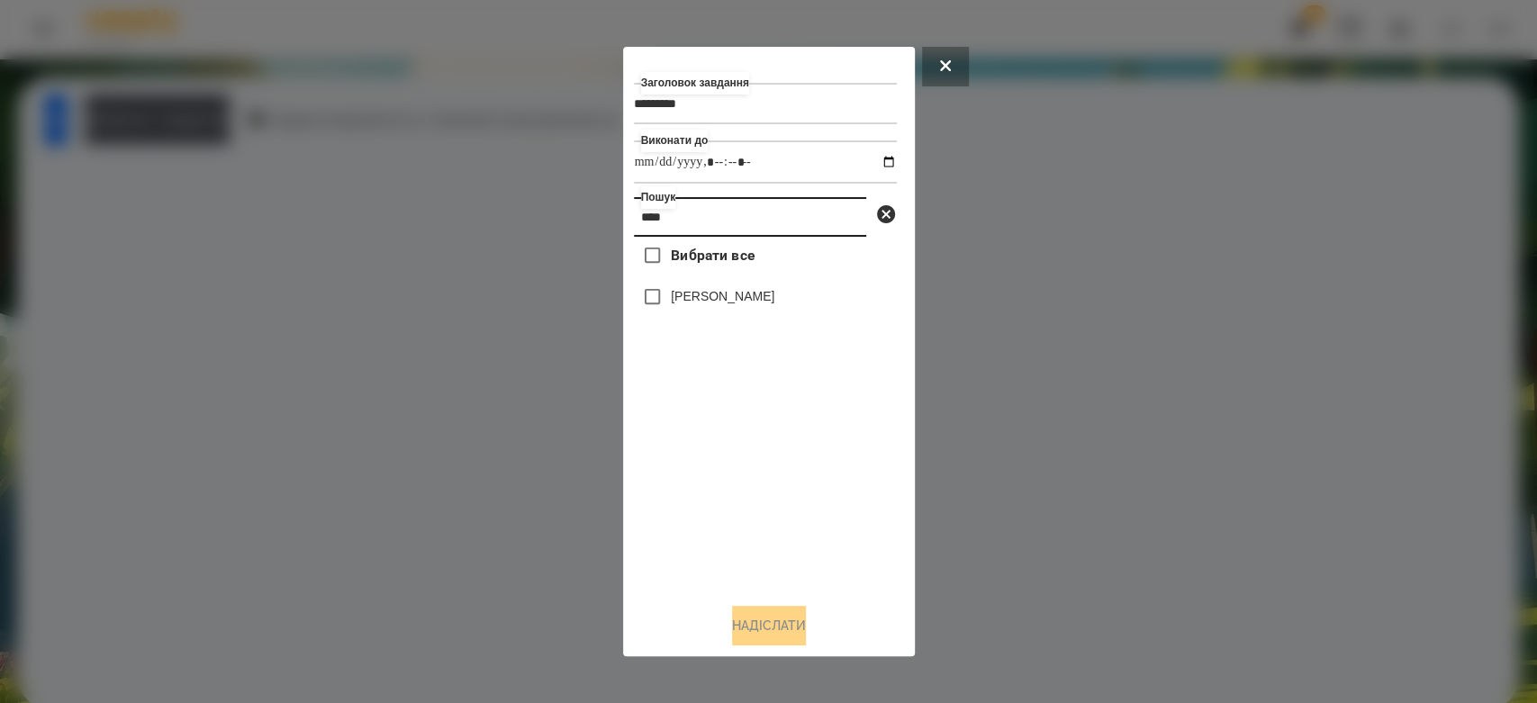
type input "****"
click at [745, 287] on div "[PERSON_NAME]" at bounding box center [765, 297] width 263 height 38
click at [744, 305] on label "[PERSON_NAME]" at bounding box center [723, 296] width 104 height 18
click at [758, 638] on button "Надіслати" at bounding box center [769, 626] width 74 height 40
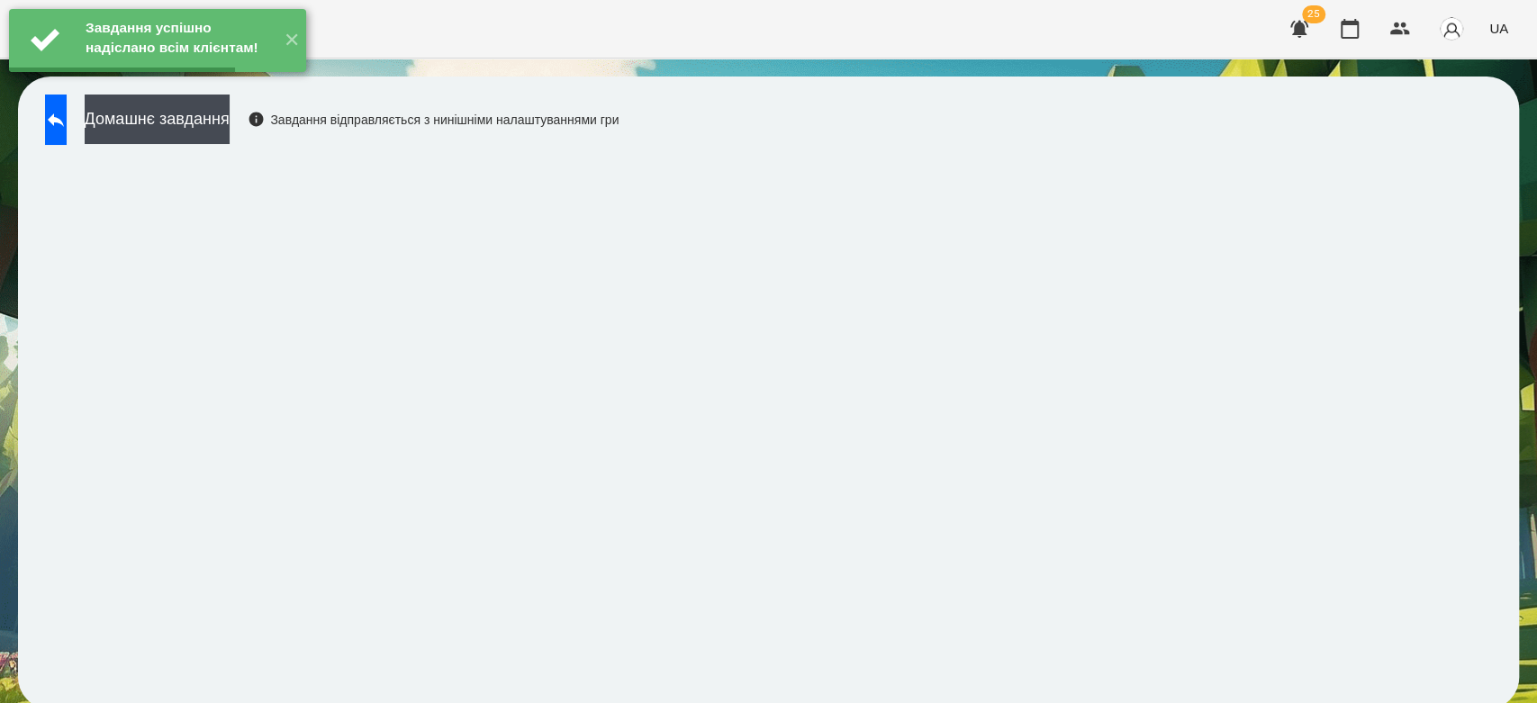
click at [230, 121] on button "Домашнє завдання" at bounding box center [157, 120] width 145 height 50
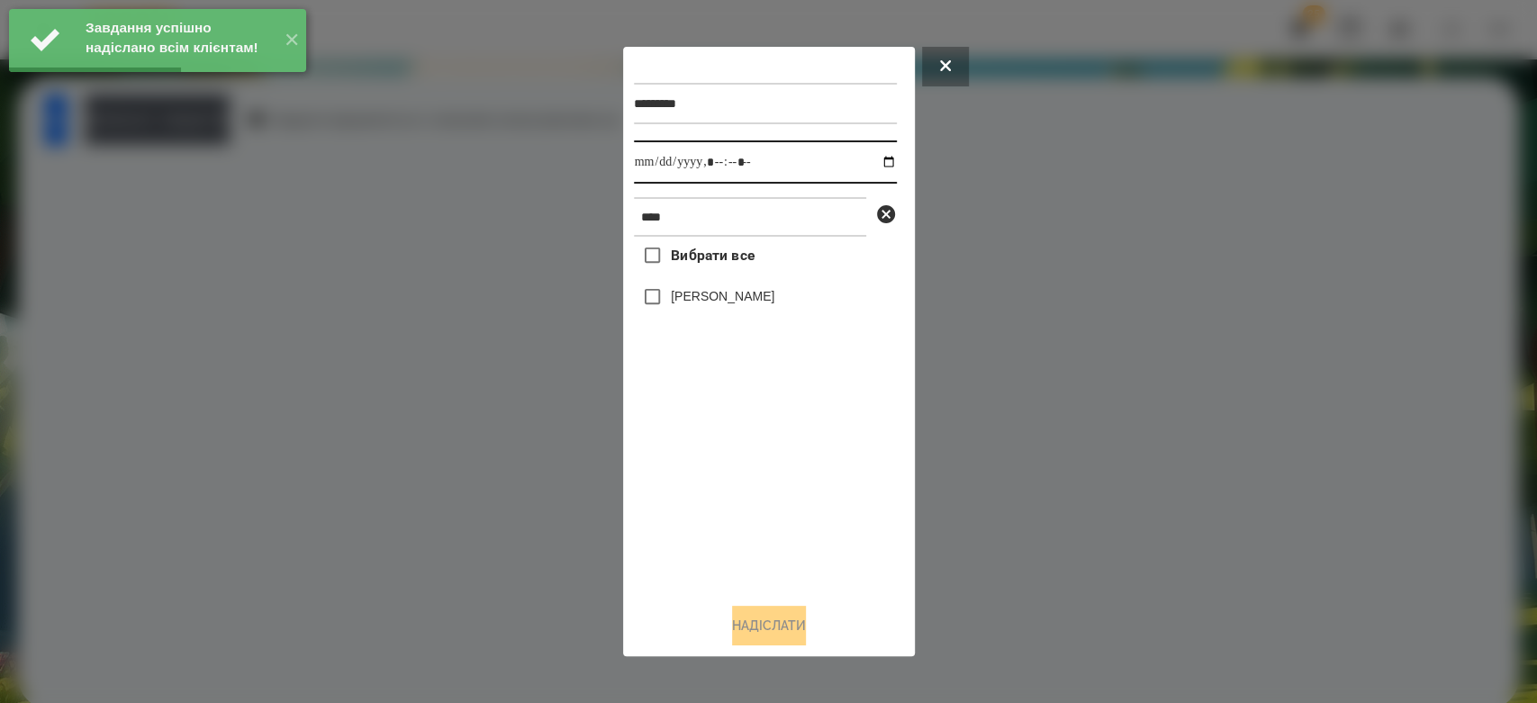
drag, startPoint x: 870, startPoint y: 160, endPoint x: 860, endPoint y: 182, distance: 24.2
click at [870, 164] on input "datetime-local" at bounding box center [765, 161] width 263 height 43
type input "**********"
click at [841, 495] on div "Вибрати все Аріна Малофєєва" at bounding box center [765, 413] width 263 height 352
click at [756, 286] on div "[PERSON_NAME]" at bounding box center [765, 297] width 263 height 38
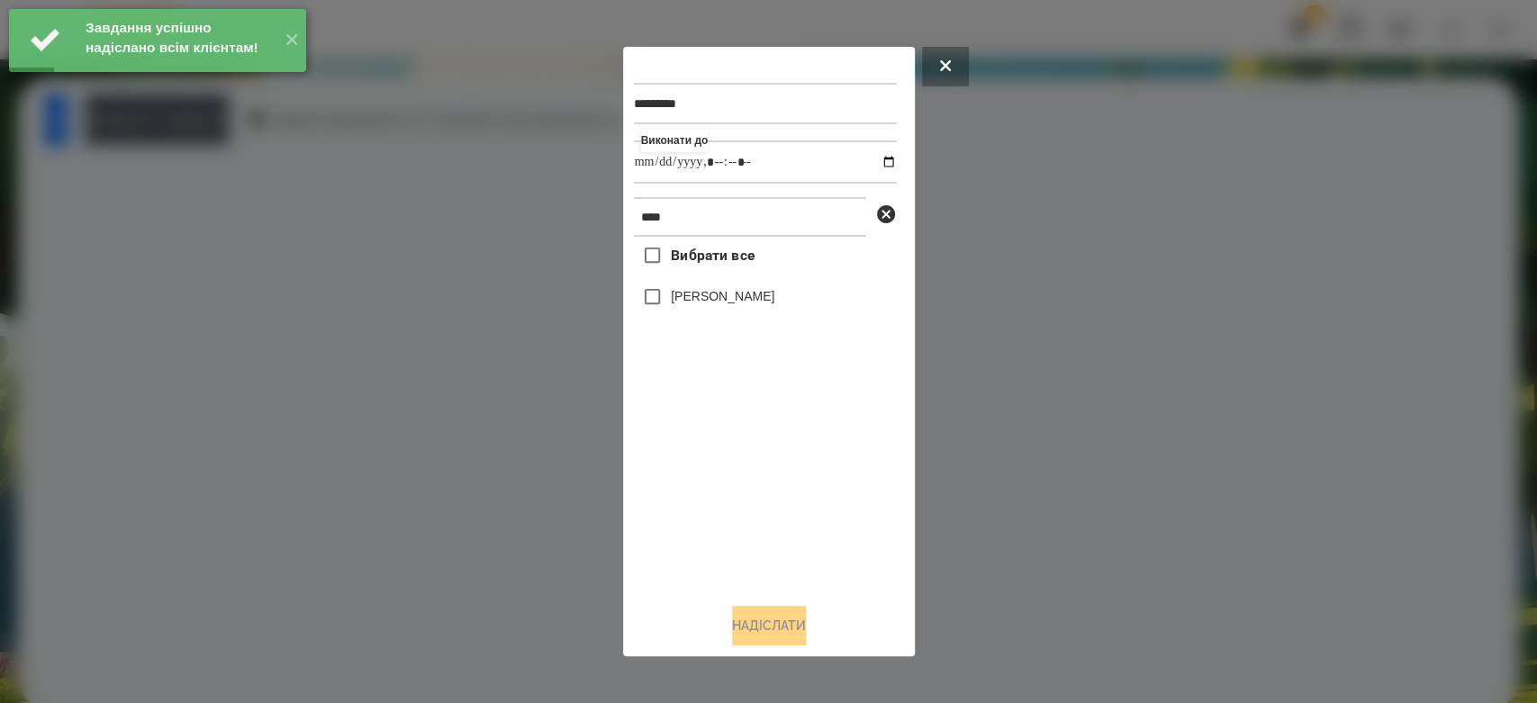
click at [759, 298] on label "[PERSON_NAME]" at bounding box center [723, 296] width 104 height 18
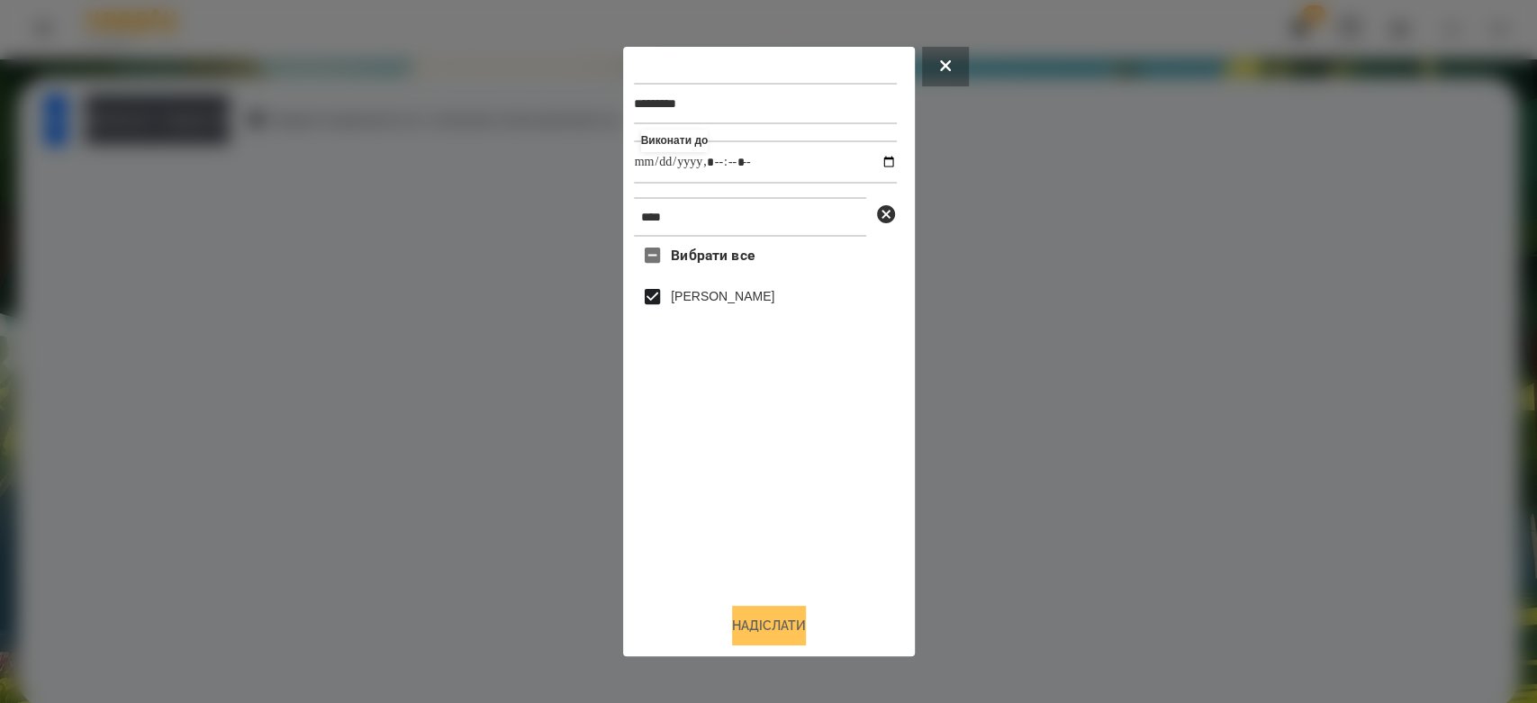
click at [802, 617] on button "Надіслати" at bounding box center [769, 626] width 74 height 40
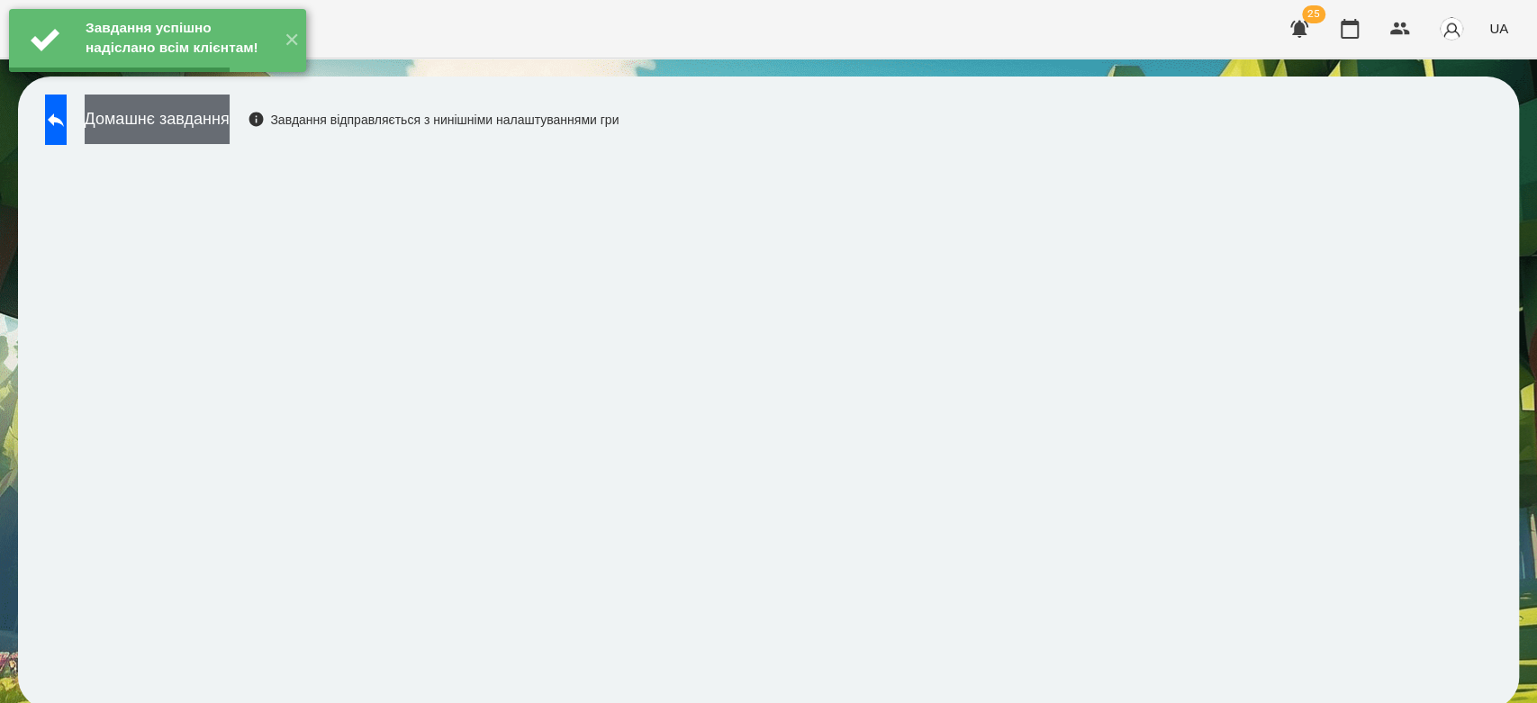
click at [230, 137] on button "Домашнє завдання" at bounding box center [157, 120] width 145 height 50
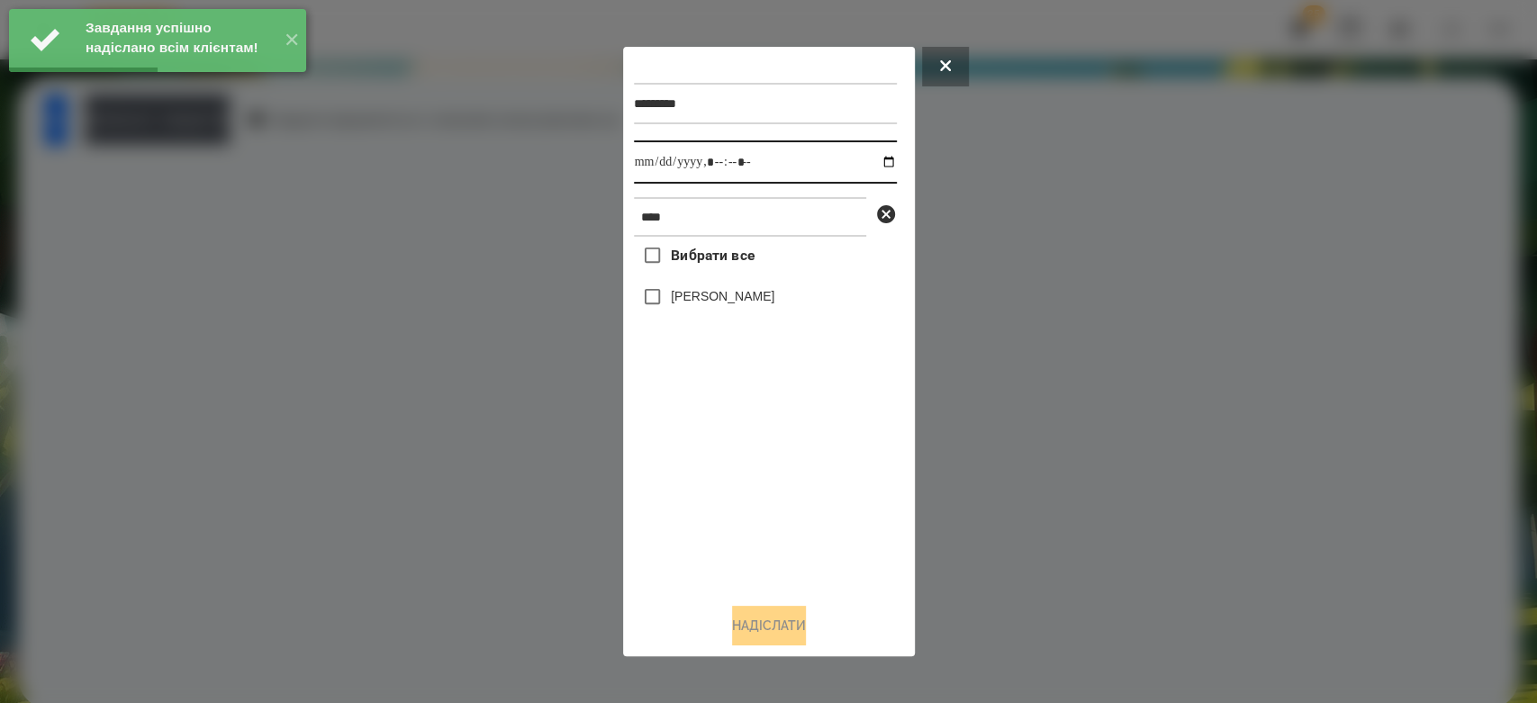
click at [878, 159] on input "datetime-local" at bounding box center [765, 161] width 263 height 43
type input "**********"
click at [800, 571] on div "Вибрати все Аріна Малофєєва" at bounding box center [765, 413] width 263 height 352
click at [745, 311] on div "[PERSON_NAME]" at bounding box center [765, 297] width 263 height 38
click at [752, 301] on label "[PERSON_NAME]" at bounding box center [723, 296] width 104 height 18
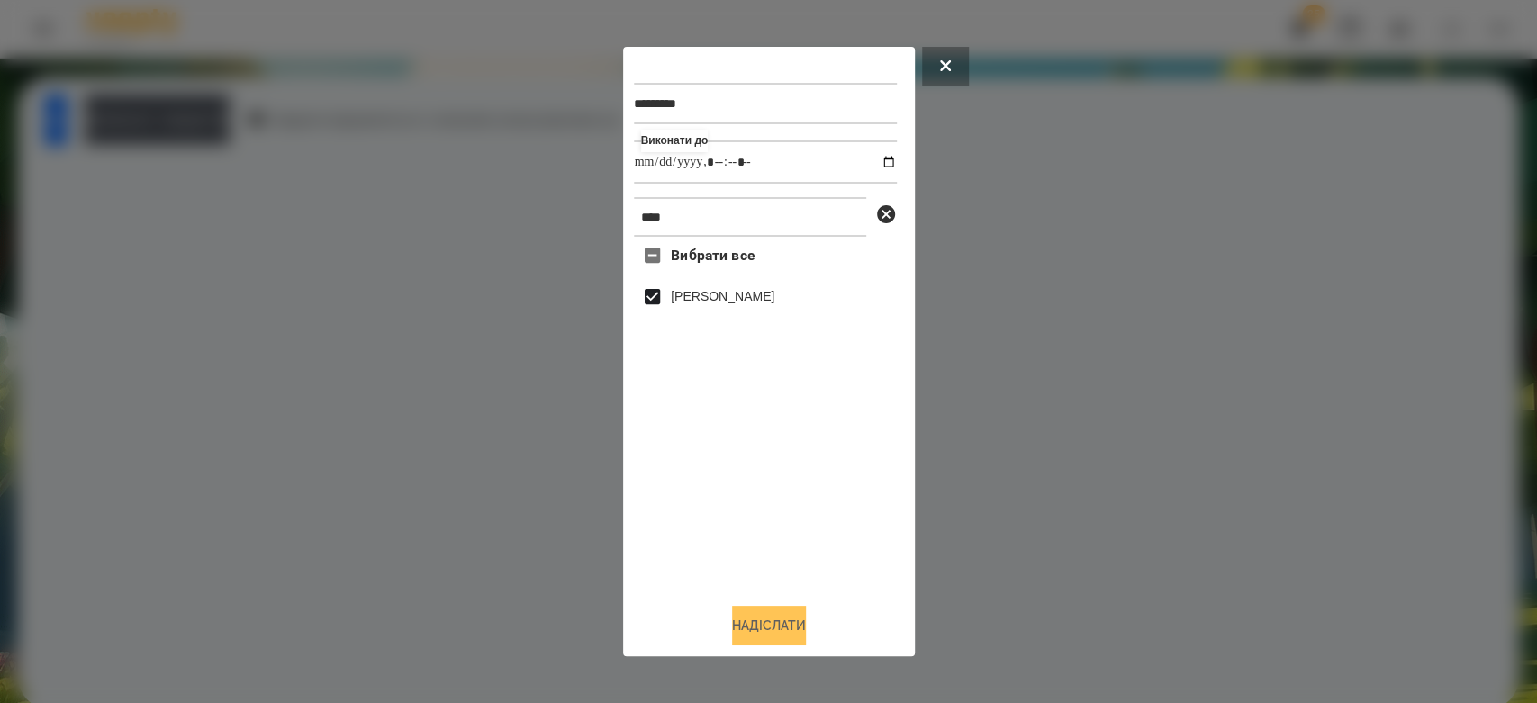
click at [794, 635] on button "Надіслати" at bounding box center [769, 626] width 74 height 40
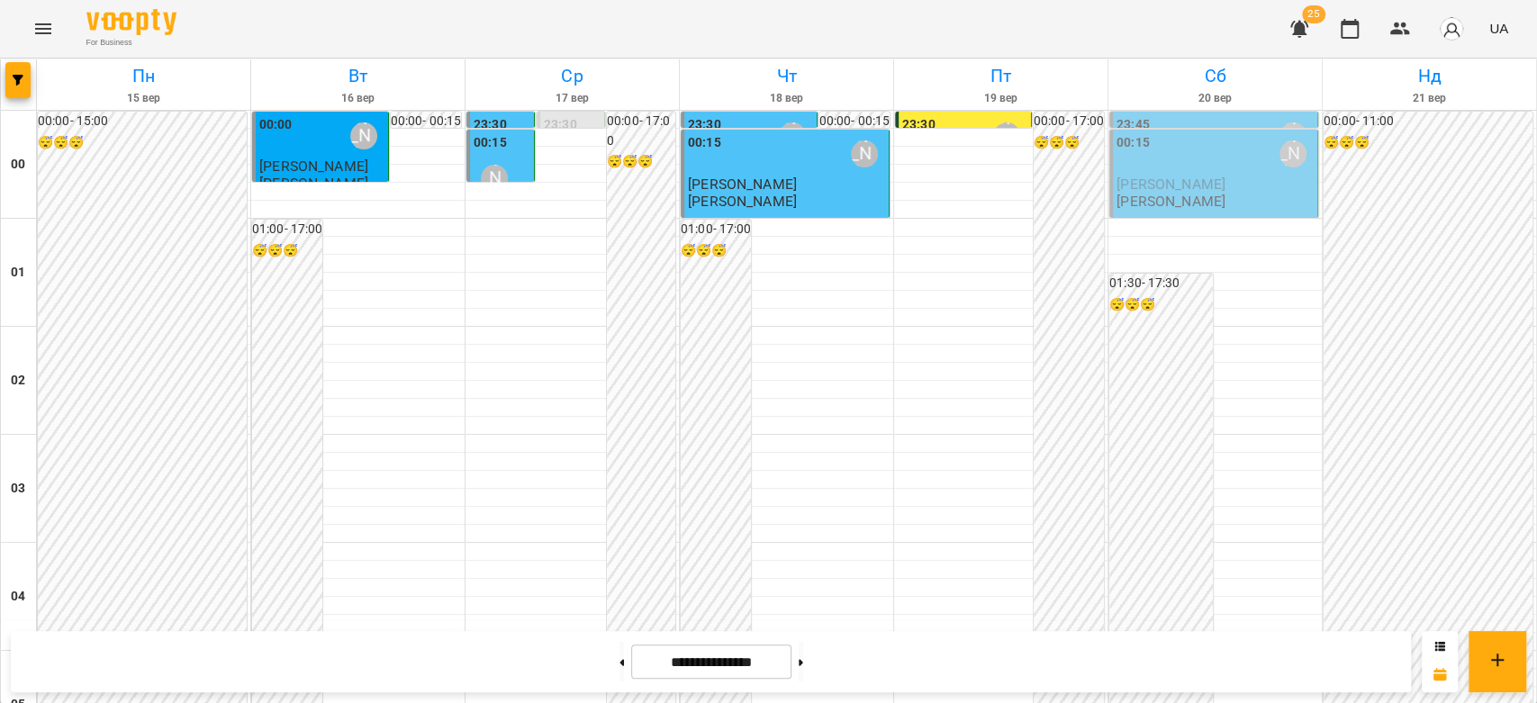
scroll to position [1880, 0]
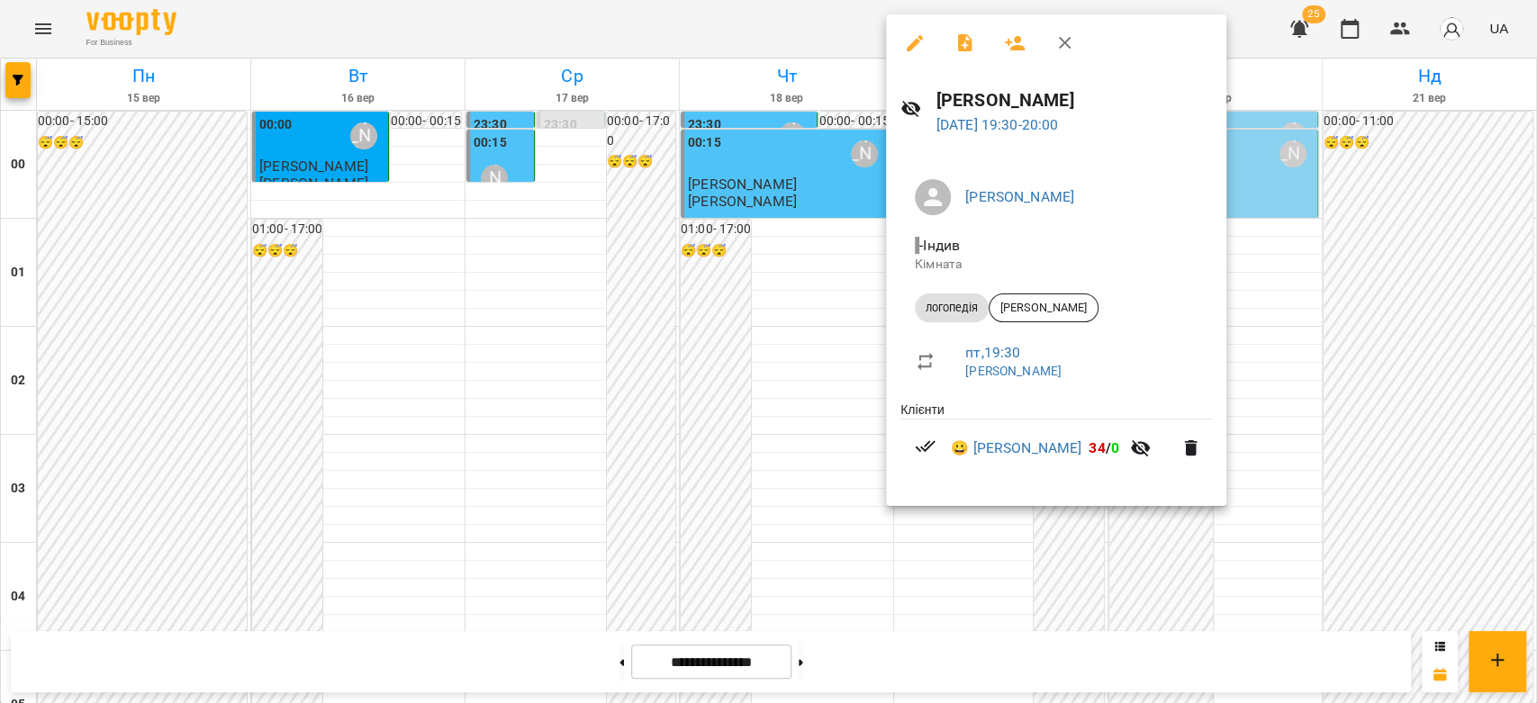
click at [746, 303] on div at bounding box center [768, 351] width 1537 height 703
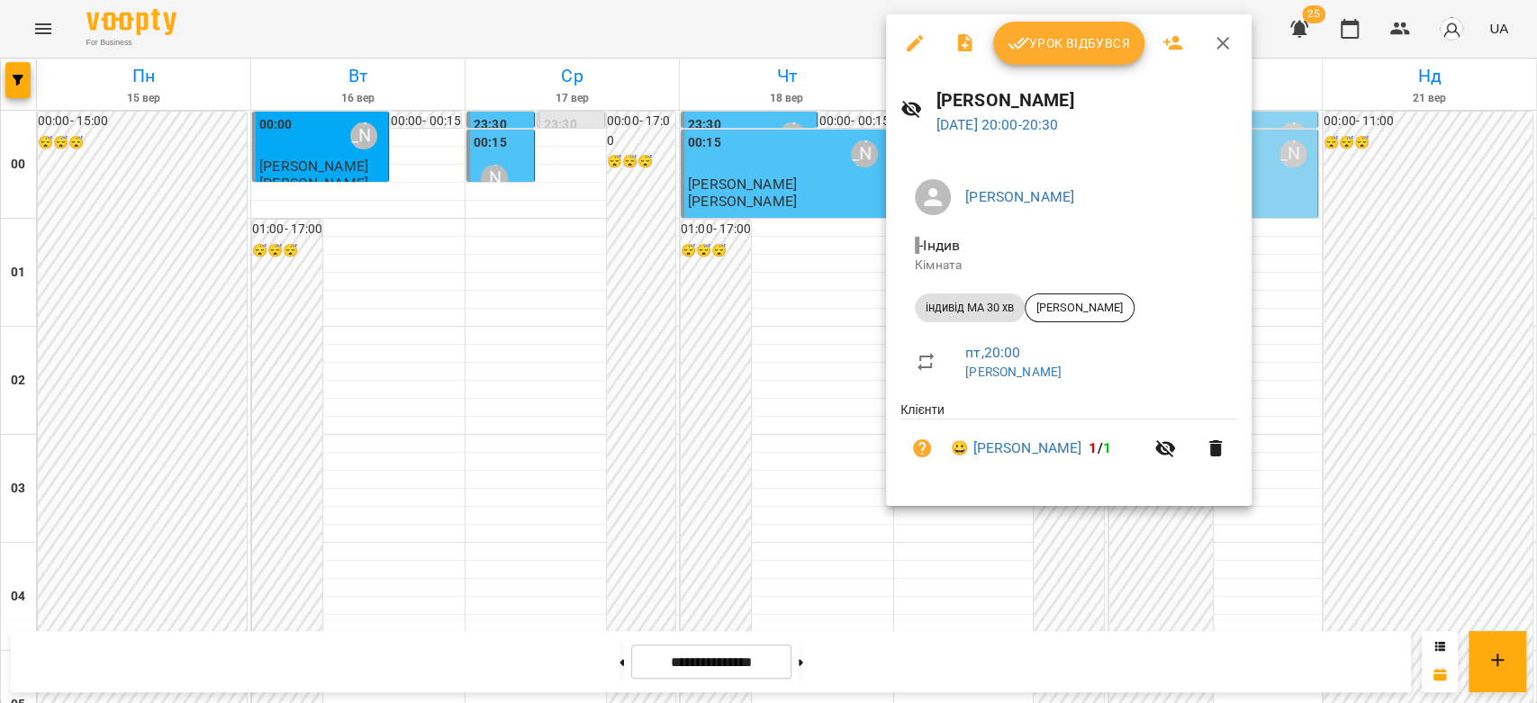
click at [1053, 45] on span "Урок відбувся" at bounding box center [1068, 43] width 122 height 22
